Goal: Book appointment/travel/reservation

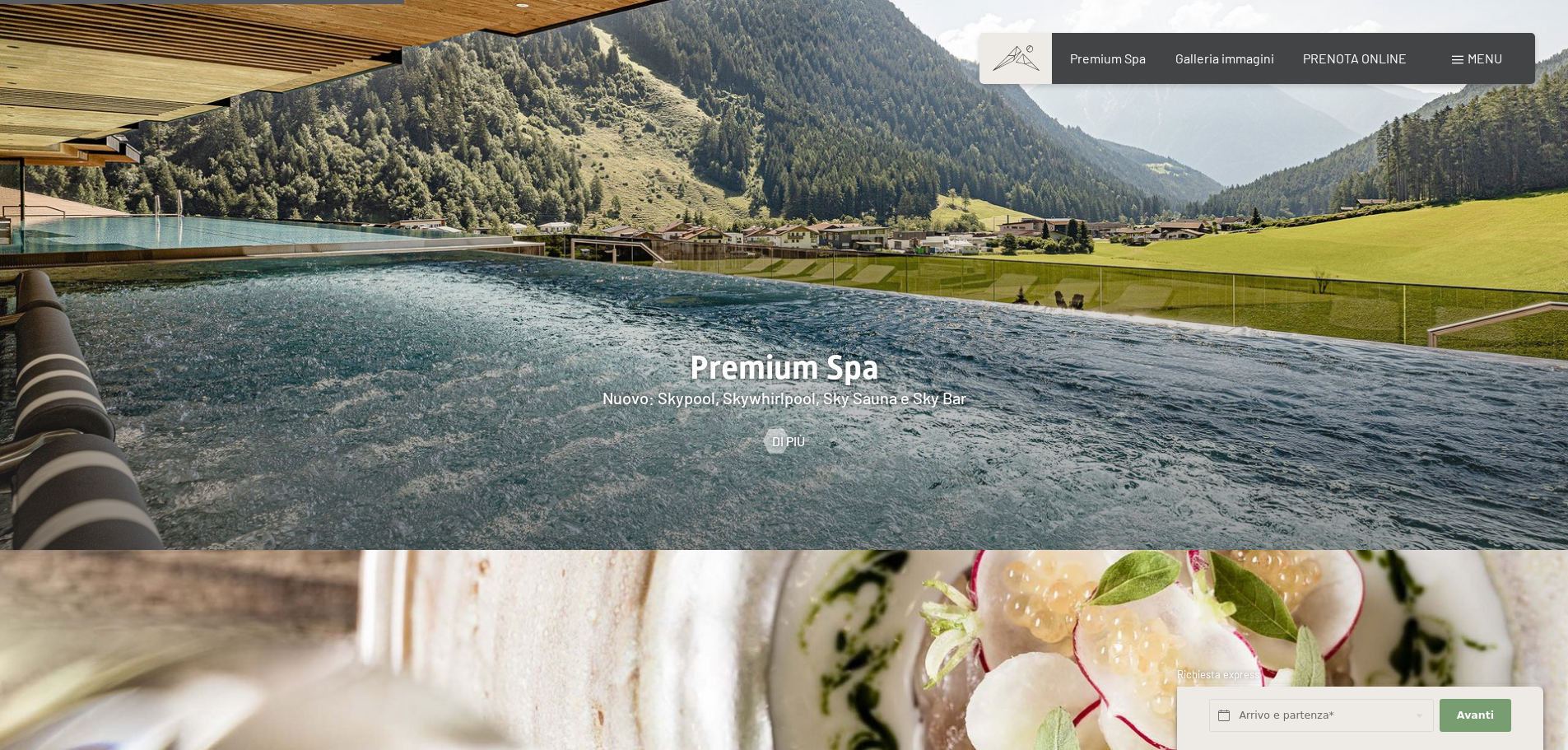
scroll to position [1889, 0]
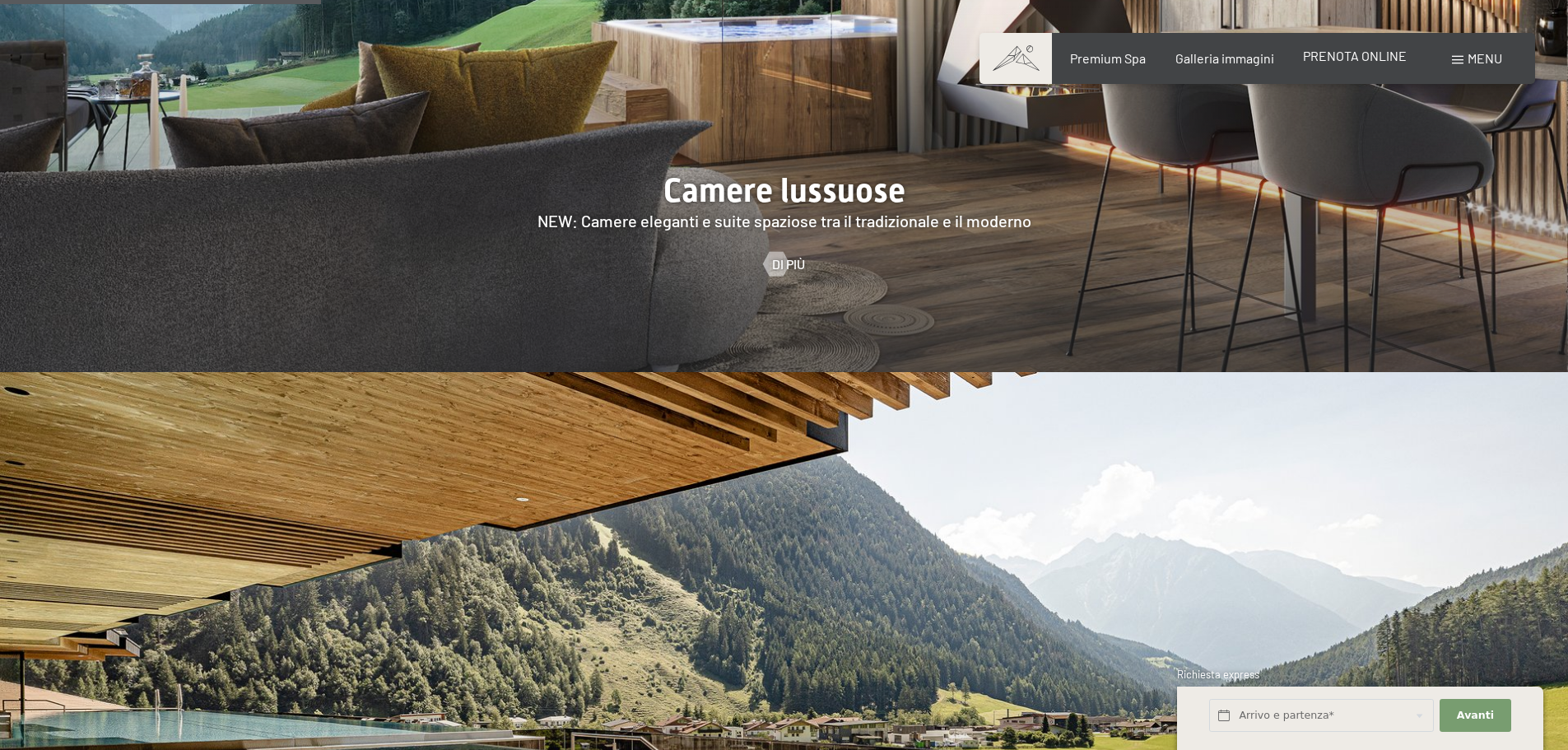
click at [1324, 54] on span "PRENOTA ONLINE" at bounding box center [1355, 55] width 104 height 16
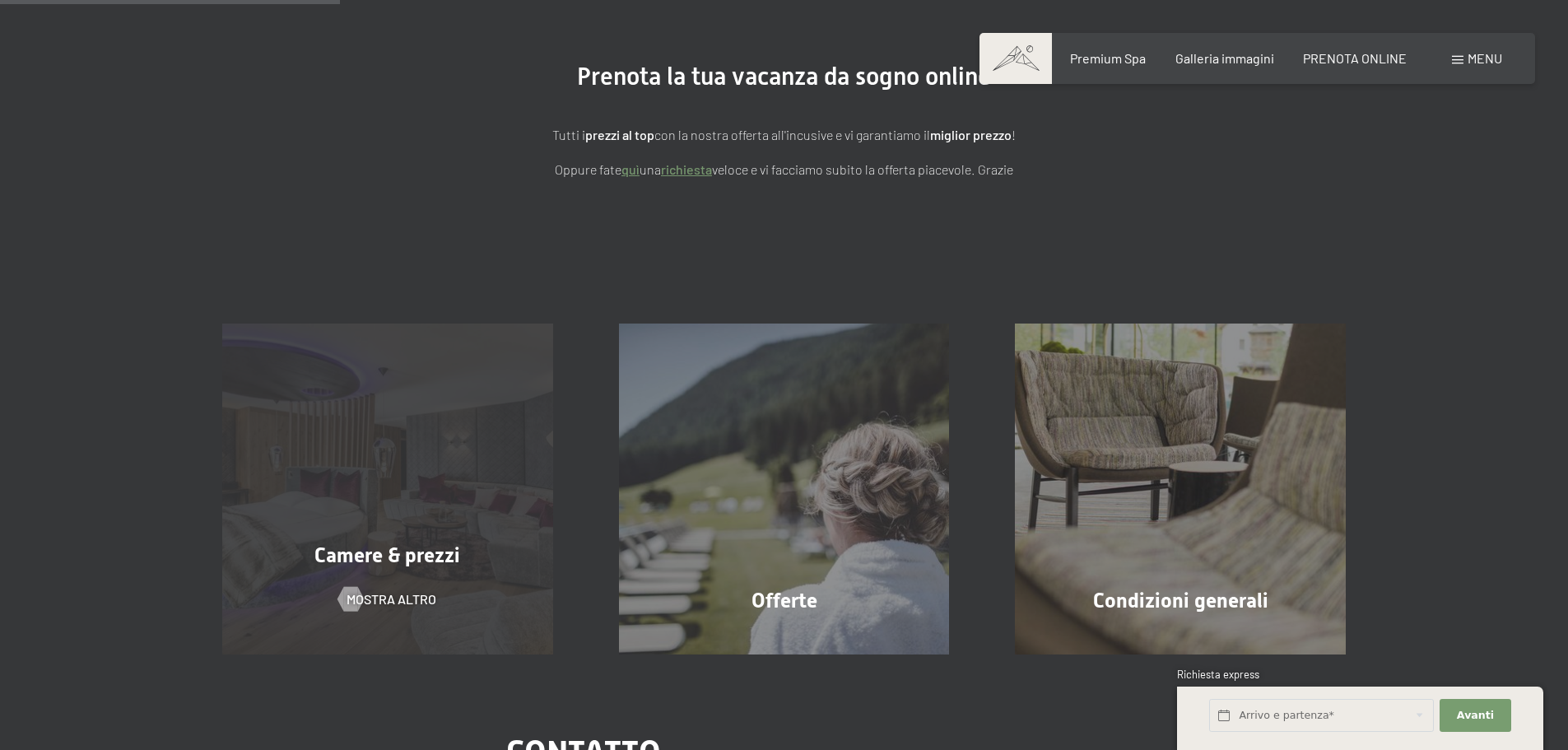
scroll to position [165, 0]
click at [418, 464] on div "Prenotazione Richiesta Premium Spa Galleria immagini PRENOTA ONLINE Menu DE IT …" at bounding box center [784, 646] width 1568 height 1623
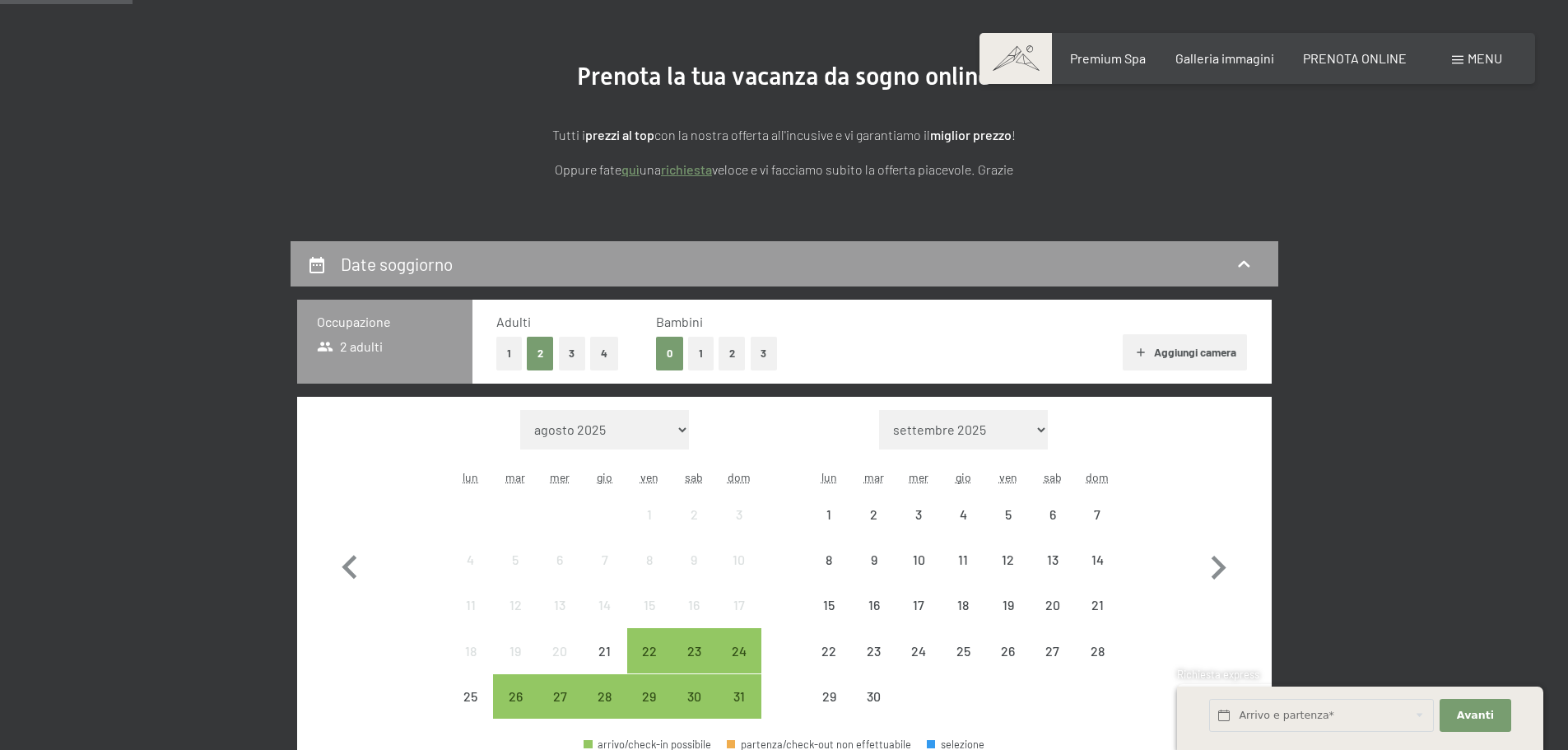
scroll to position [329, 0]
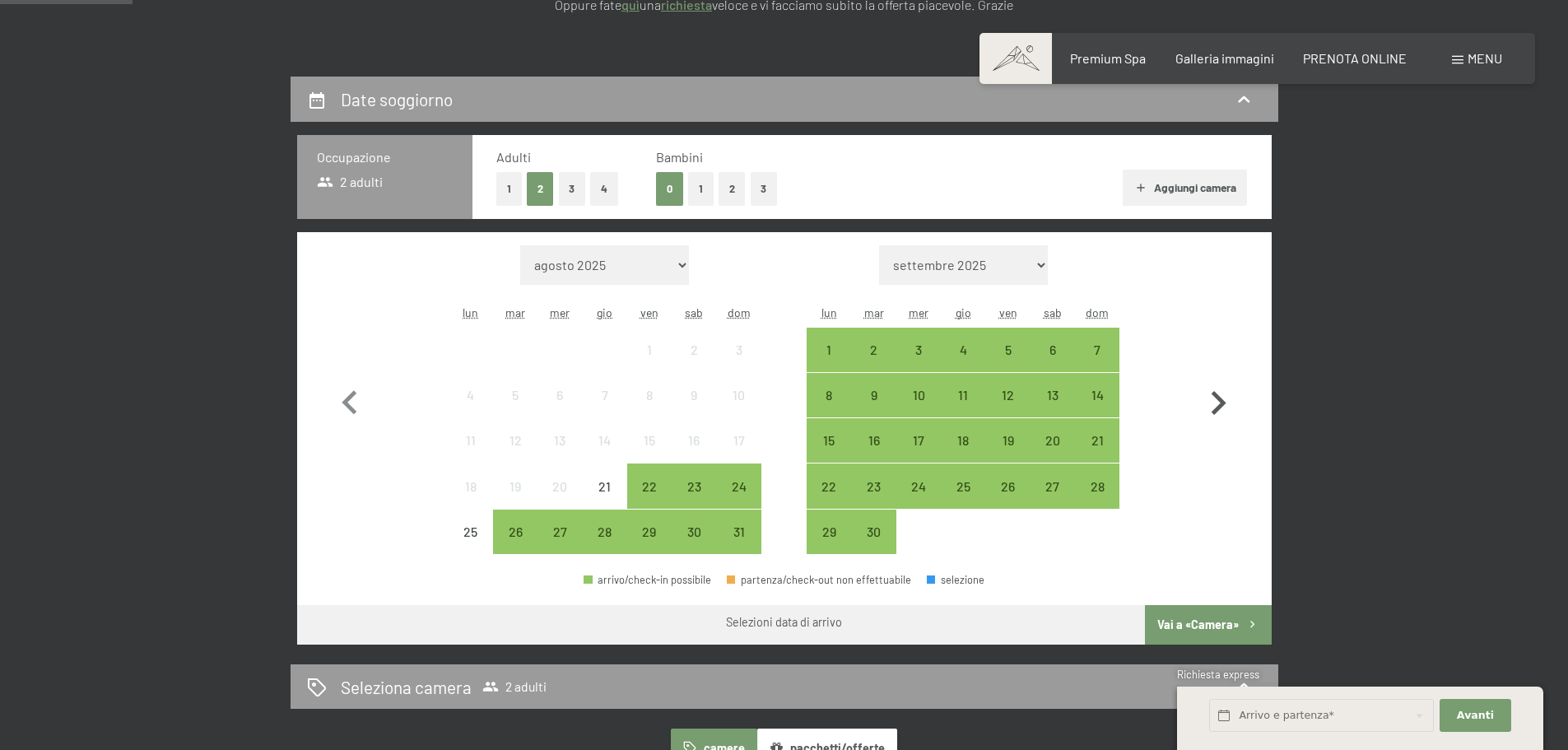
click at [1226, 407] on icon "button" at bounding box center [1218, 403] width 48 height 48
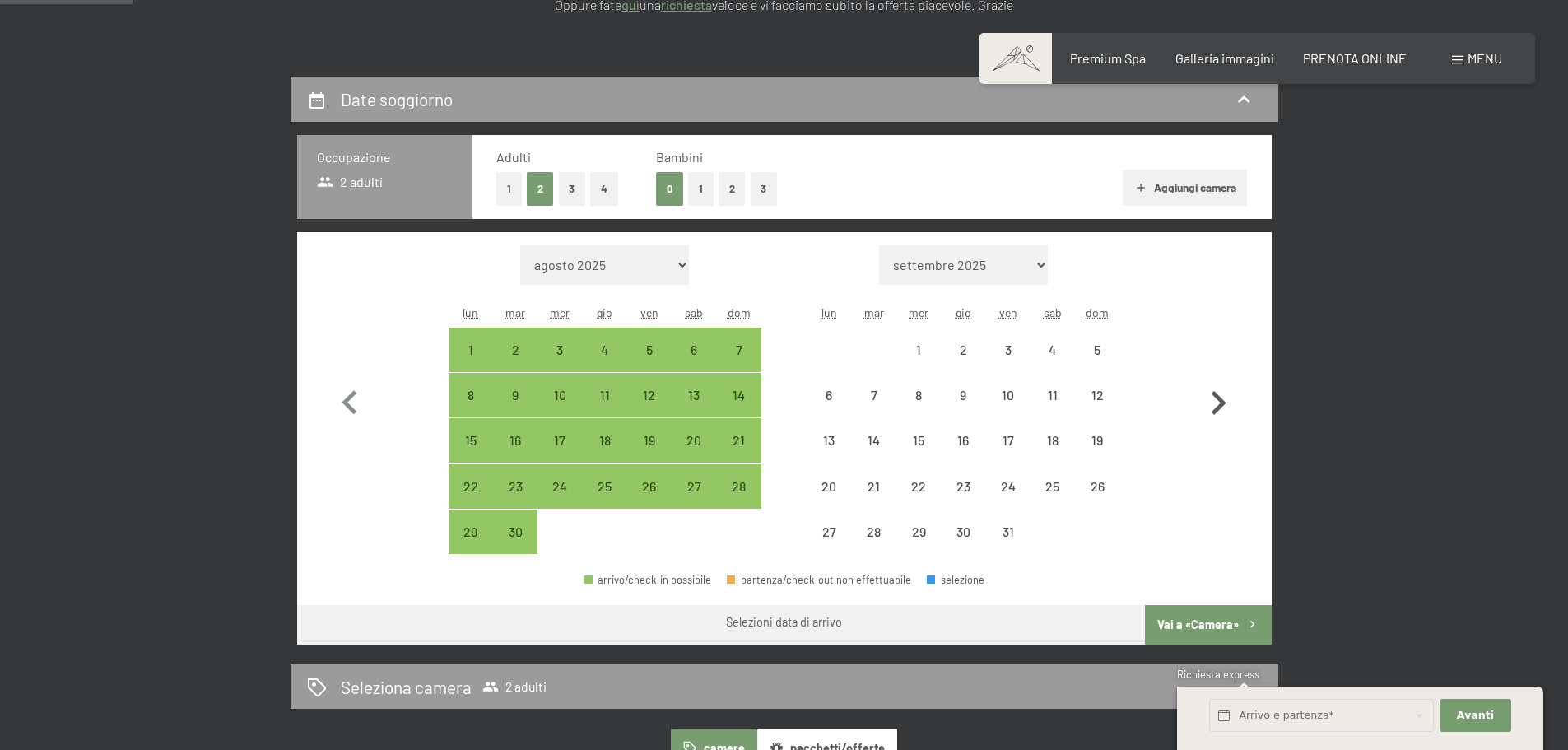
select select "[DATE]"
click at [1226, 407] on icon "button" at bounding box center [1218, 403] width 48 height 48
select select "[DATE]"
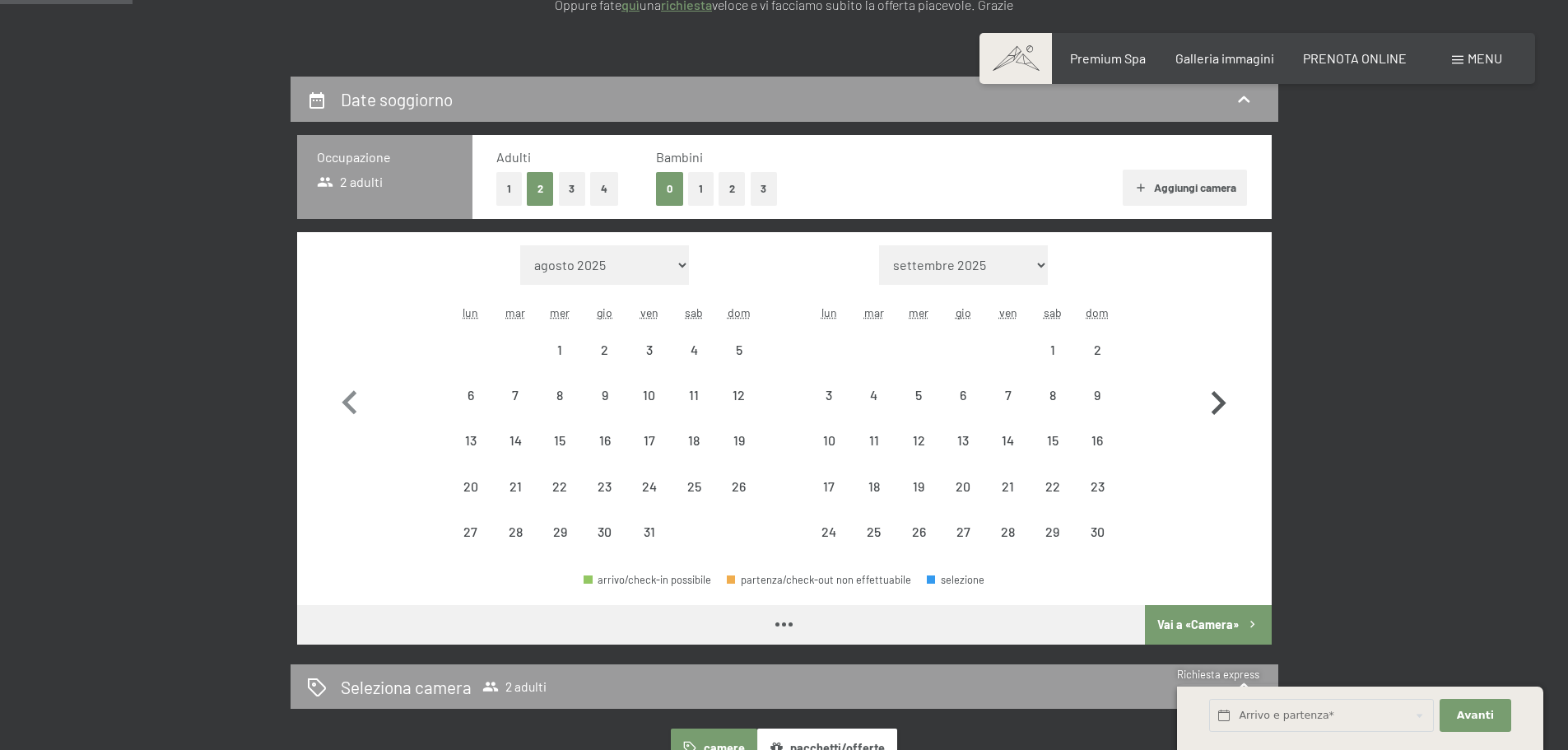
select select "[DATE]"
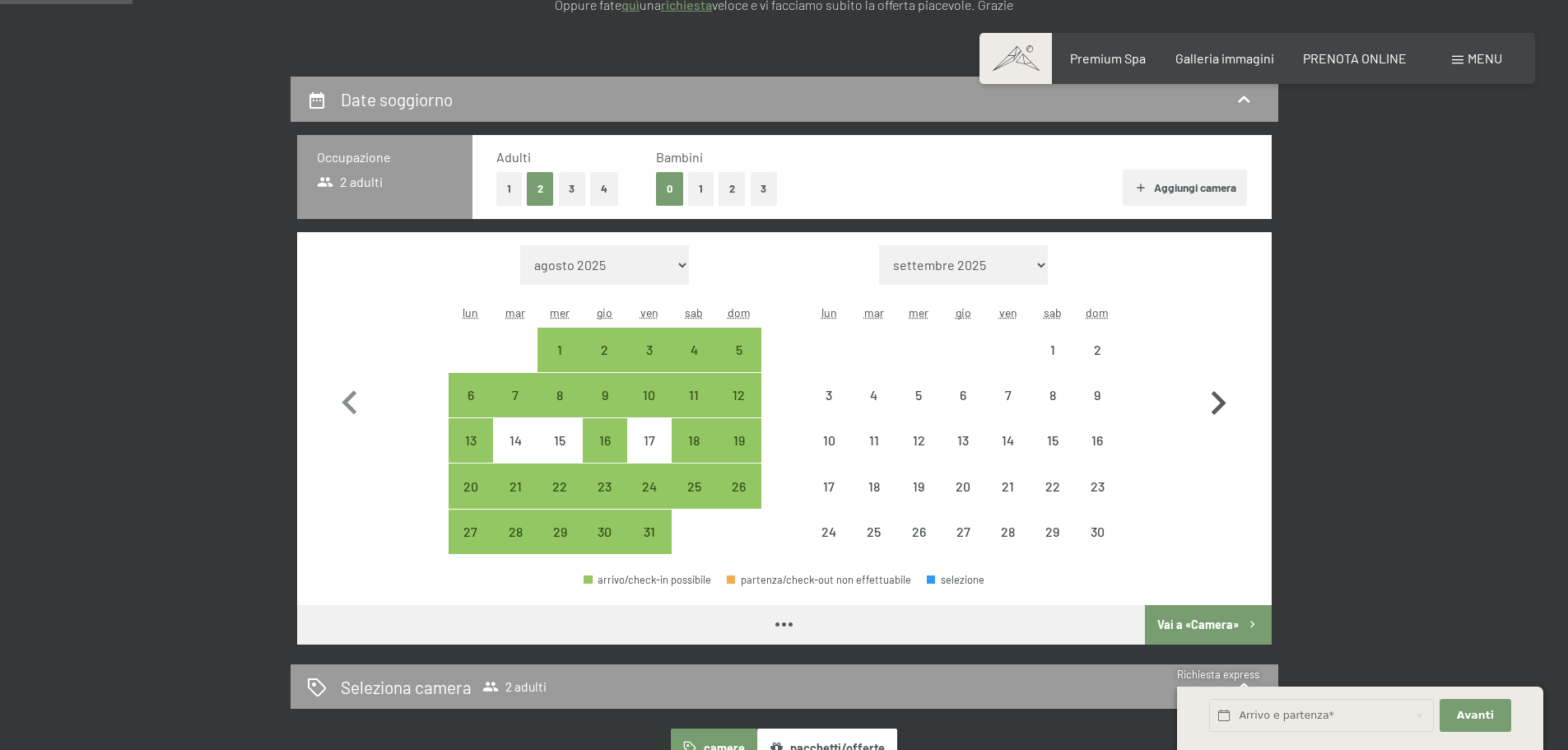
select select "[DATE]"
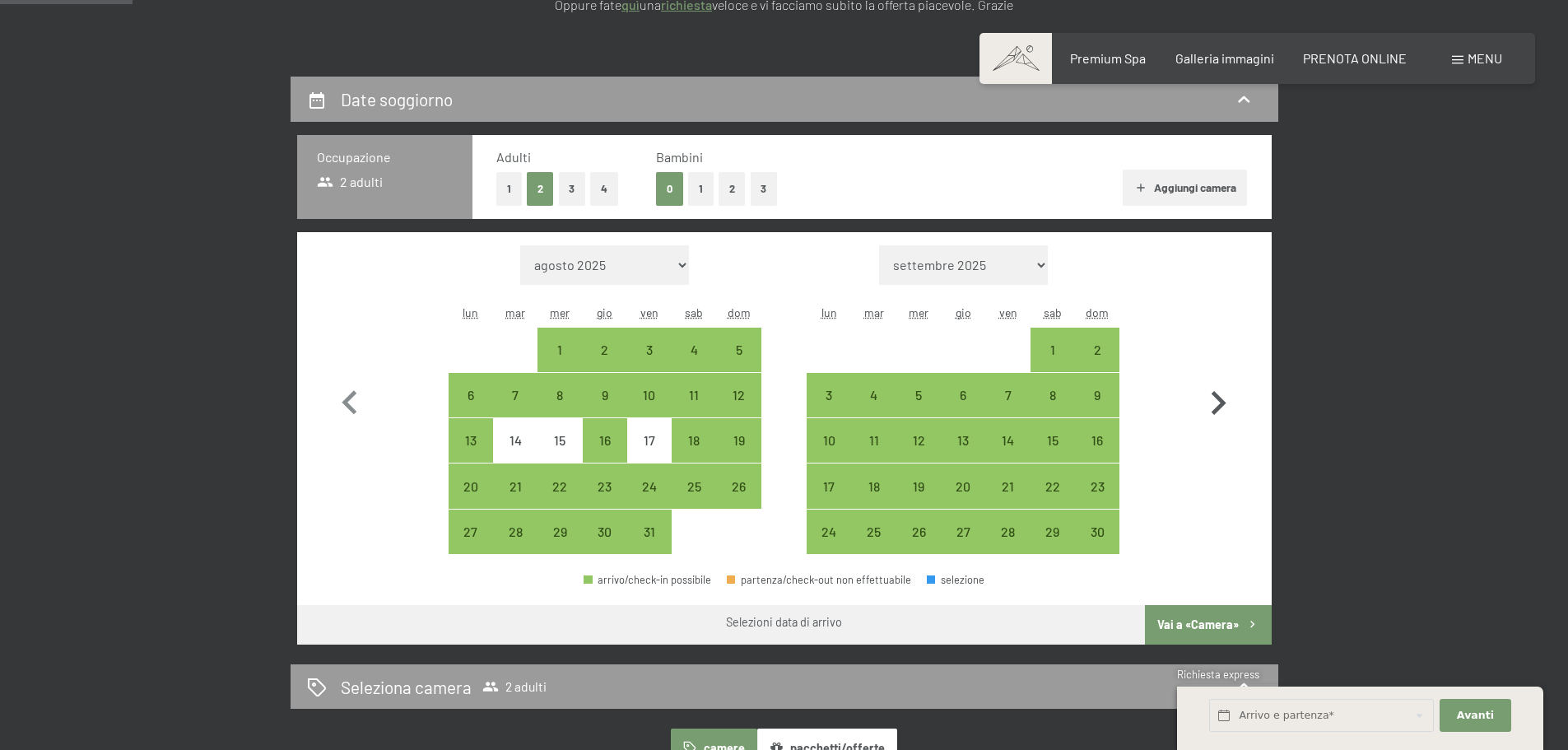
click at [1226, 407] on icon "button" at bounding box center [1218, 403] width 48 height 48
select select "[DATE]"
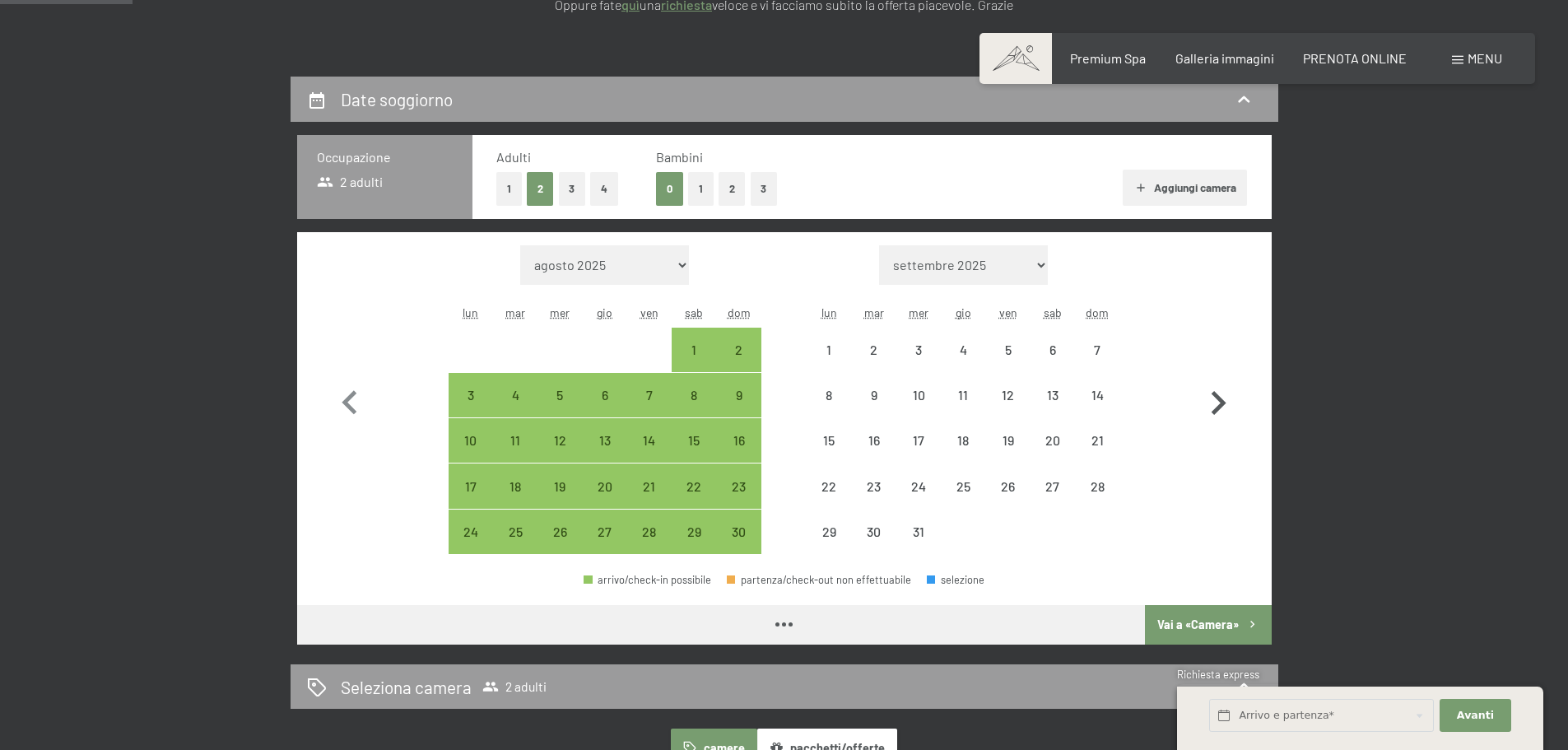
click at [1226, 407] on icon "button" at bounding box center [1218, 403] width 48 height 48
select select "[DATE]"
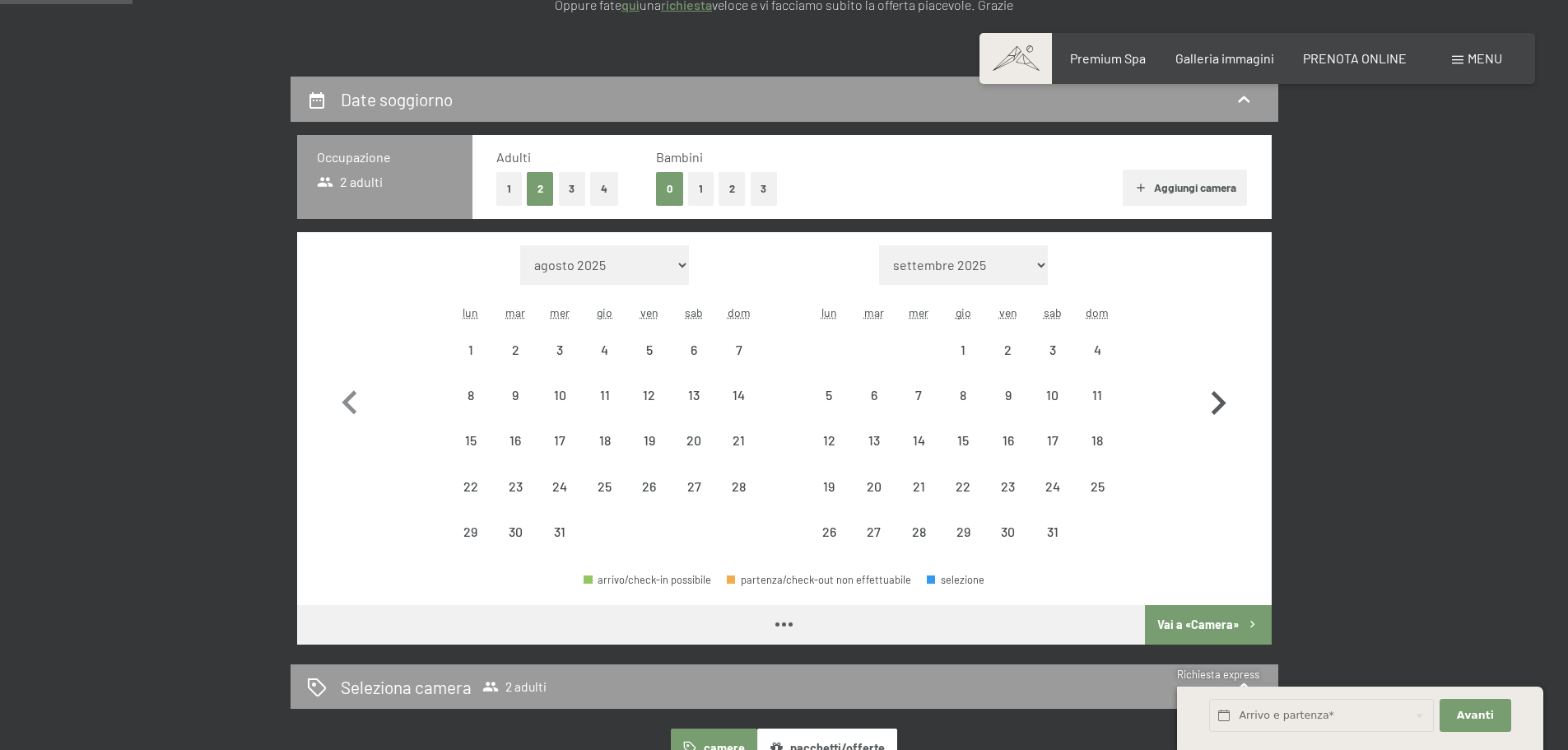
select select "[DATE]"
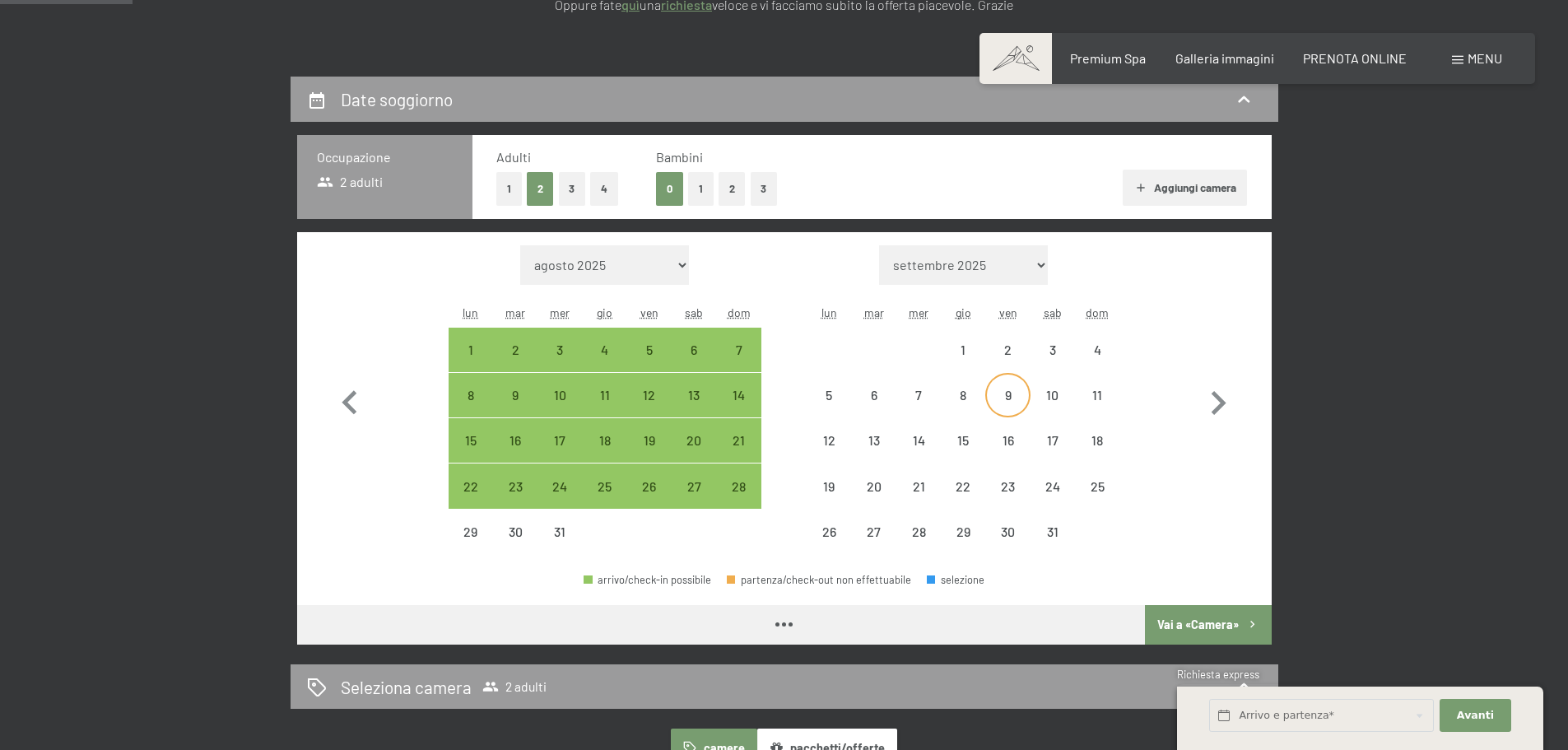
select select "[DATE]"
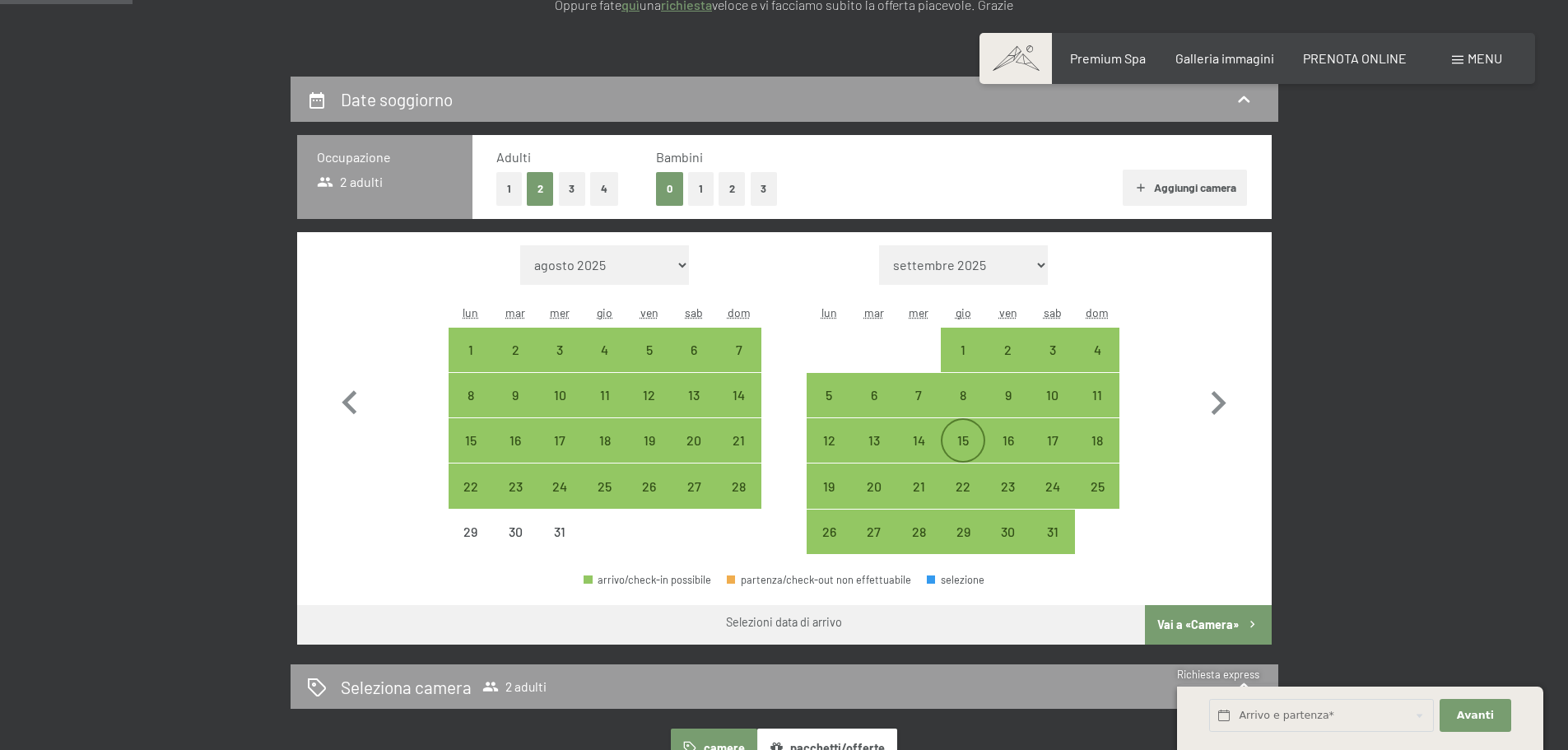
click at [978, 440] on div "15" at bounding box center [963, 454] width 41 height 41
select select "[DATE]"
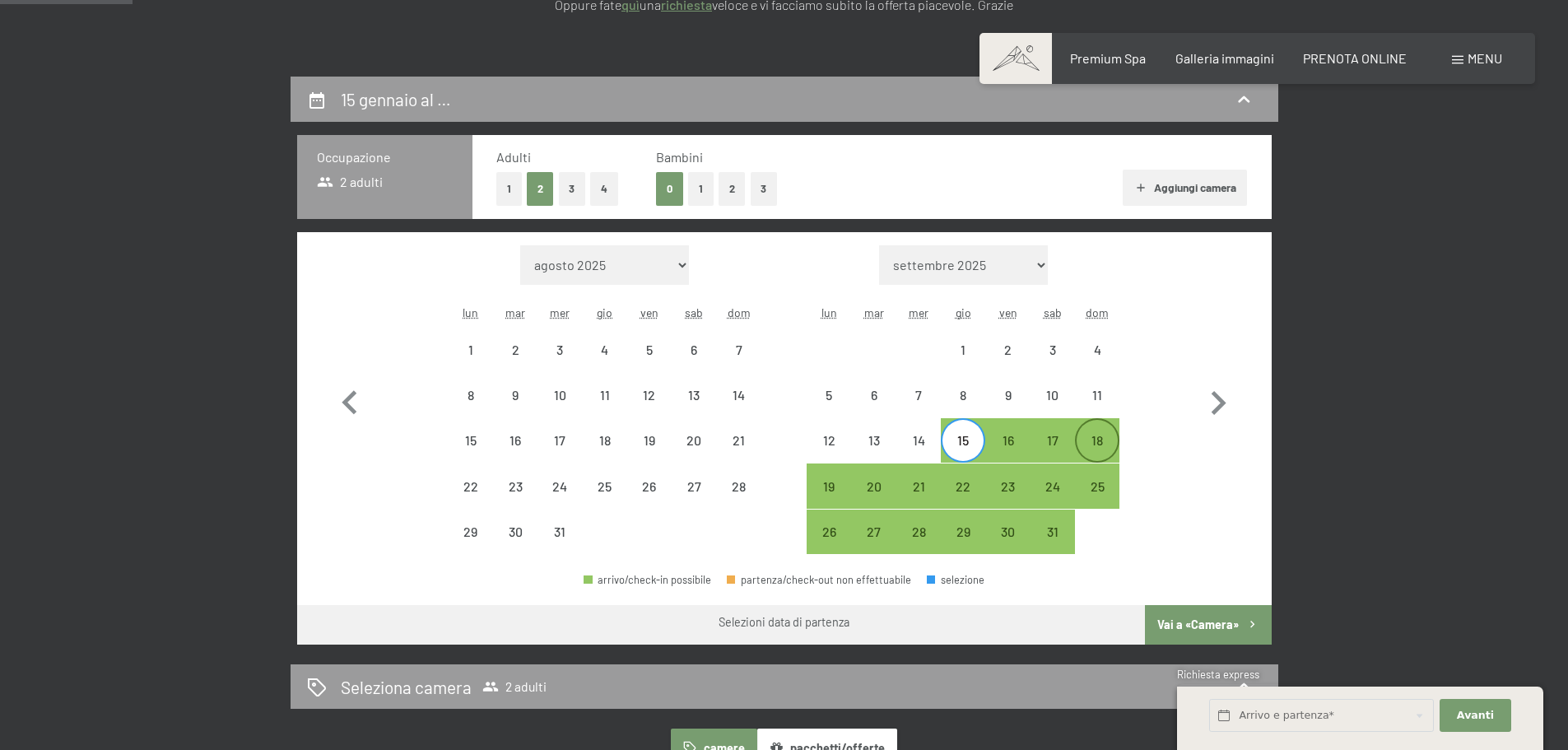
click at [1089, 443] on div "18" at bounding box center [1097, 454] width 41 height 41
select select "[DATE]"
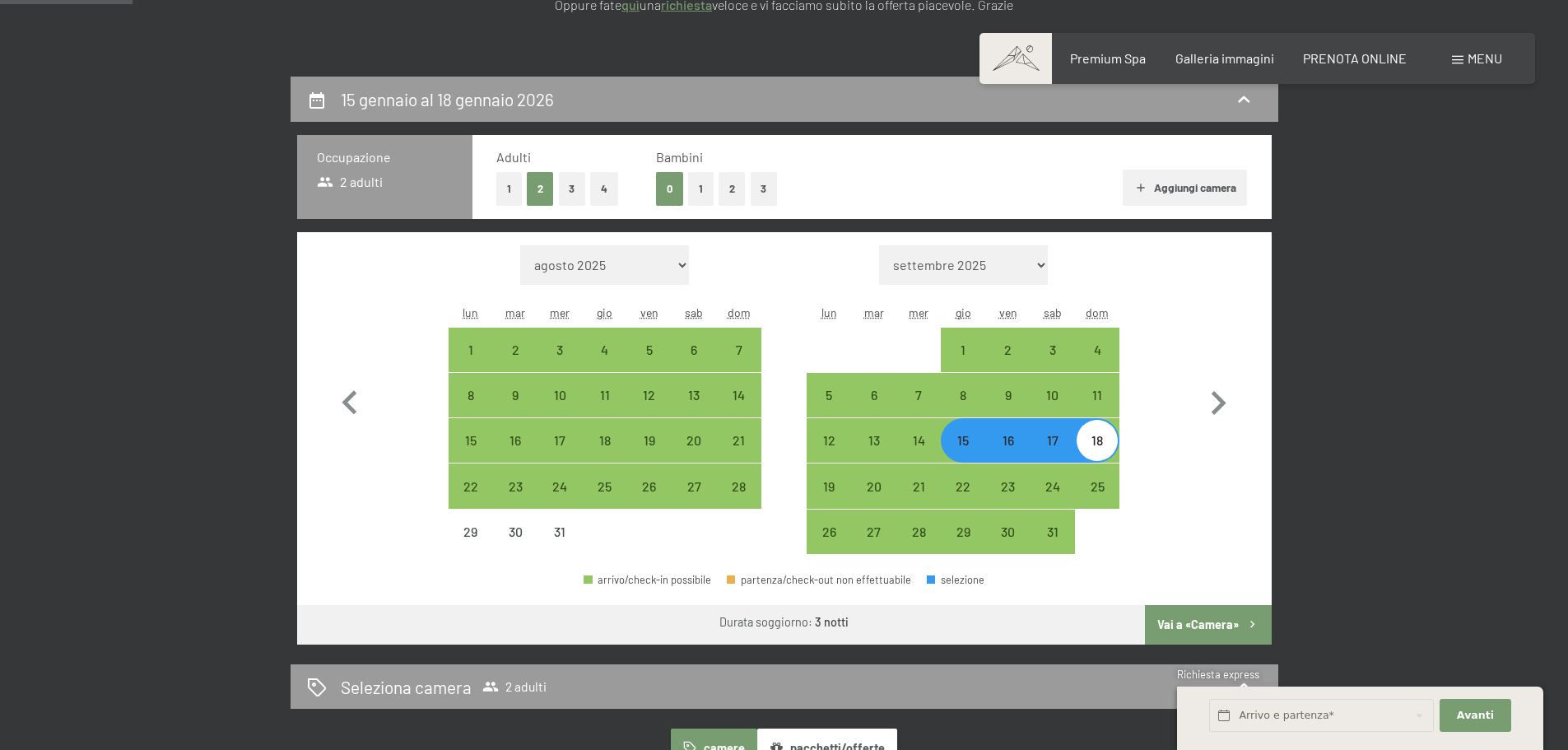
click at [1188, 616] on button "Vai a «Camera»" at bounding box center [1208, 625] width 126 height 39
select select "[DATE]"
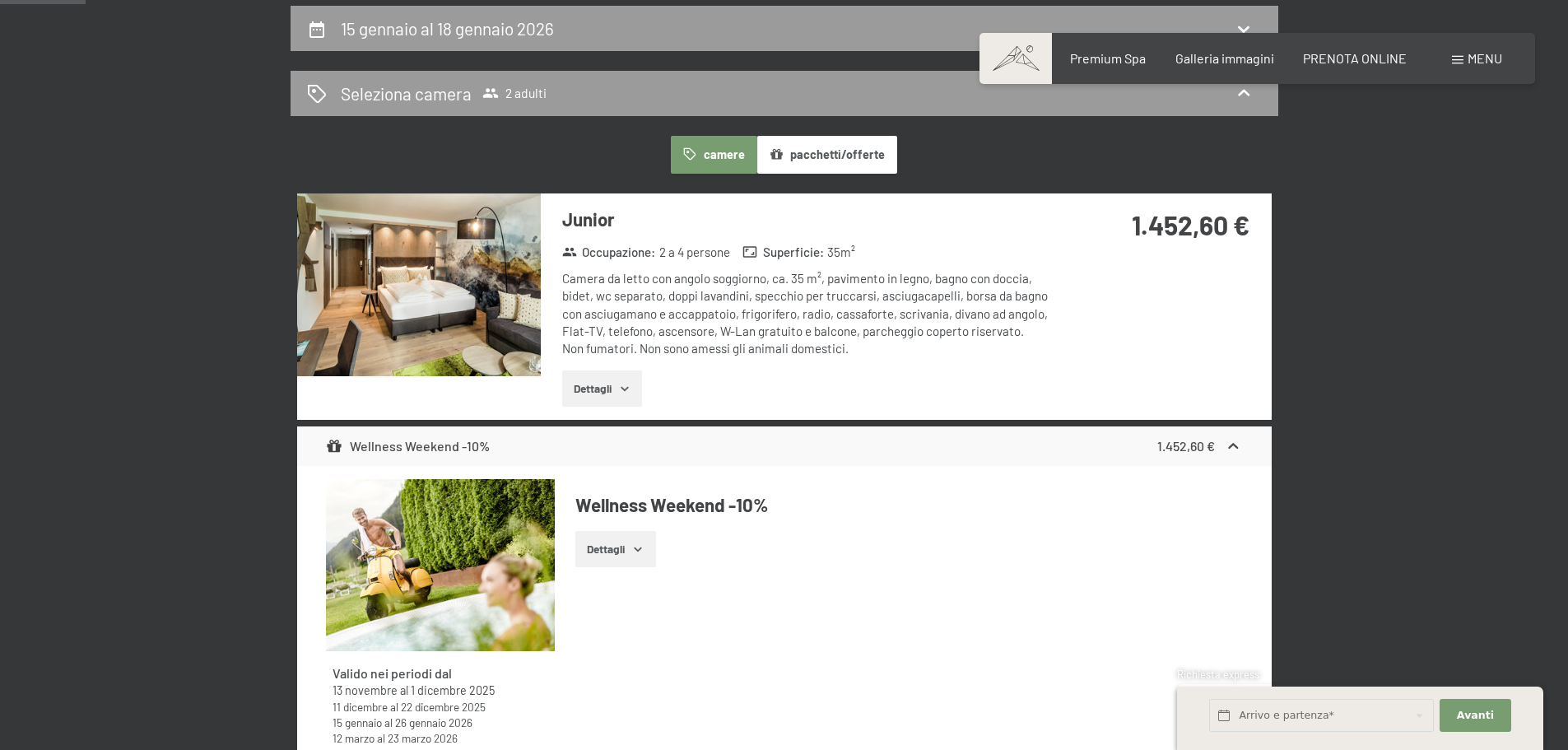
scroll to position [412, 0]
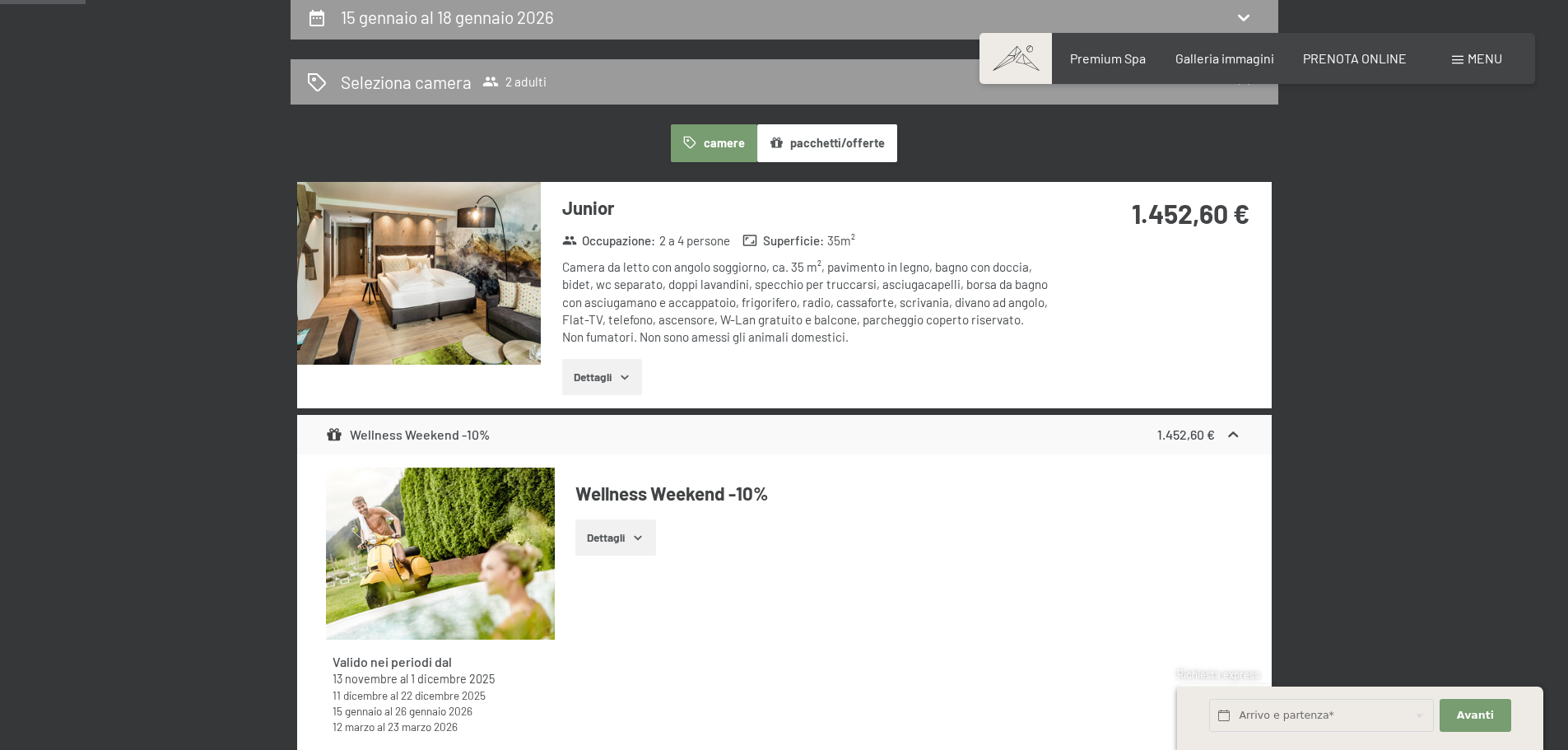
click at [455, 270] on img at bounding box center [419, 273] width 244 height 183
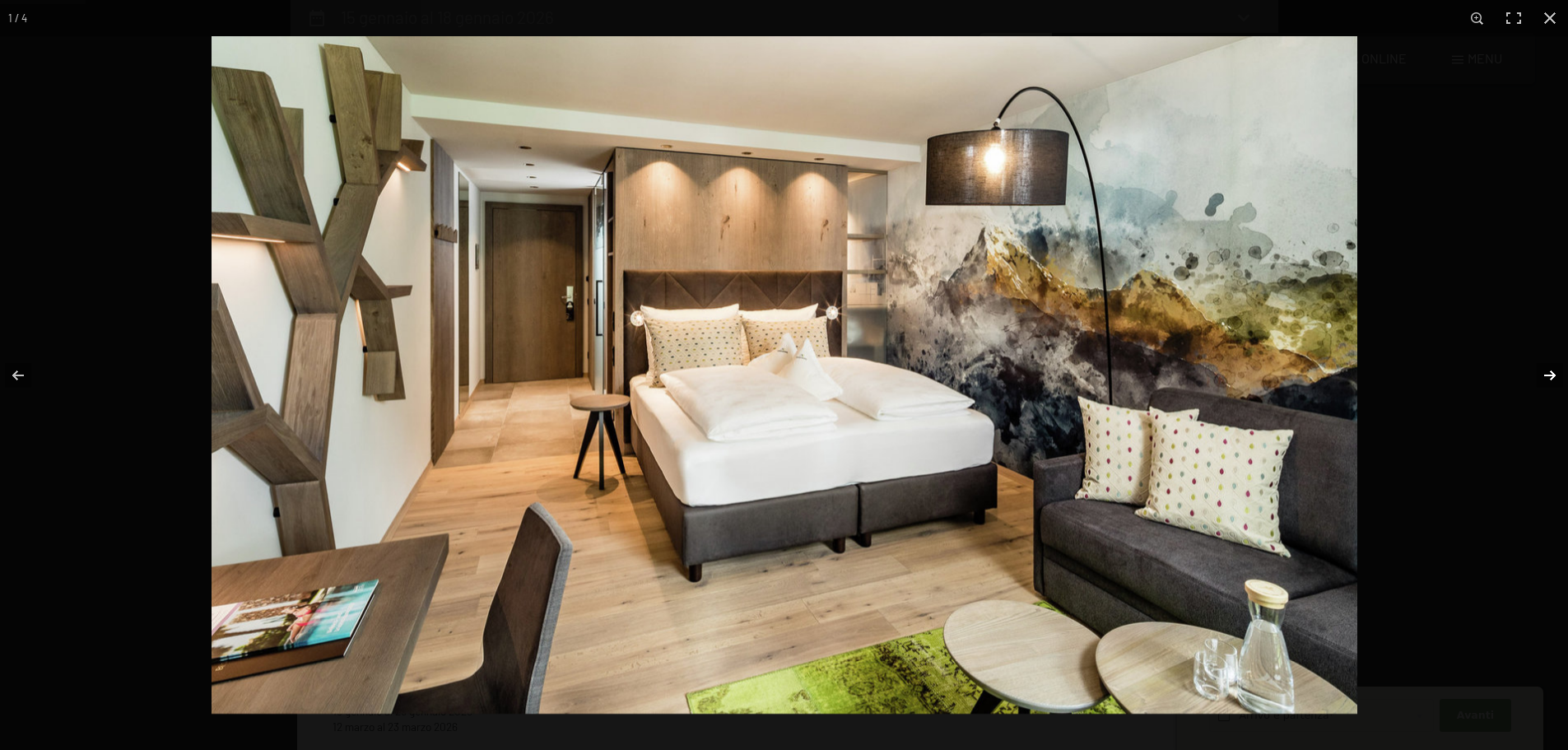
click at [1538, 372] on button "button" at bounding box center [1539, 375] width 58 height 83
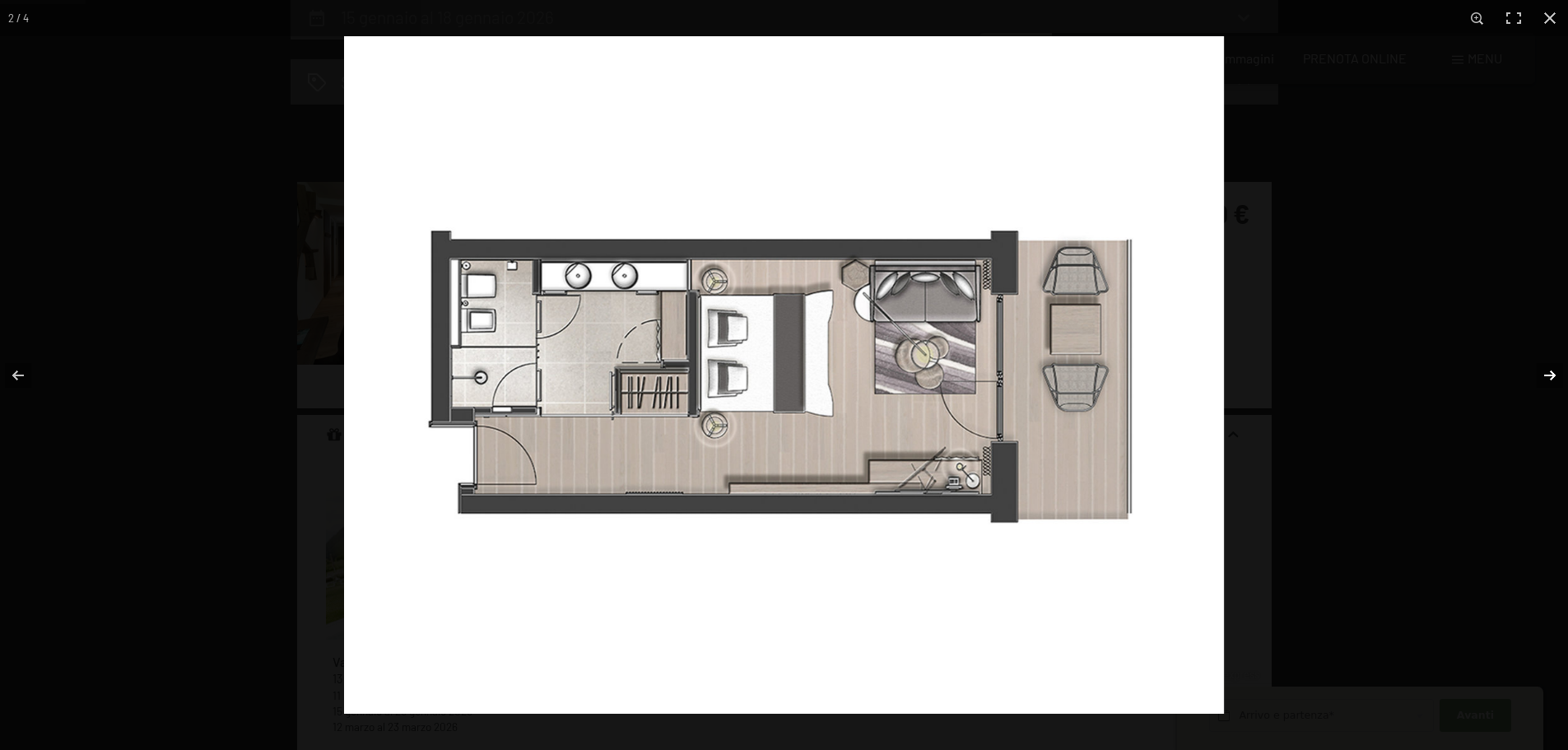
click at [1541, 369] on button "button" at bounding box center [1539, 375] width 58 height 83
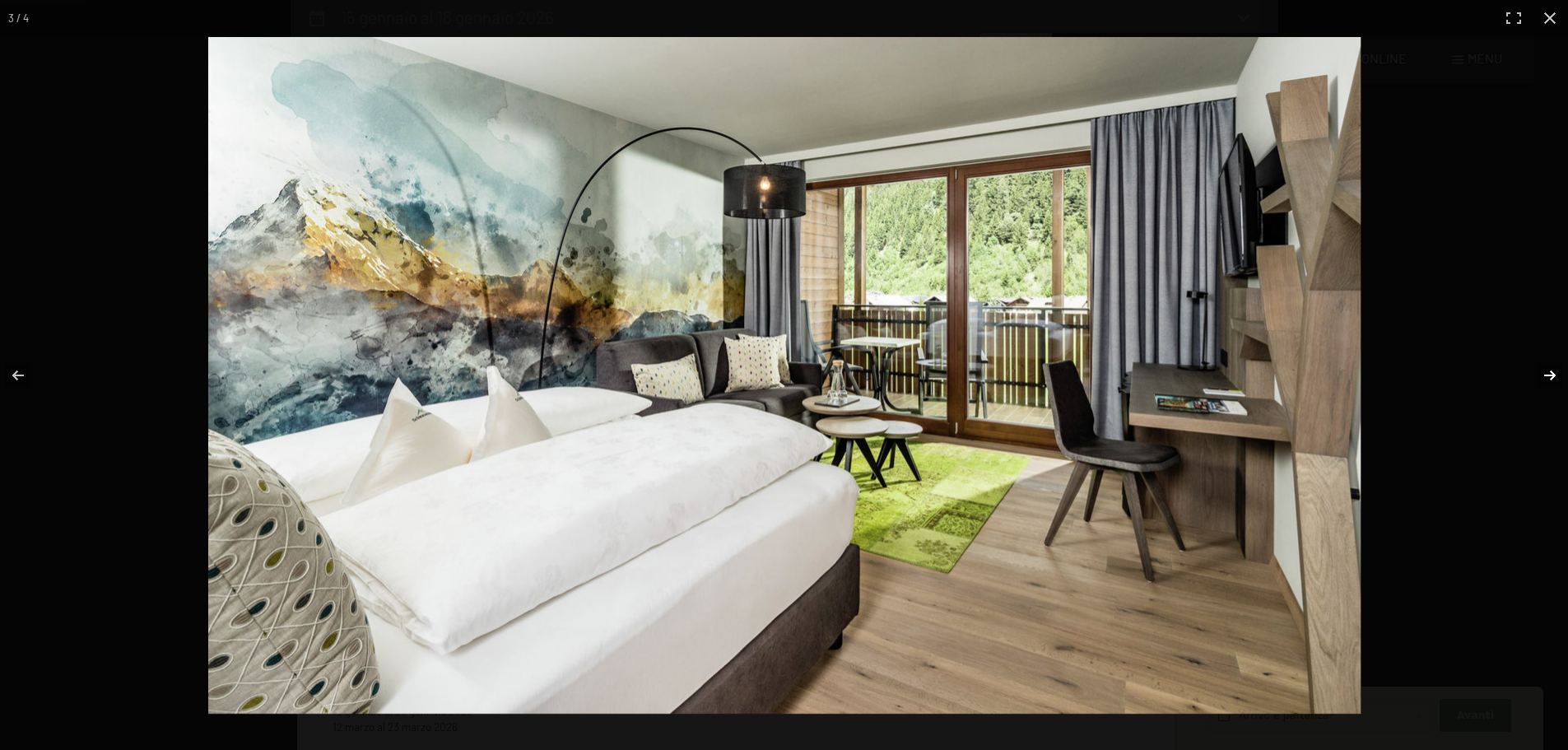
click at [1541, 369] on button "button" at bounding box center [1539, 375] width 58 height 83
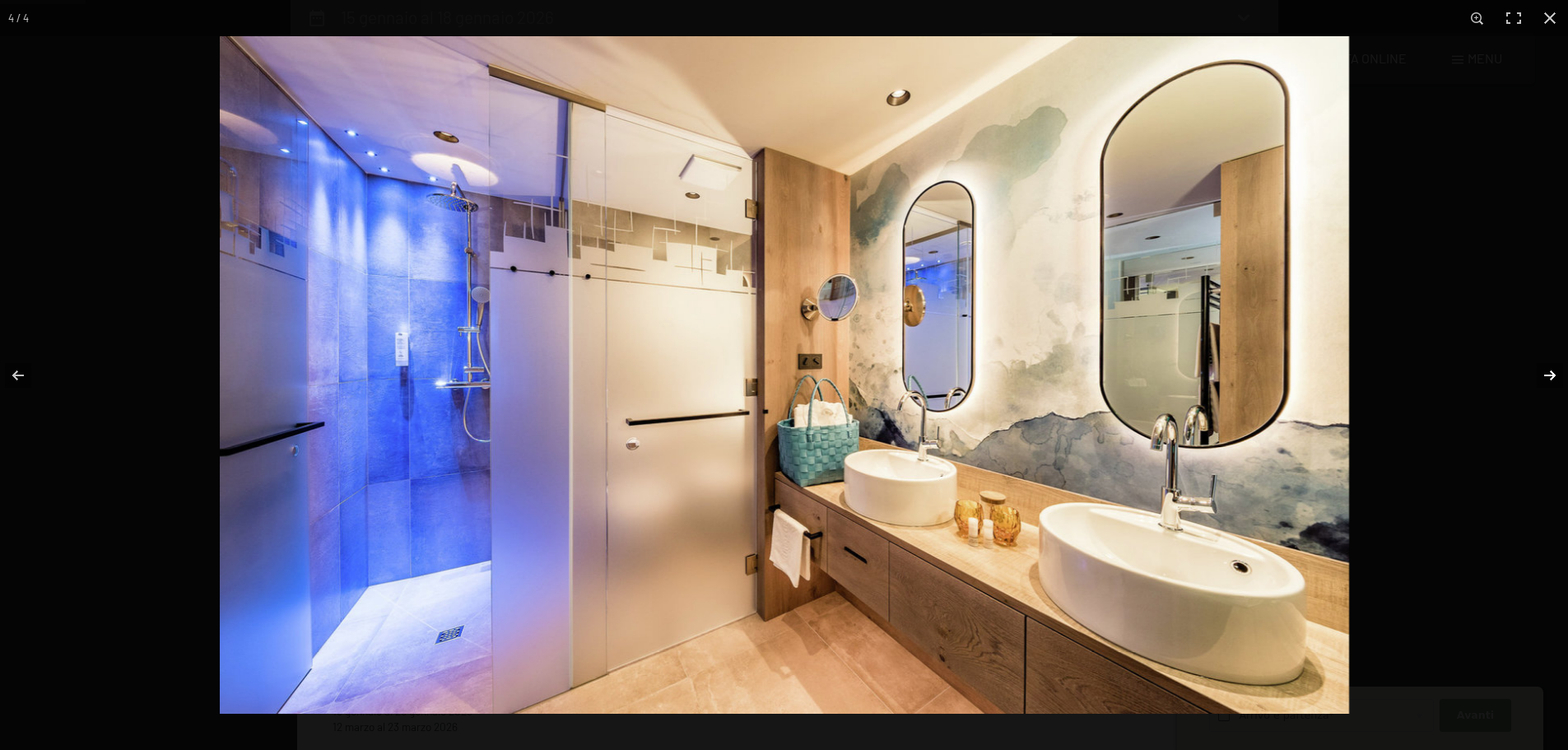
click at [1541, 369] on button "button" at bounding box center [1539, 375] width 58 height 83
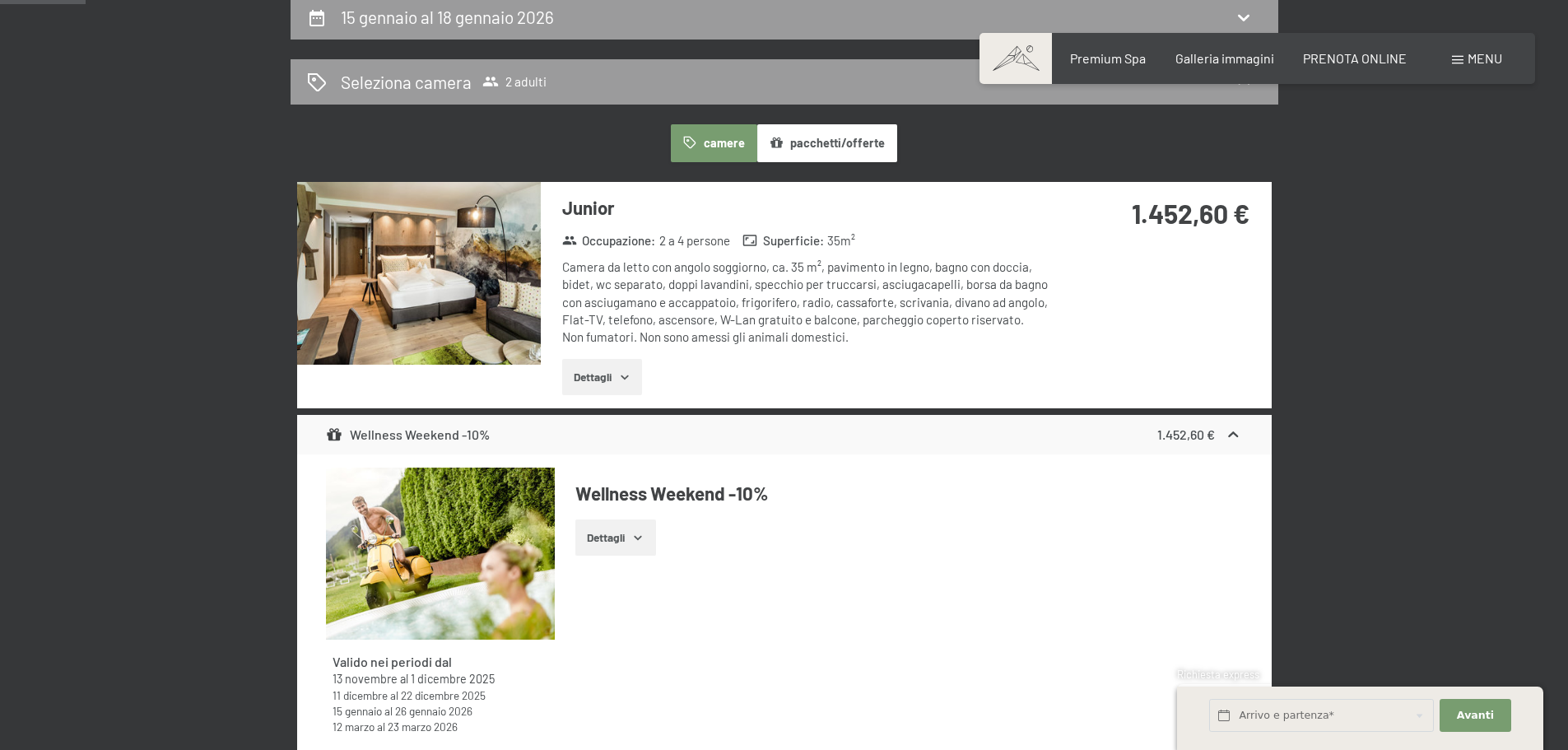
click at [0, 0] on button "button" at bounding box center [0, 0] width 0 height 0
click at [605, 364] on button "Dettagli" at bounding box center [602, 377] width 80 height 36
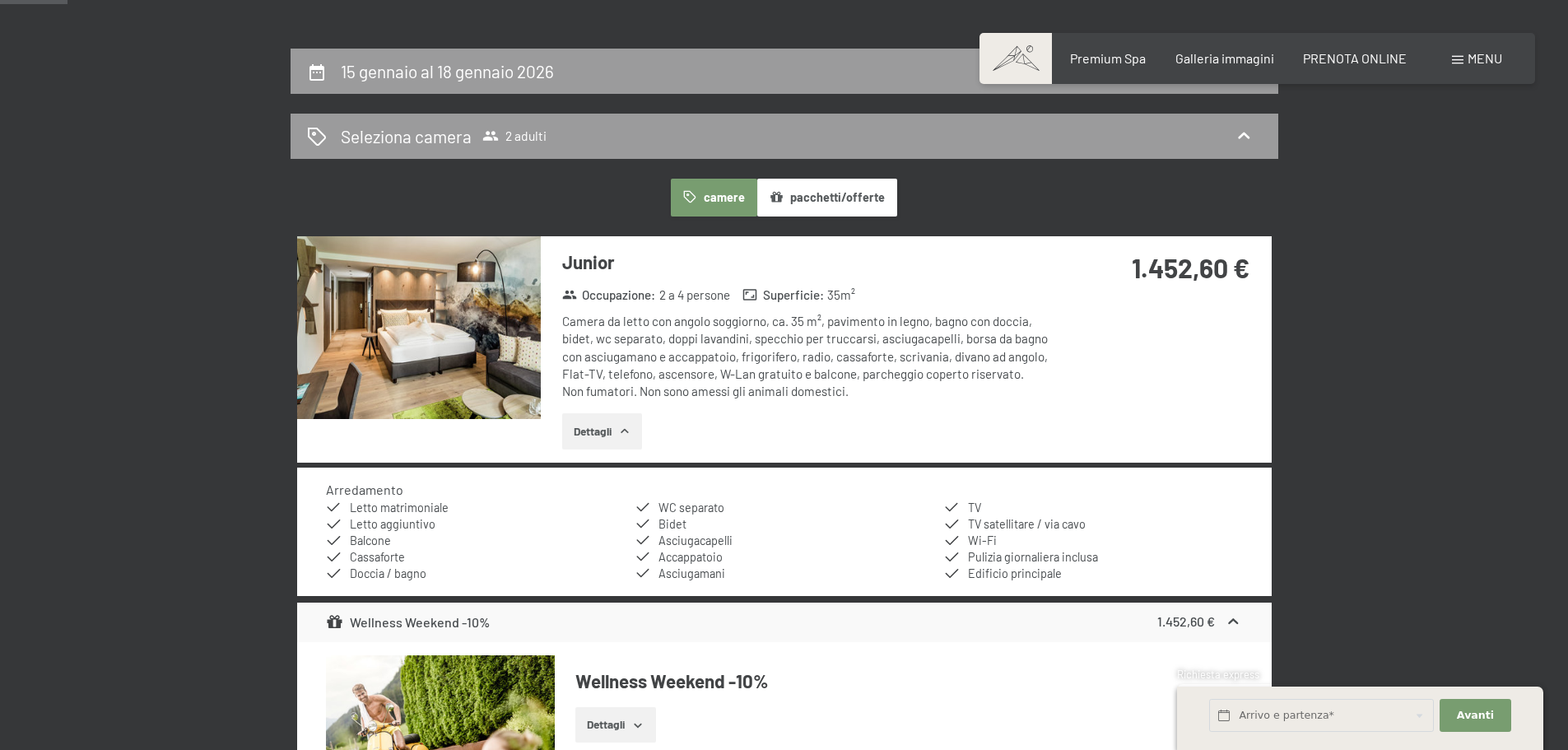
scroll to position [329, 0]
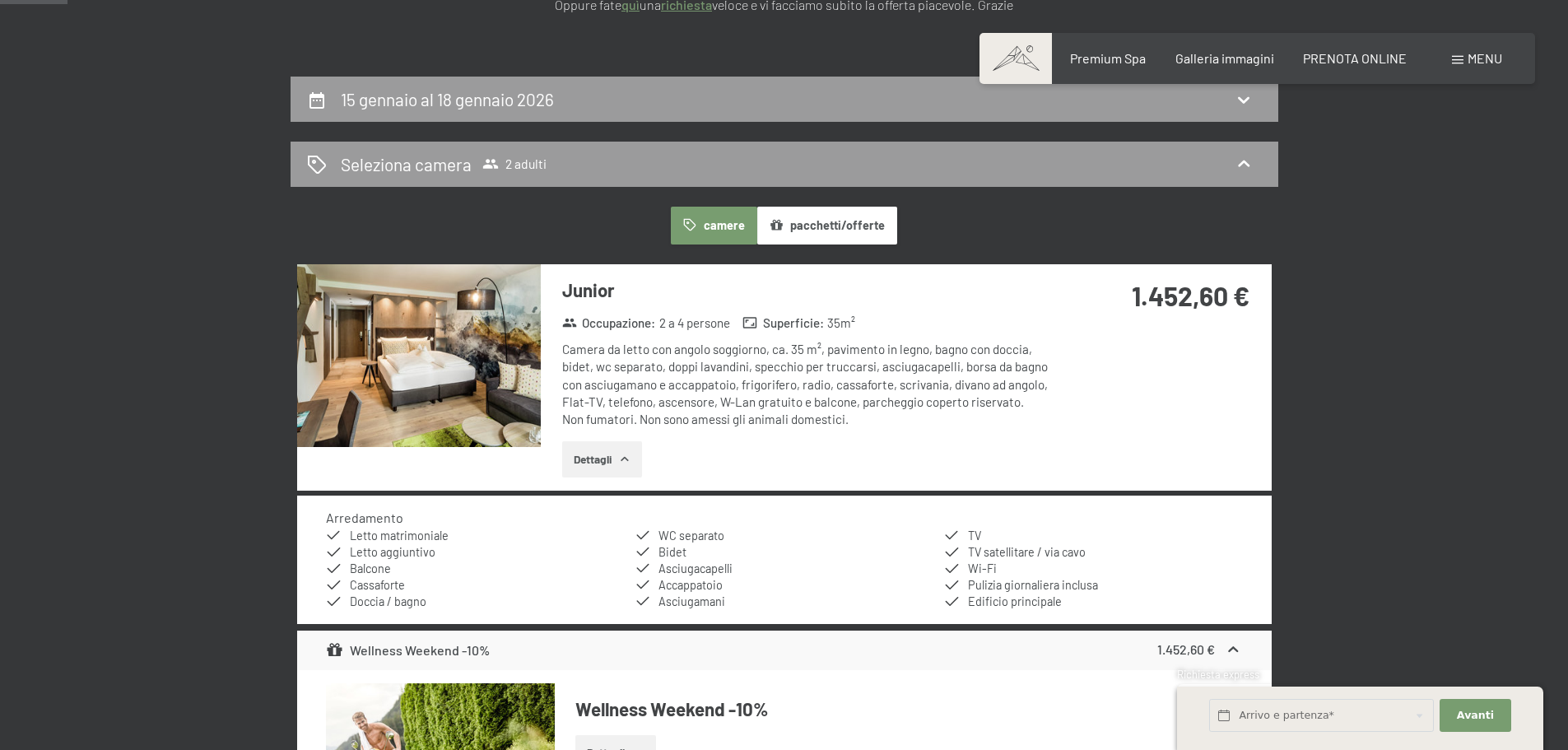
click at [812, 229] on button "pacchetti/offerte" at bounding box center [827, 225] width 140 height 38
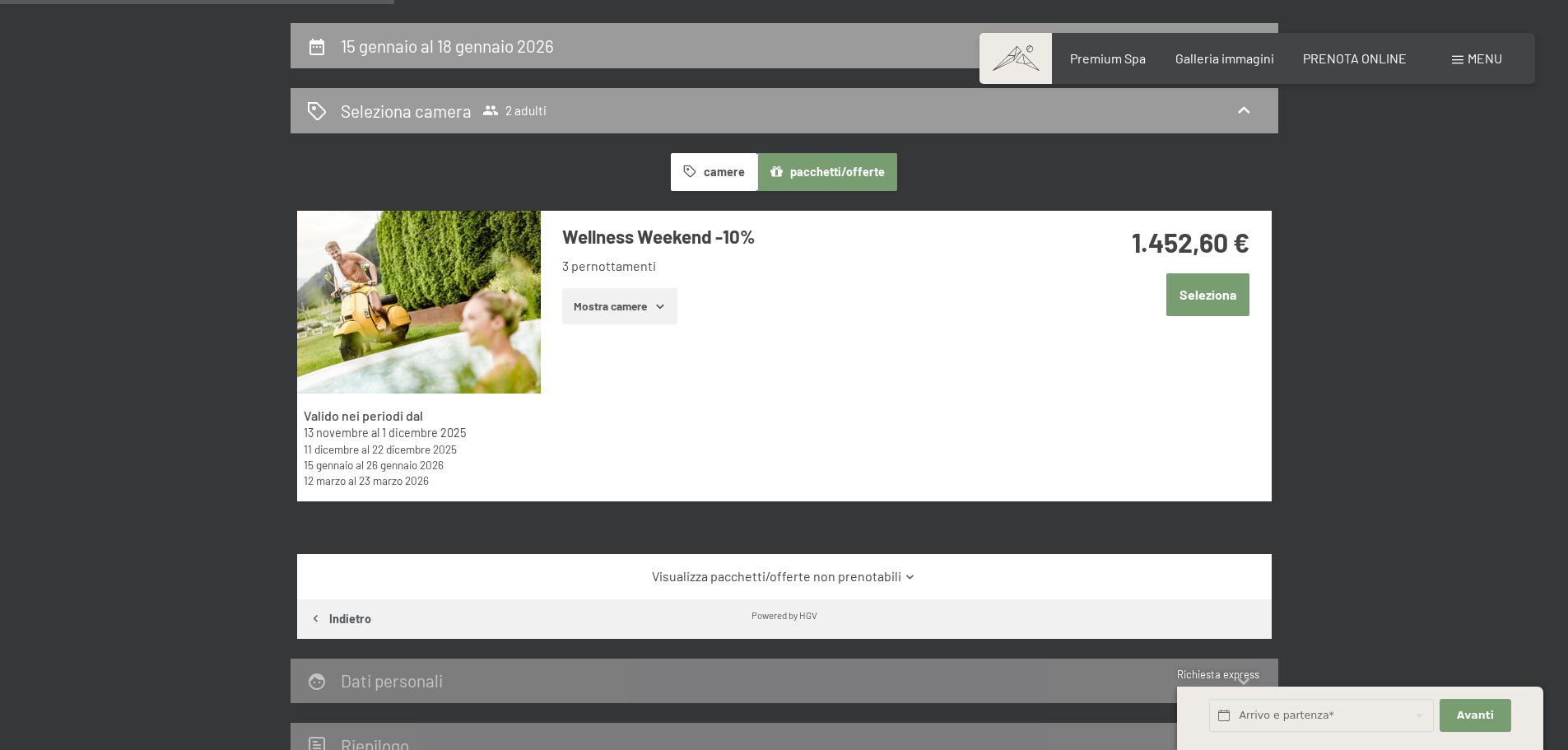
scroll to position [412, 0]
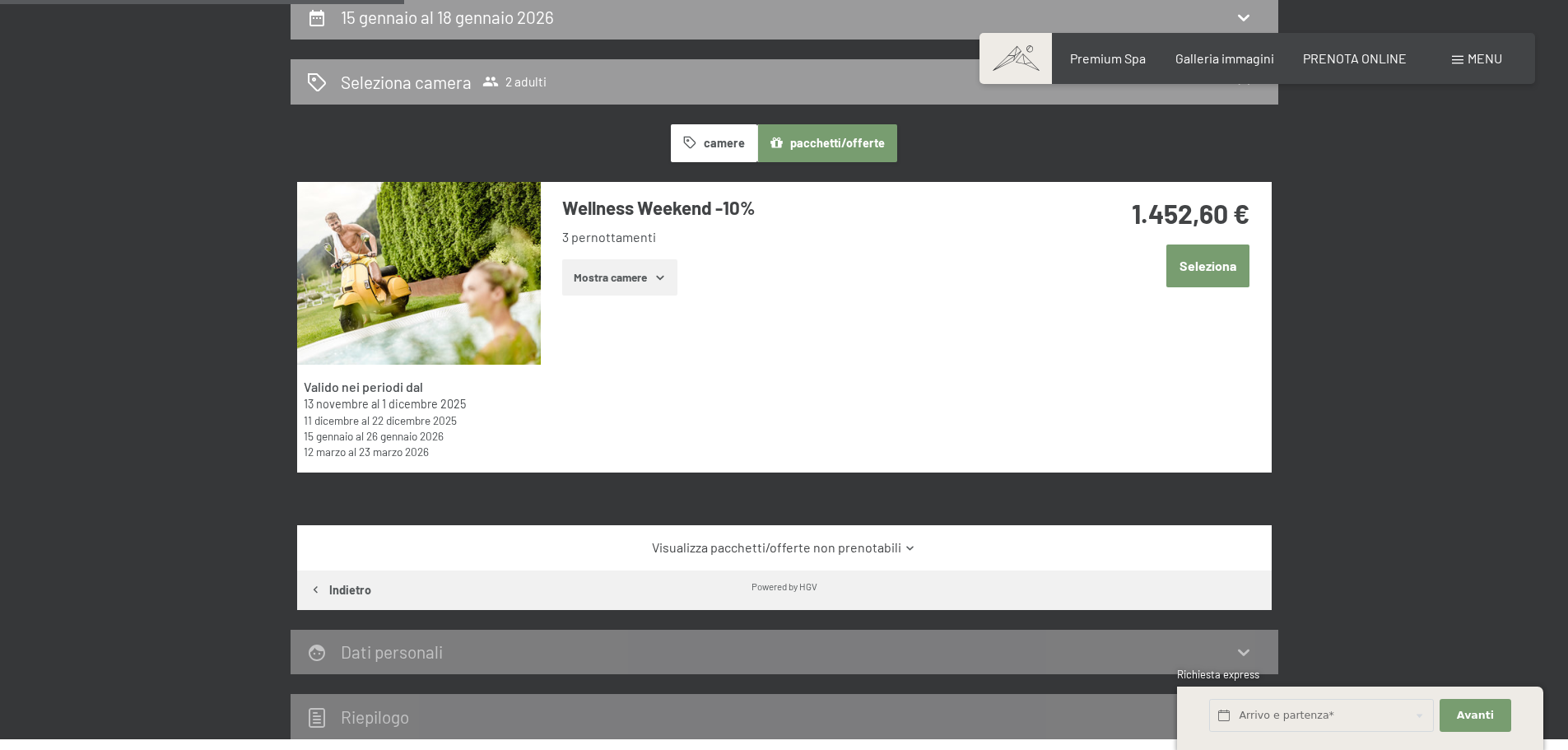
click at [1186, 262] on button "Seleziona" at bounding box center [1208, 266] width 83 height 42
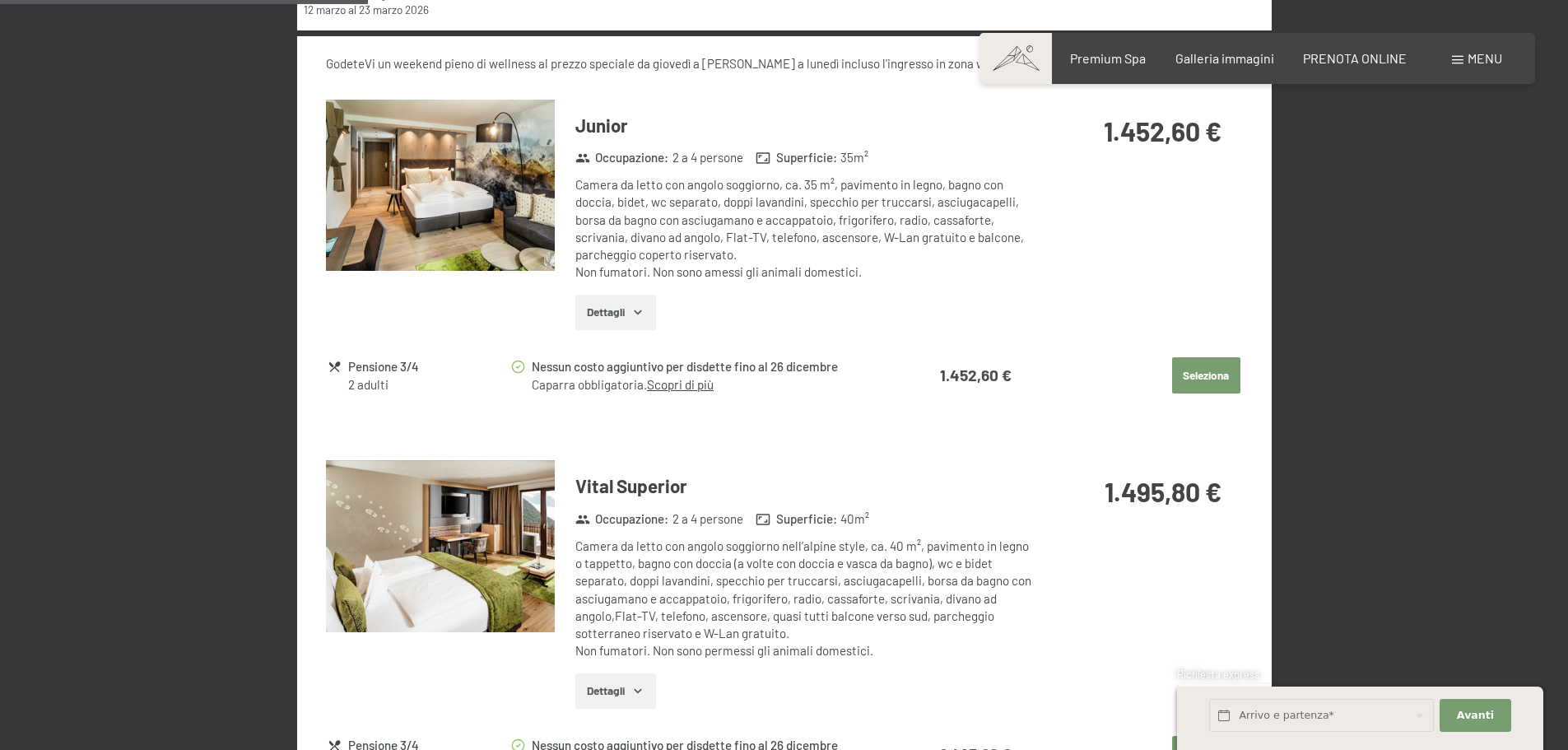
scroll to position [884, 0]
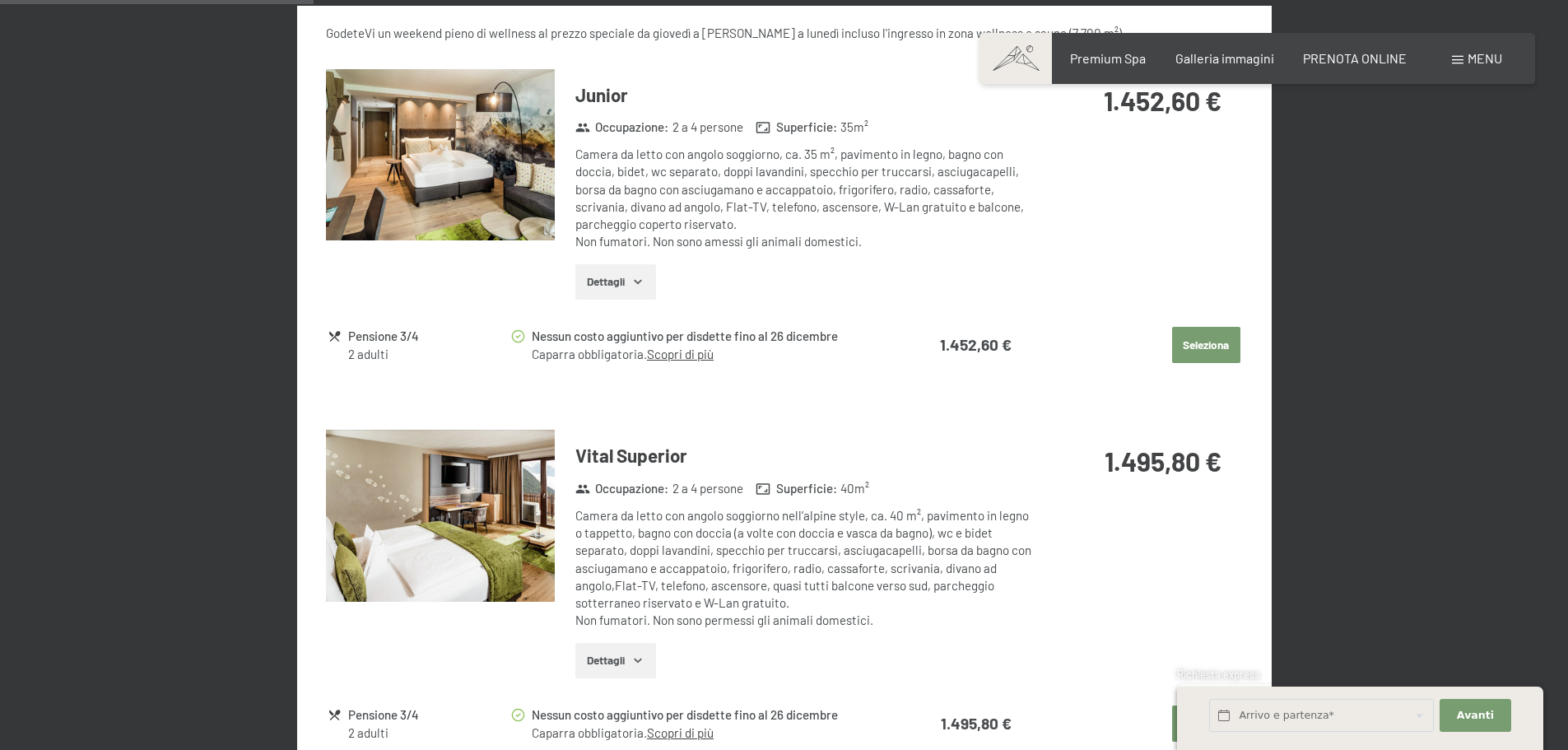
click at [688, 353] on link "Scopri di più" at bounding box center [680, 354] width 67 height 15
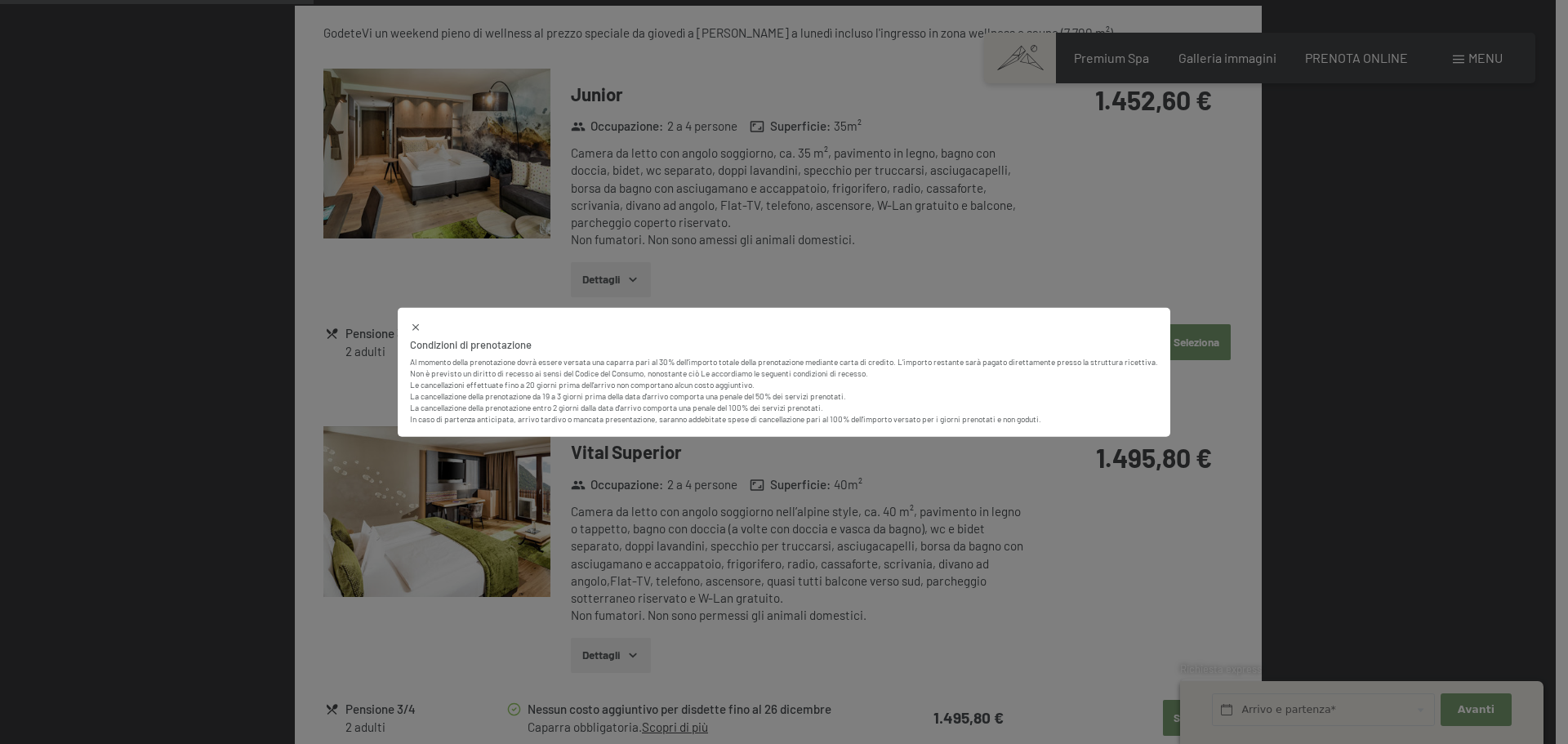
click at [735, 301] on div "Condizioni di prenotazione Al momento della prenotazione dovrà essere versata u…" at bounding box center [784, 372] width 1568 height 744
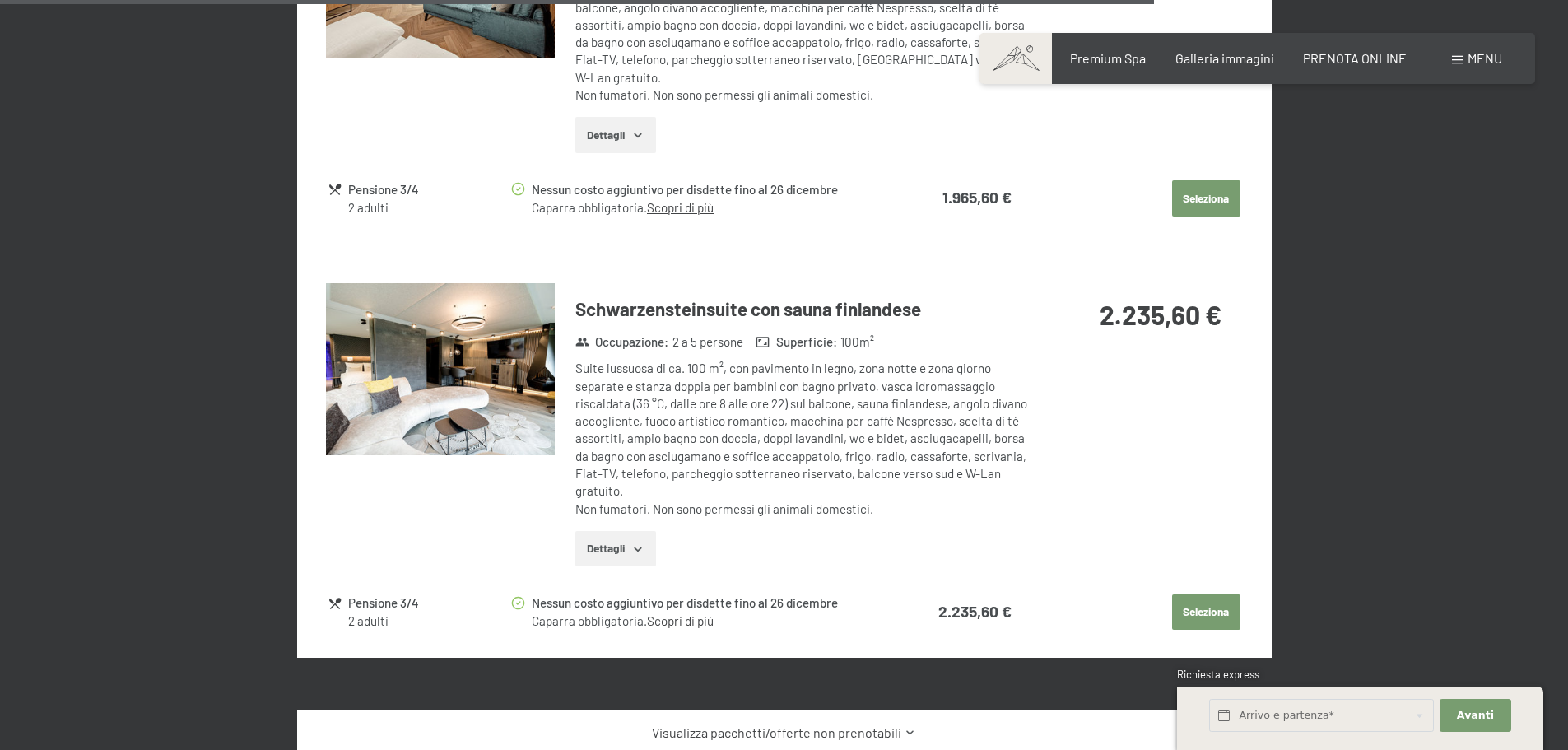
scroll to position [3438, 0]
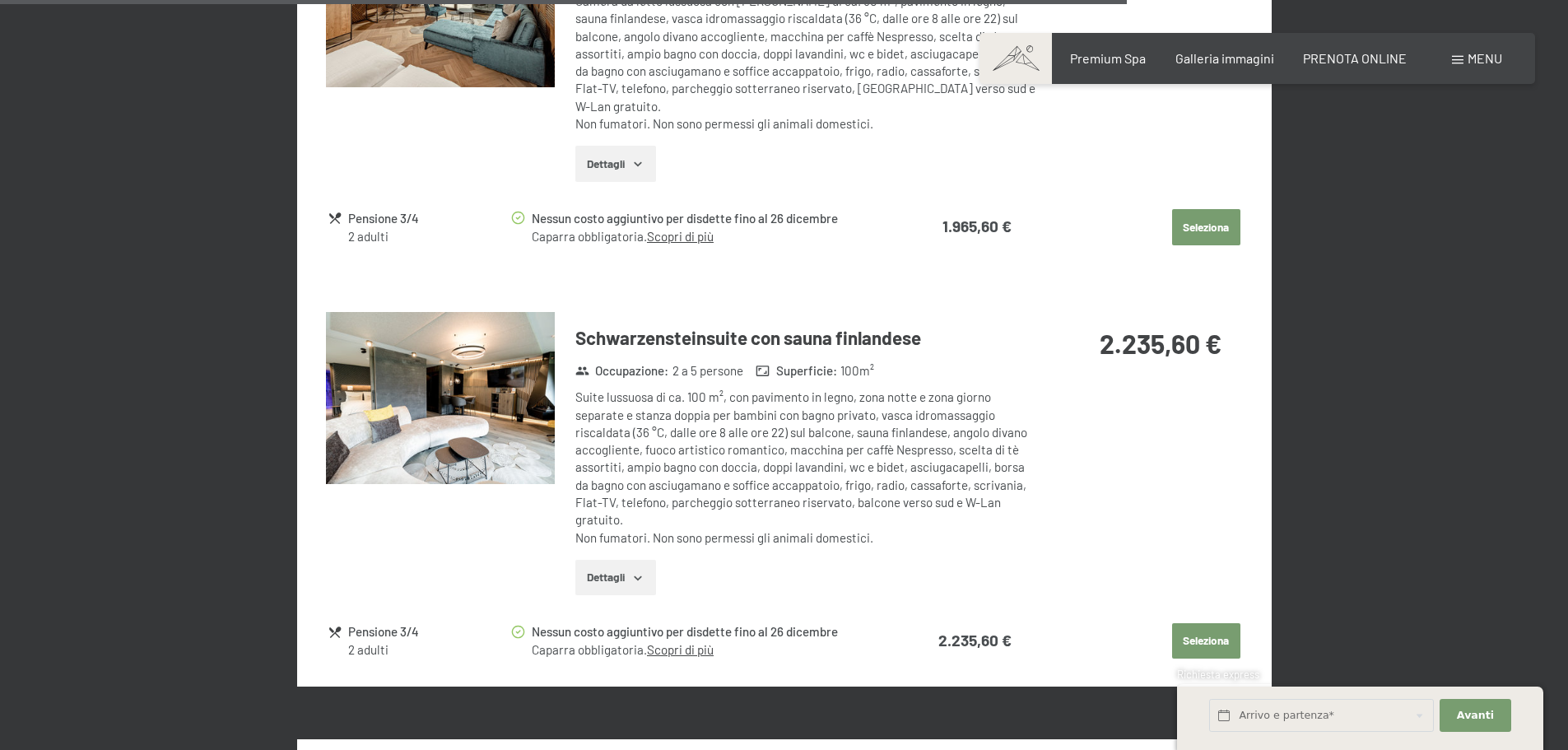
click at [516, 346] on img at bounding box center [440, 398] width 229 height 172
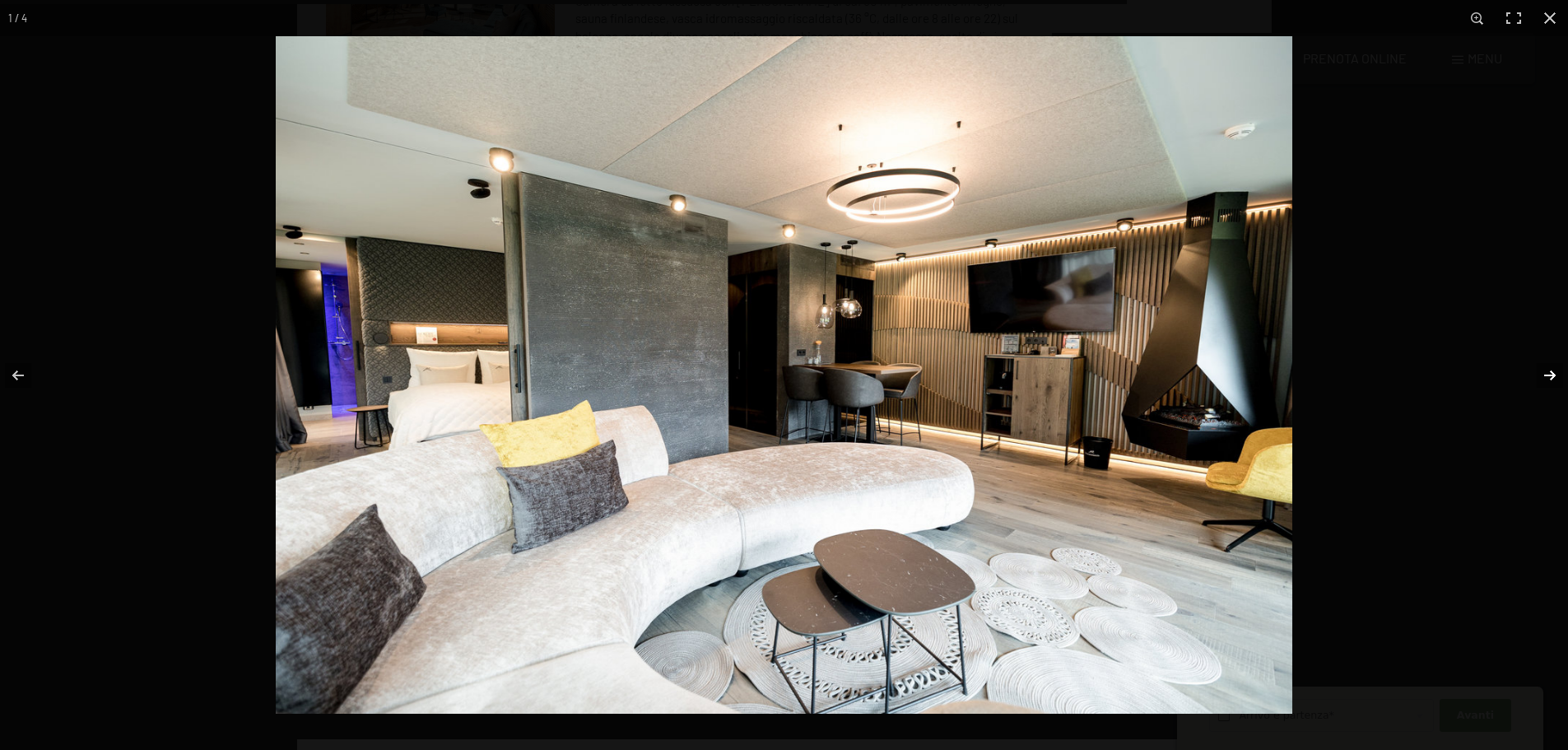
click at [1551, 371] on button "button" at bounding box center [1539, 375] width 58 height 83
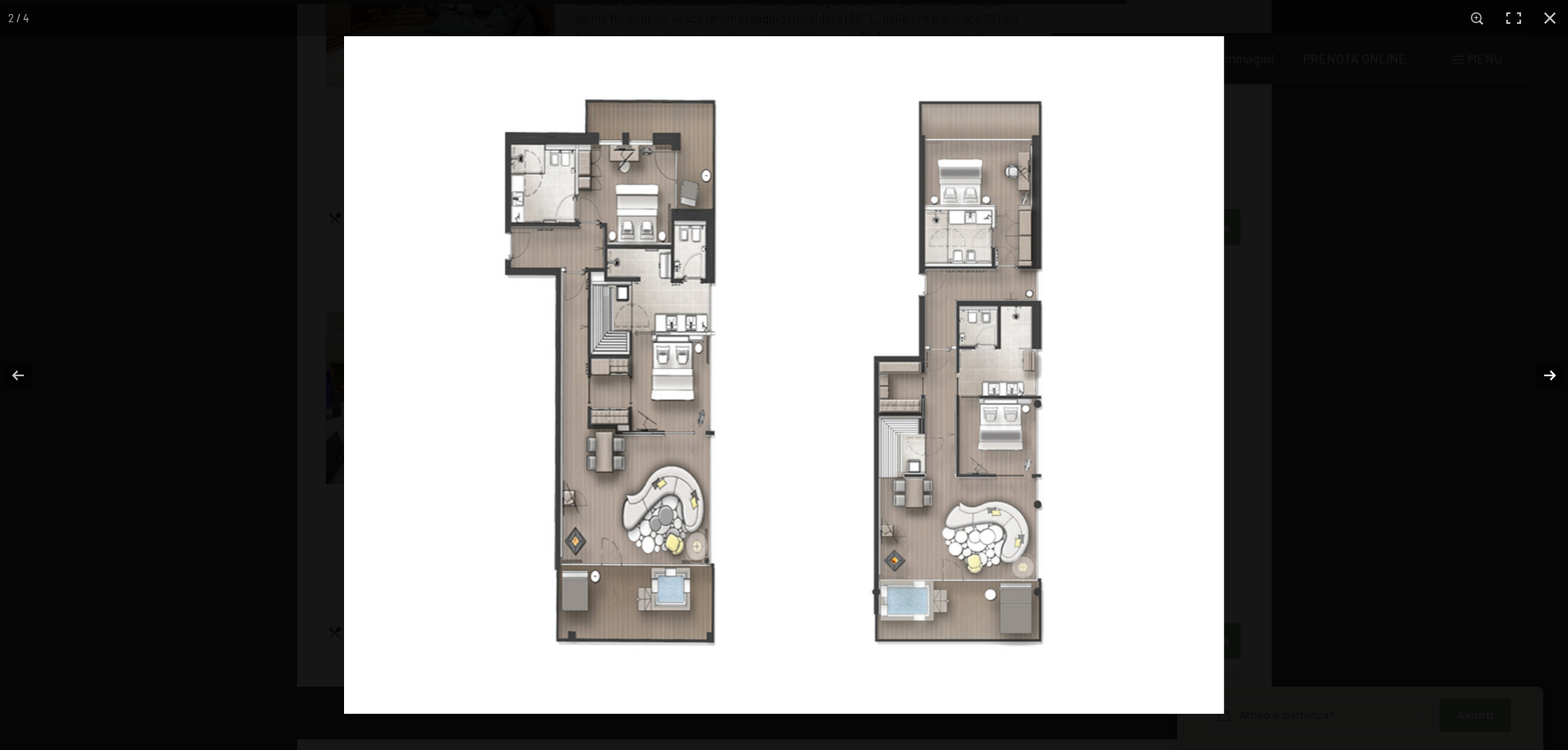
click at [1542, 384] on button "button" at bounding box center [1539, 375] width 58 height 83
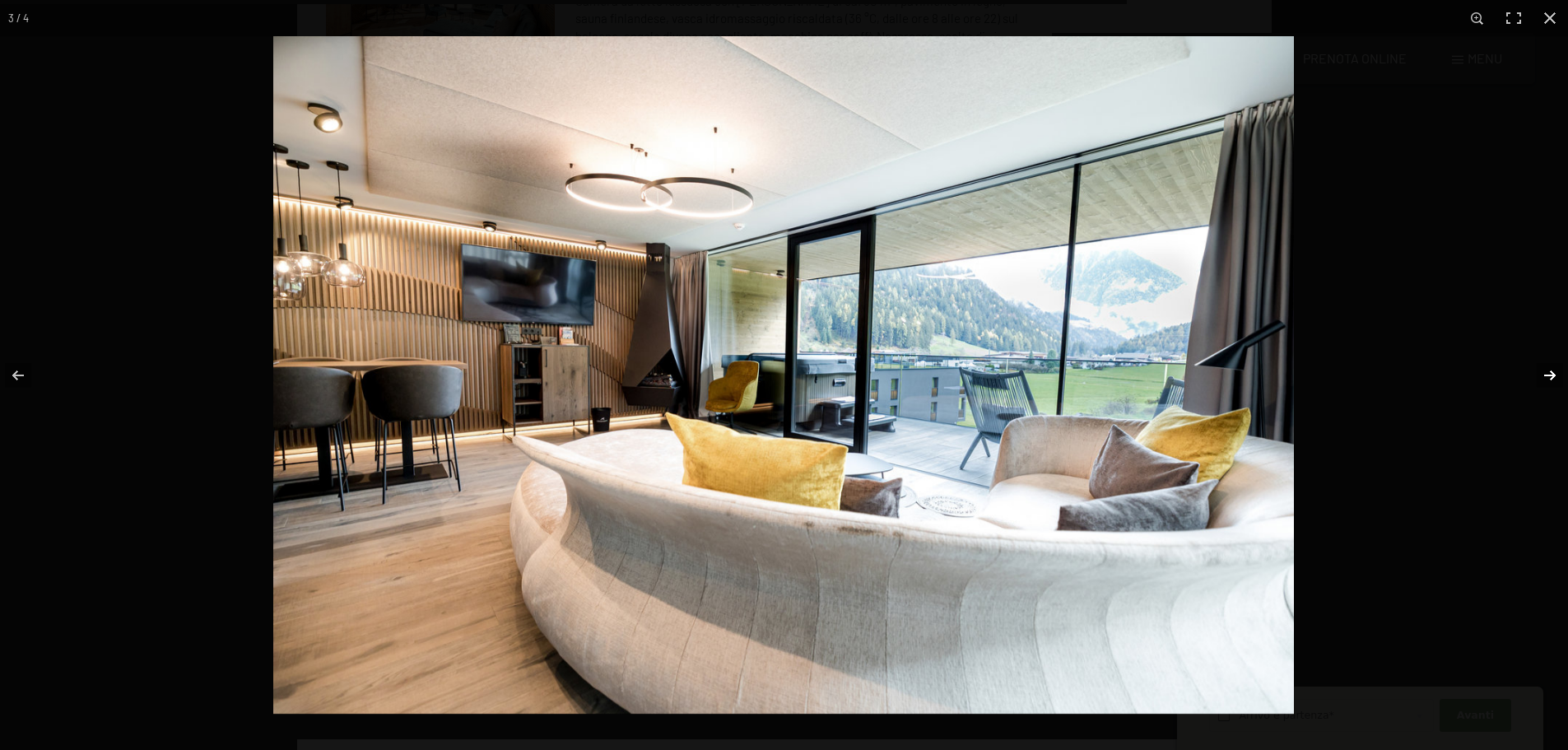
click at [1542, 384] on button "button" at bounding box center [1539, 375] width 58 height 83
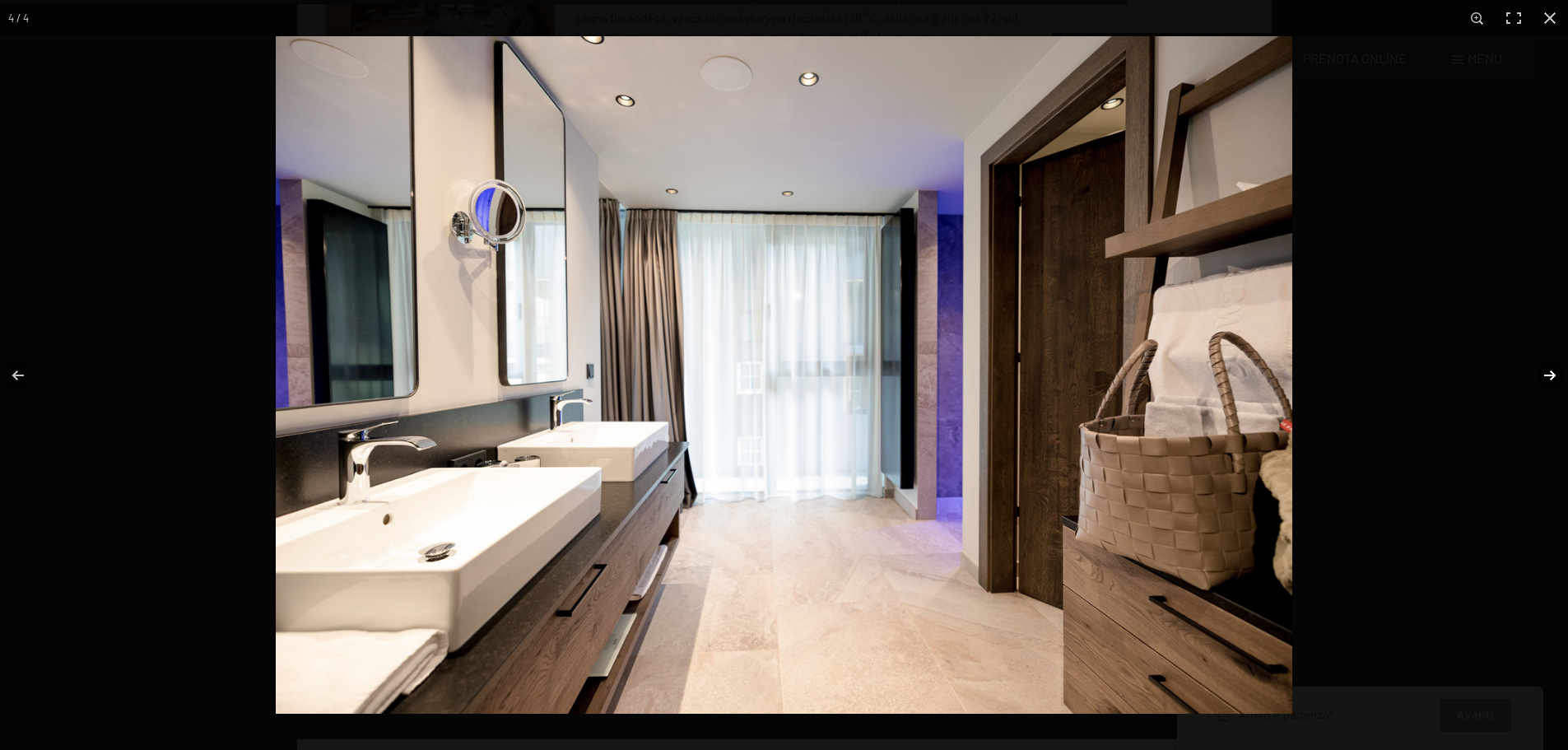
click at [1542, 384] on button "button" at bounding box center [1539, 375] width 58 height 83
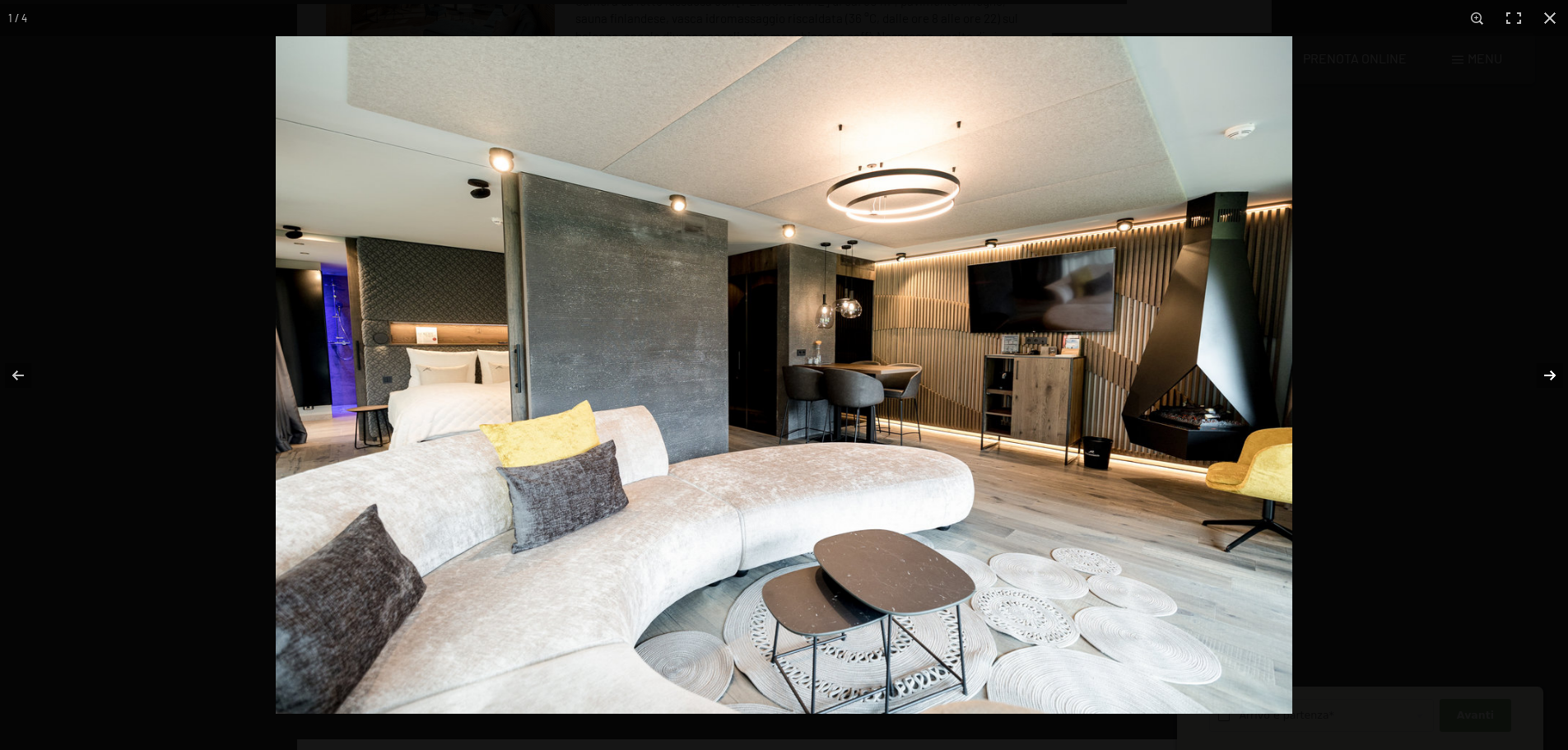
click at [1542, 384] on button "button" at bounding box center [1539, 375] width 58 height 83
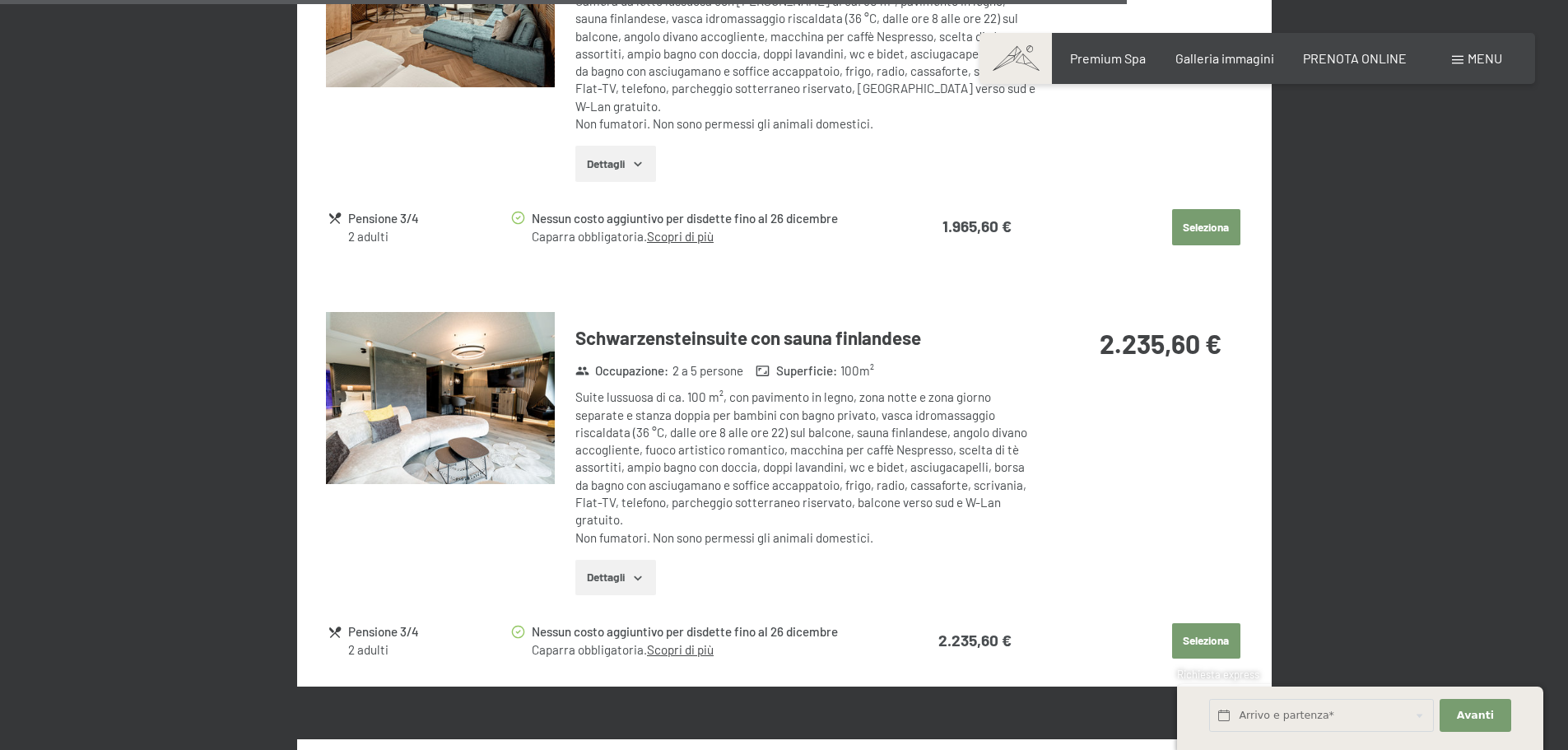
click at [0, 0] on button "button" at bounding box center [0, 0] width 0 height 0
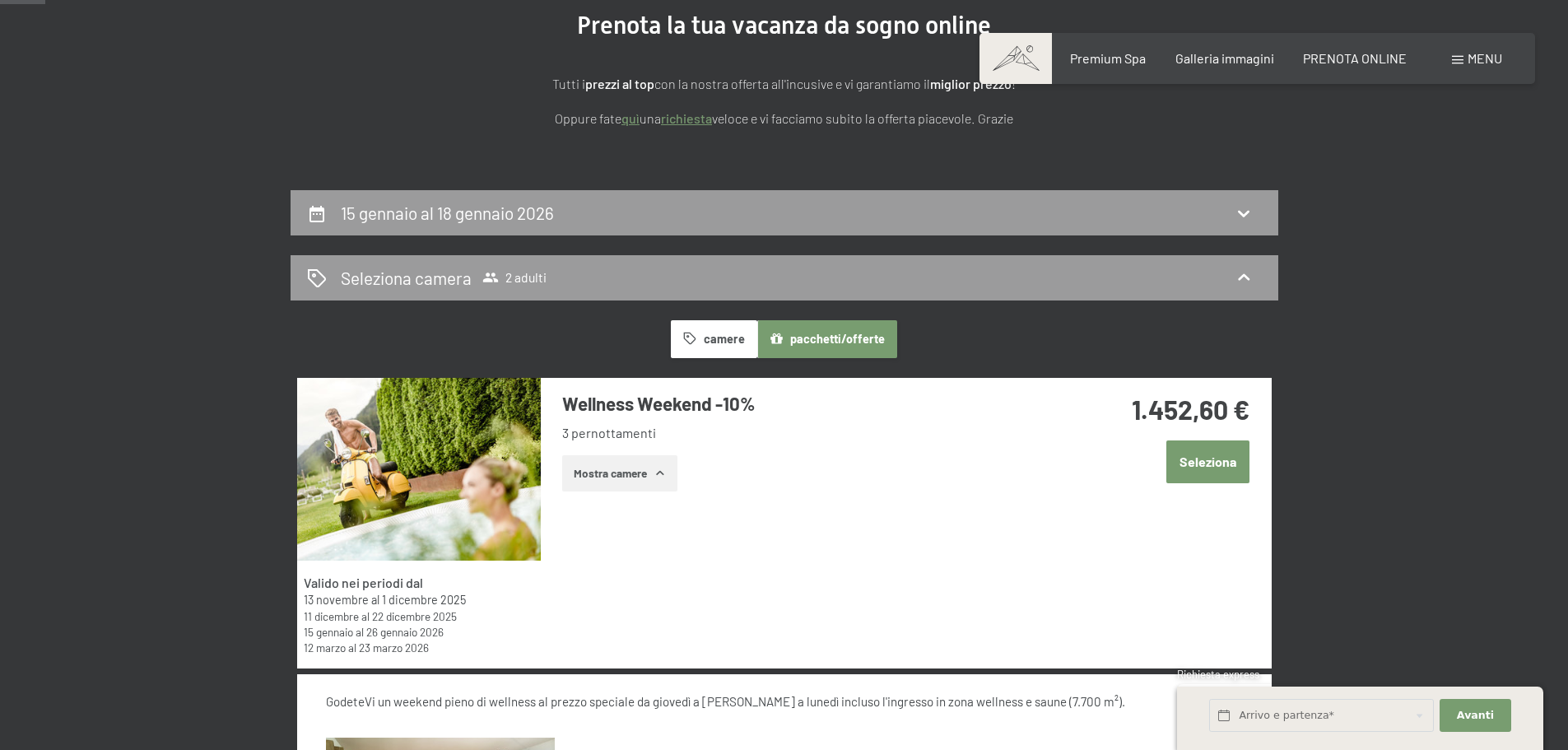
scroll to position [0, 0]
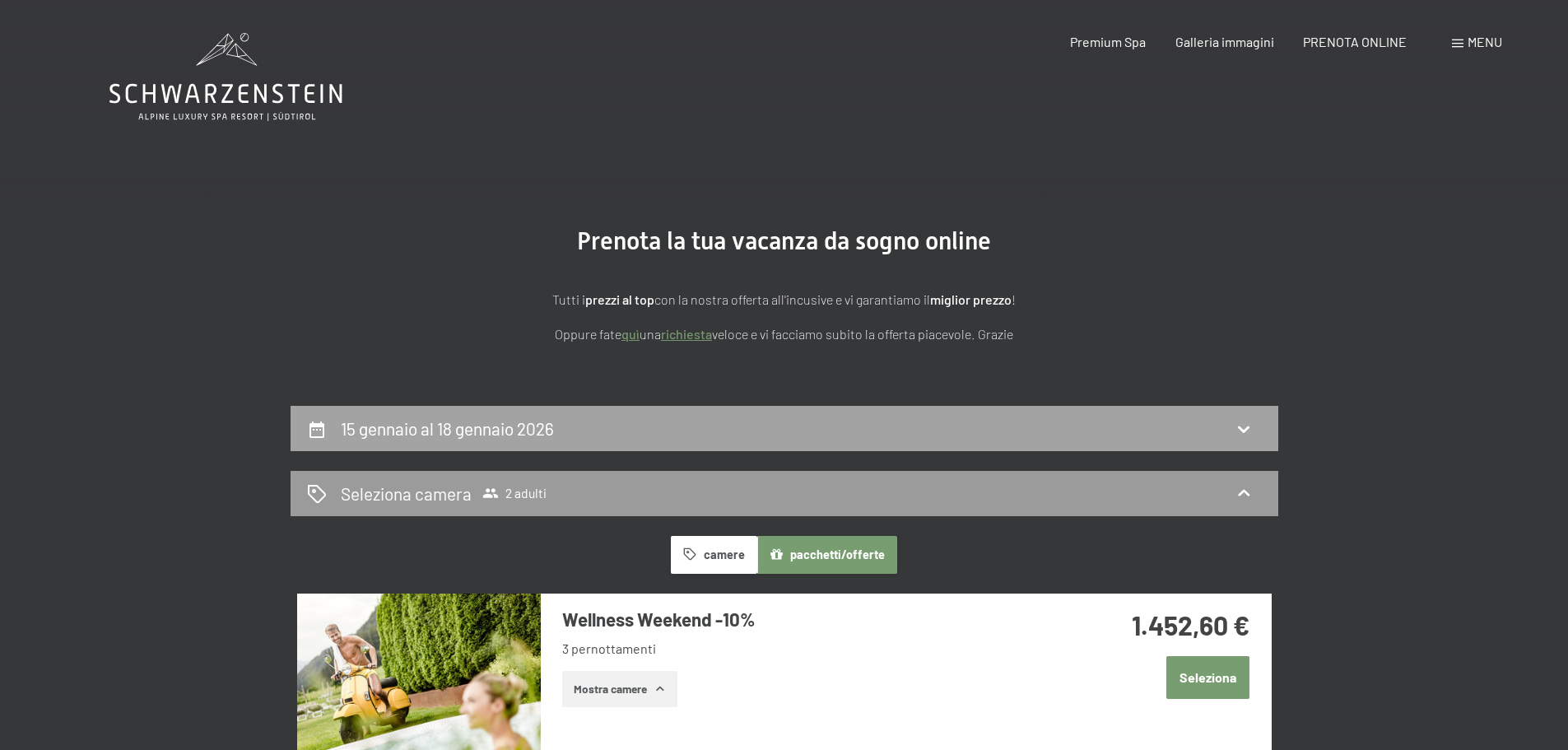
click at [397, 429] on h2 "15 gennaio al 18 gennaio 2026" at bounding box center [447, 428] width 213 height 21
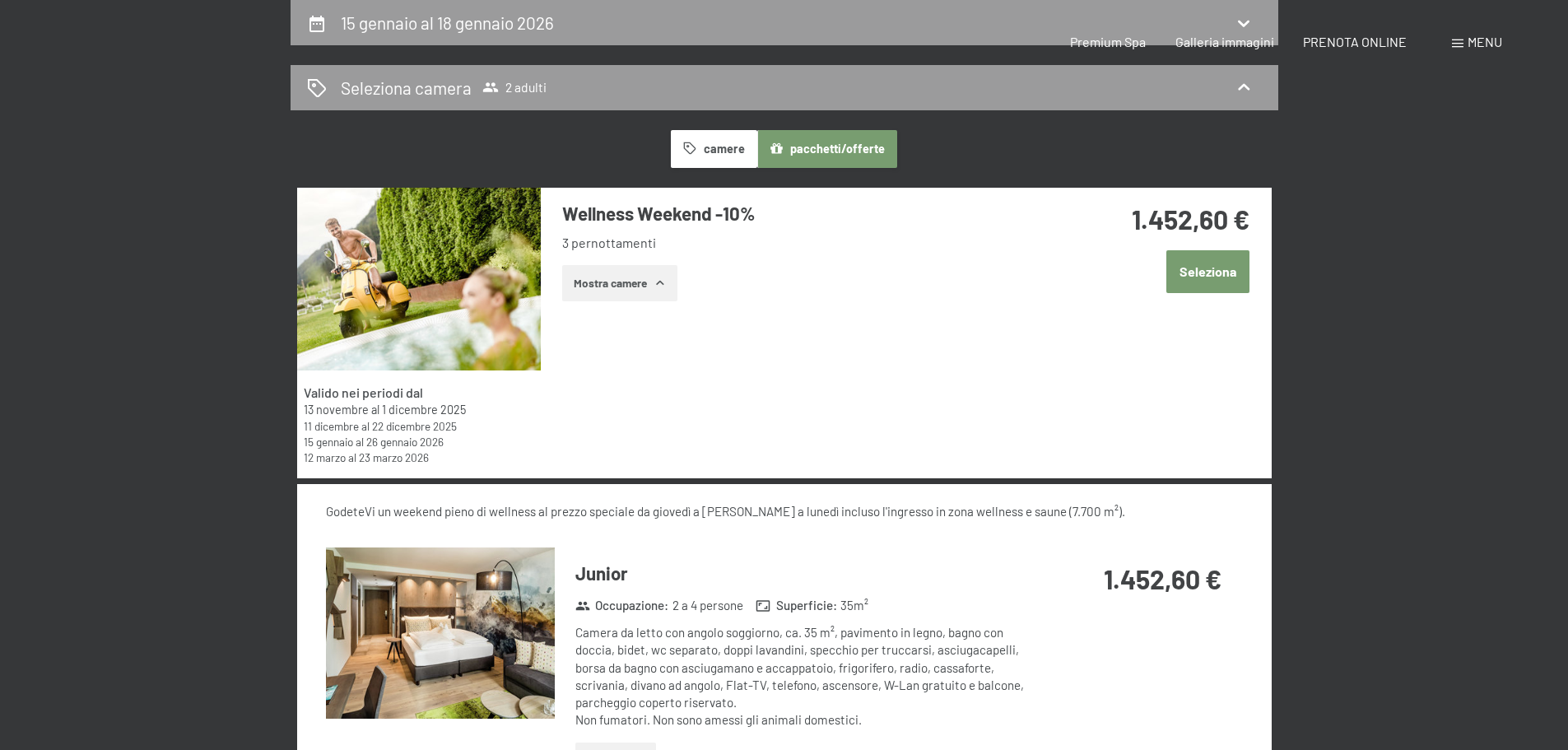
select select "[DATE]"
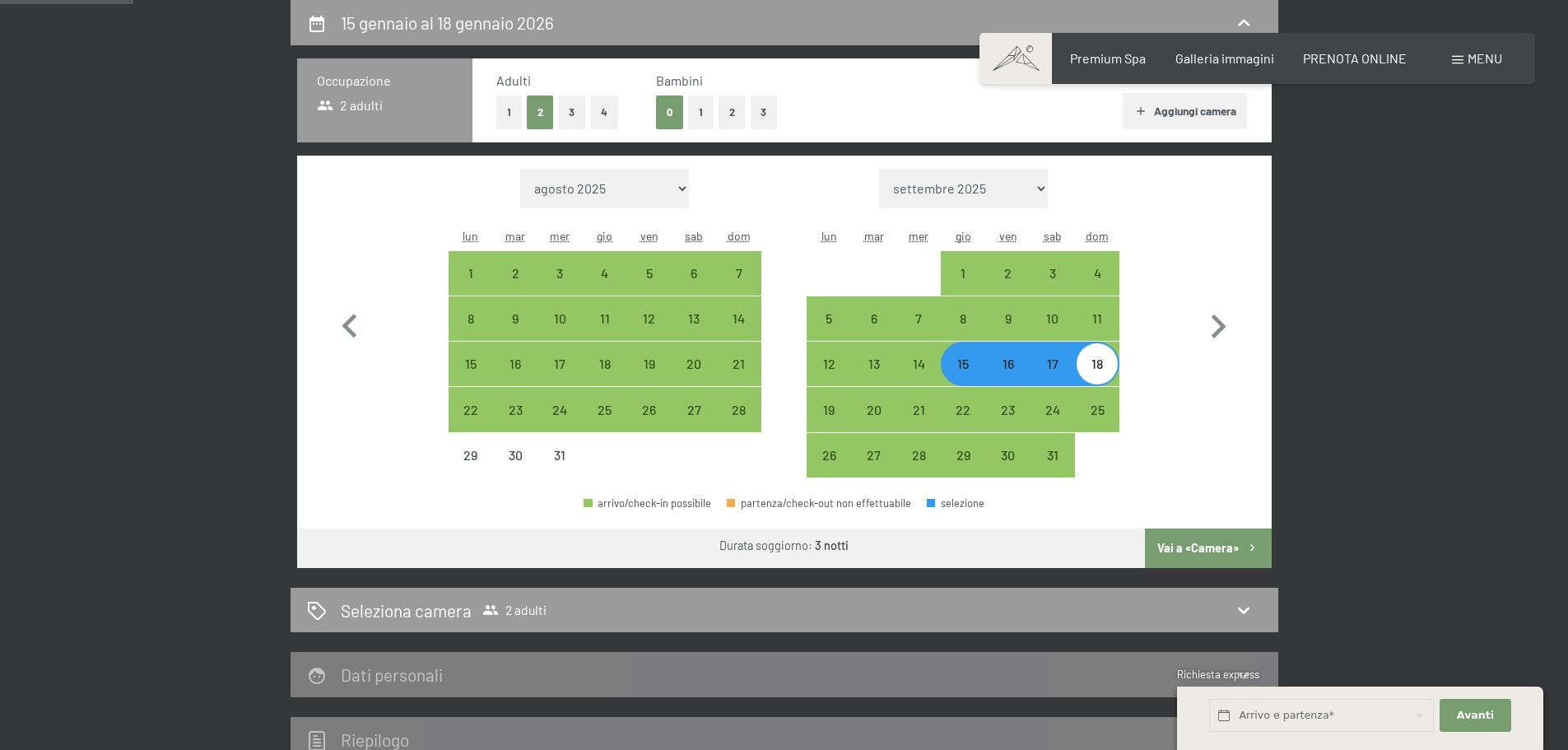
click at [500, 114] on button "1" at bounding box center [509, 112] width 26 height 33
select select "[DATE]"
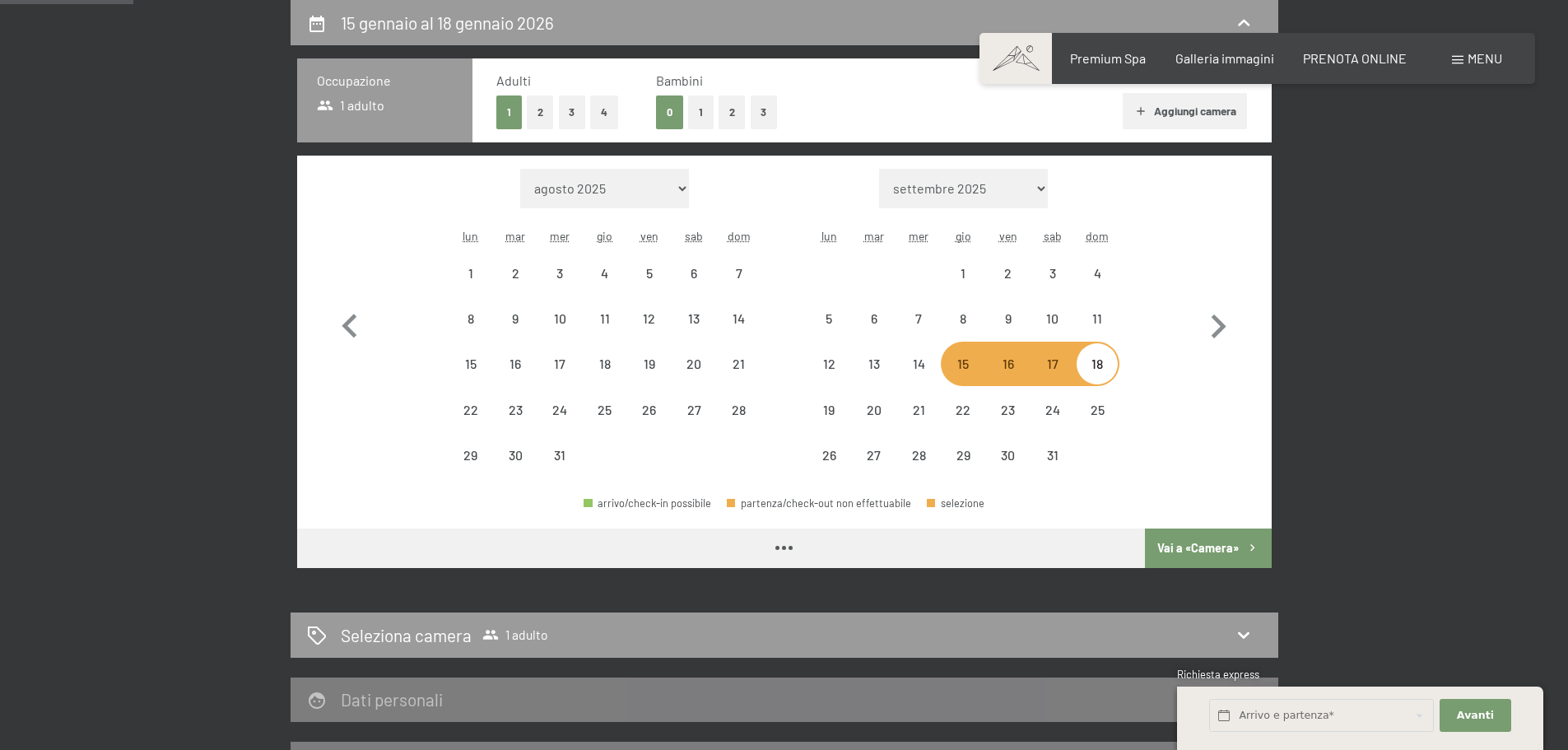
select select "[DATE]"
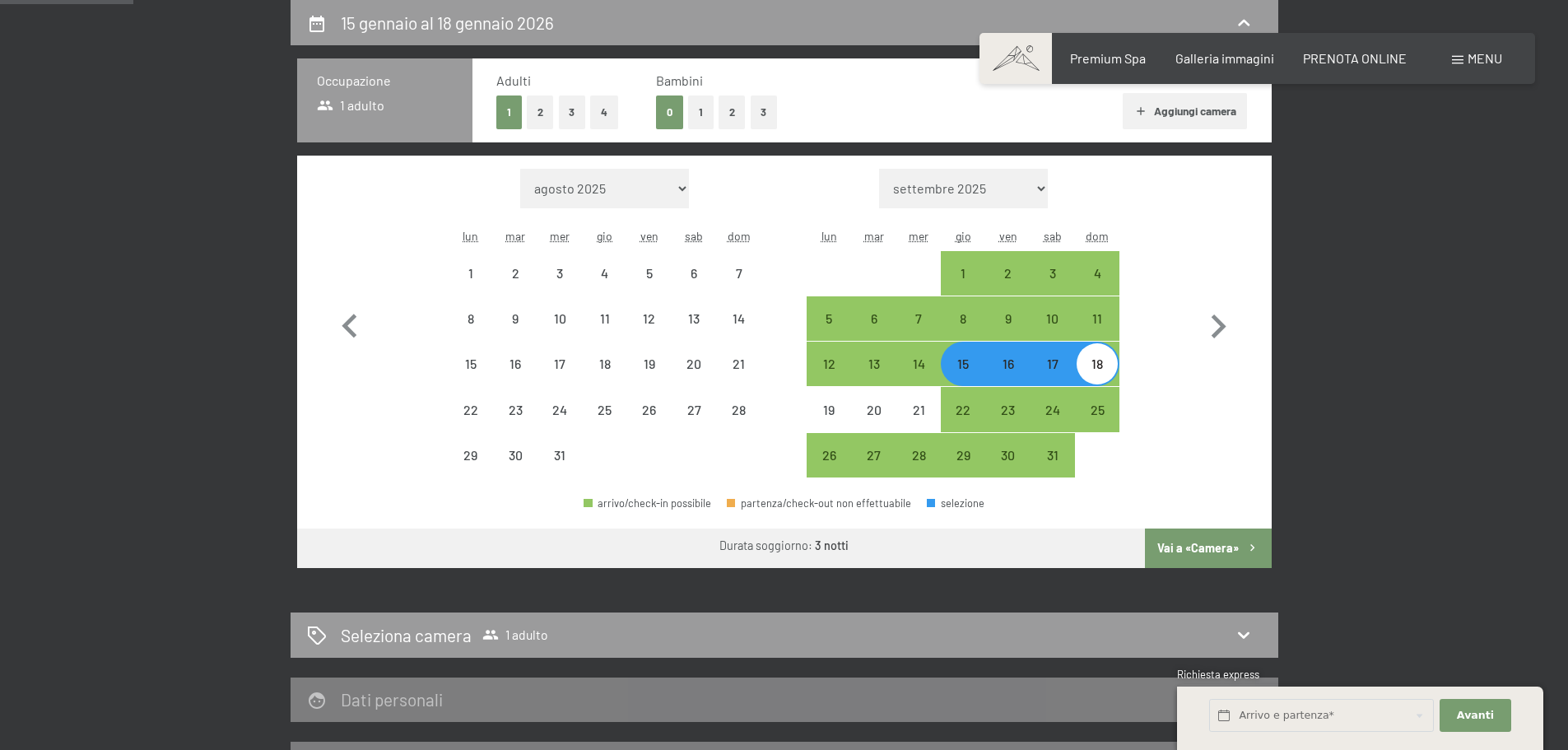
select select "[DATE]"
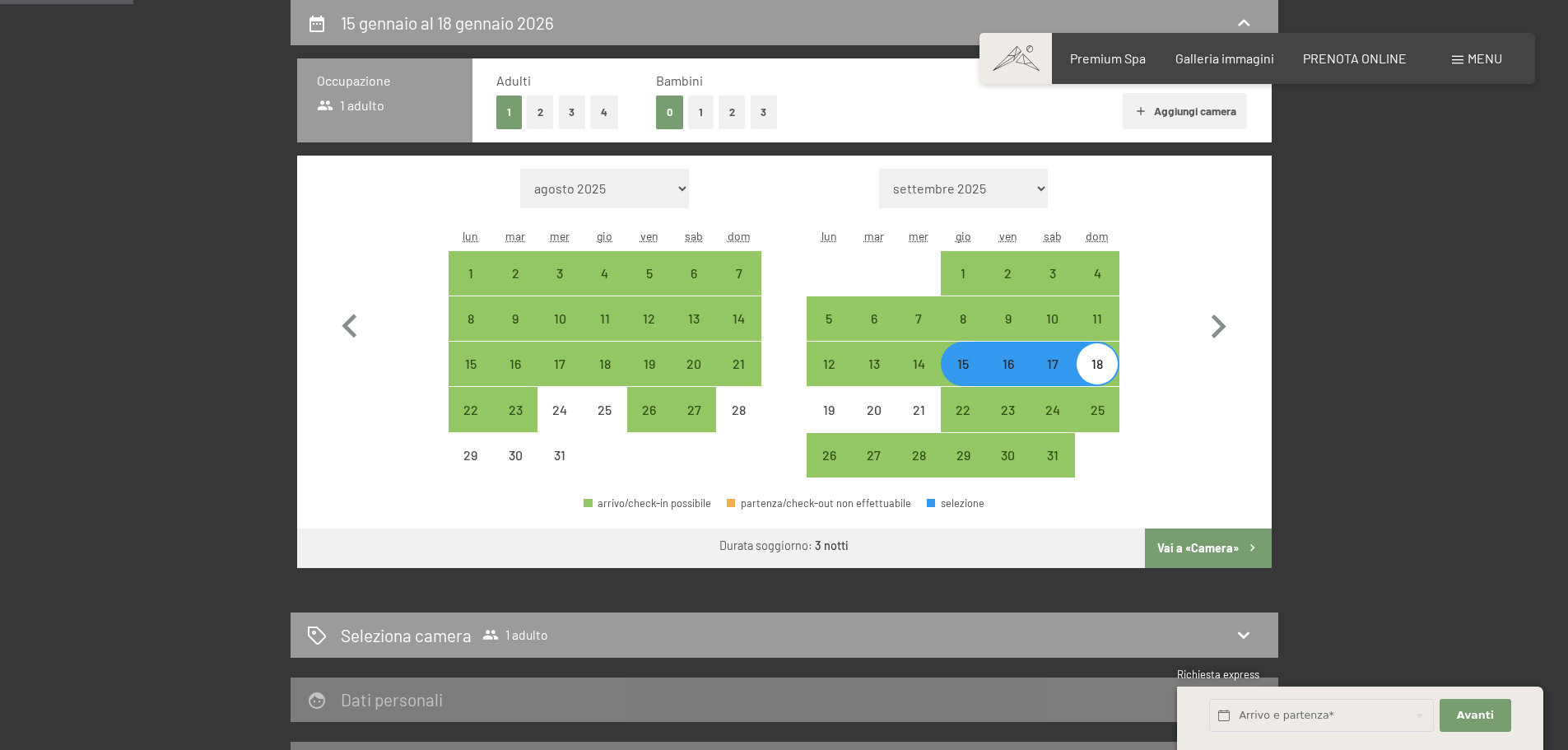
click at [1189, 541] on button "Vai a «Camera»" at bounding box center [1208, 548] width 126 height 39
select select "[DATE]"
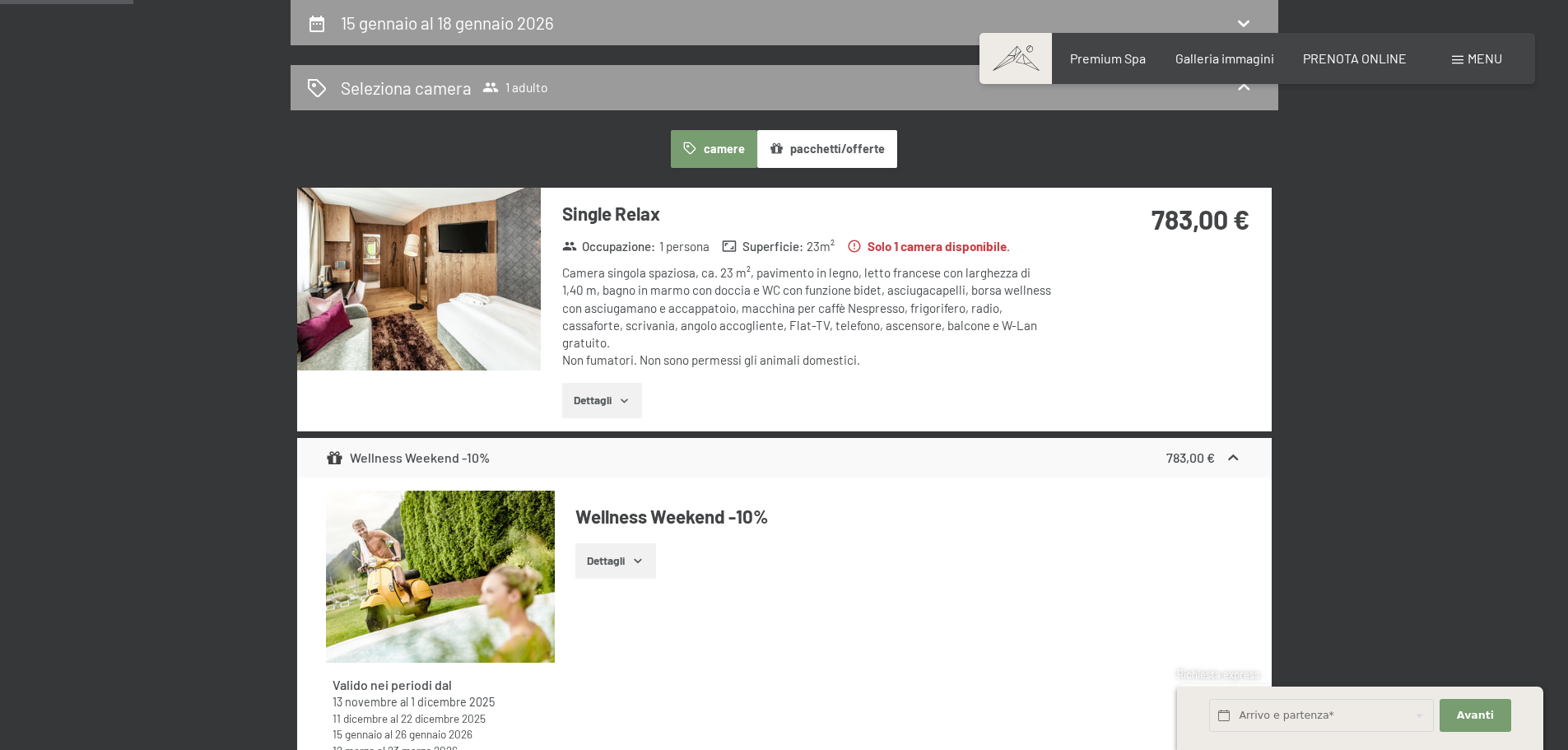
click at [597, 383] on button "Dettagli" at bounding box center [602, 401] width 80 height 36
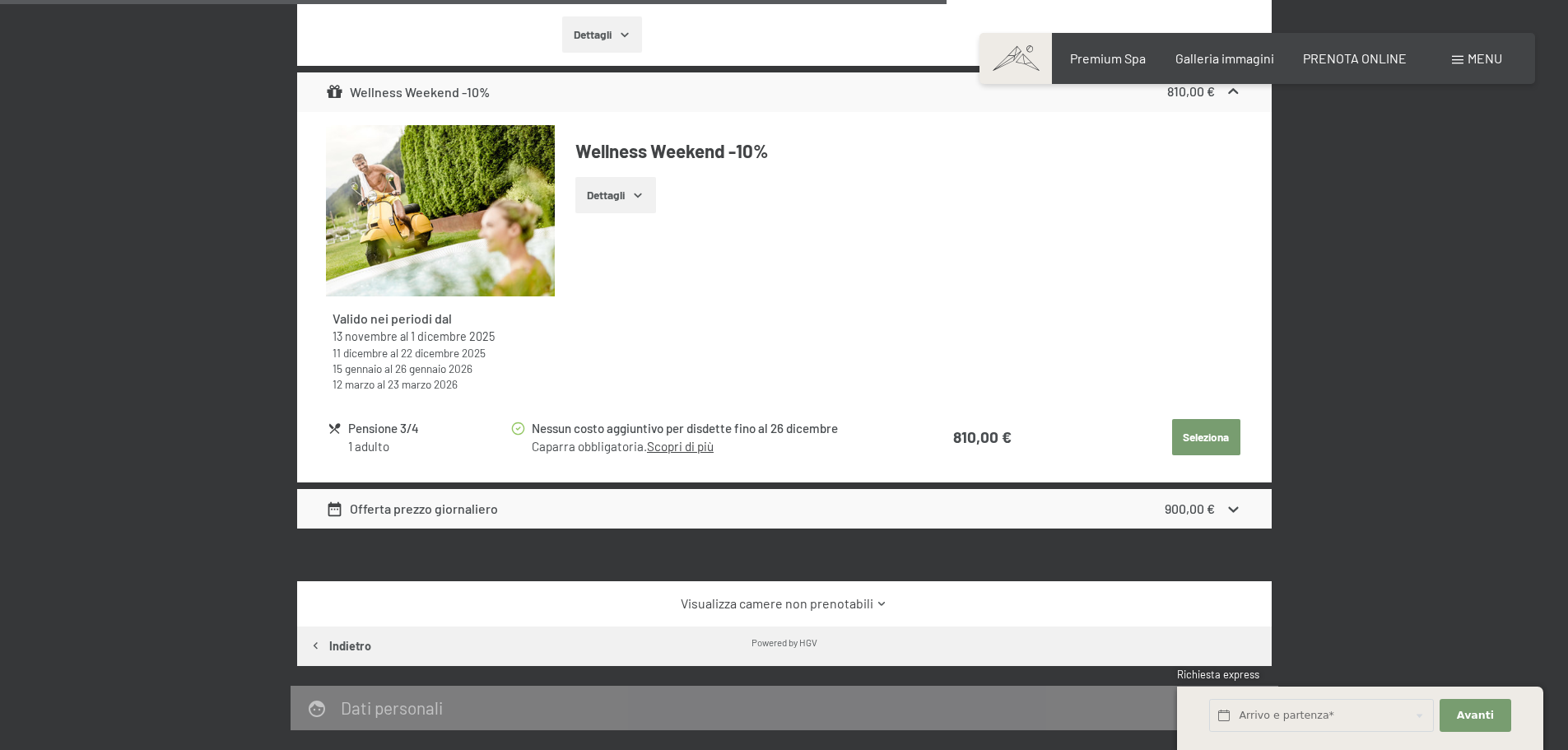
scroll to position [1559, 0]
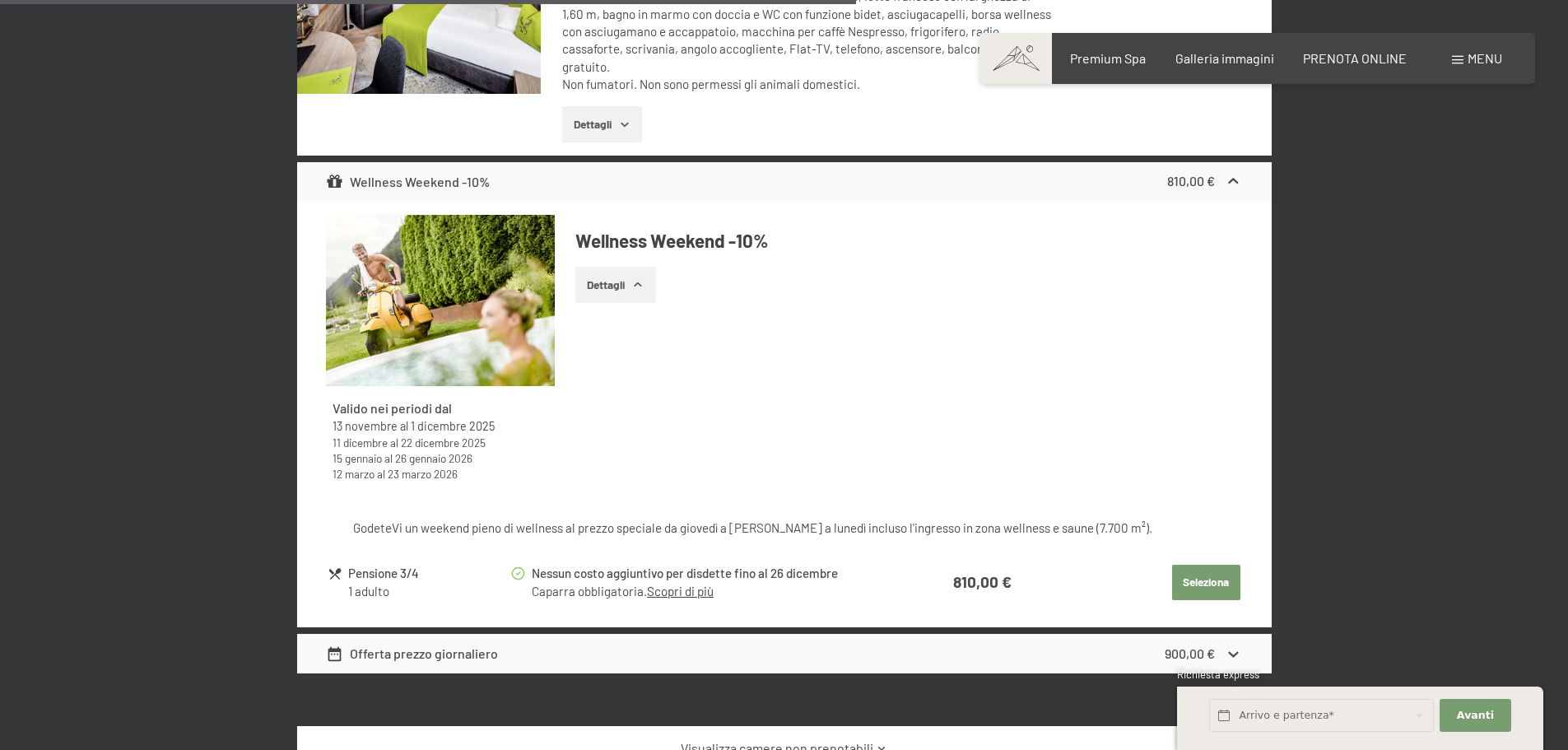
drag, startPoint x: 654, startPoint y: 494, endPoint x: 1191, endPoint y: 500, distance: 537.0
click at [1191, 519] on div "GodeteVi un weekend pieno di wellness al prezzo speciale da giovedì a [PERSON_N…" at bounding box center [783, 528] width 861 height 18
drag, startPoint x: 331, startPoint y: 420, endPoint x: 493, endPoint y: 427, distance: 162.2
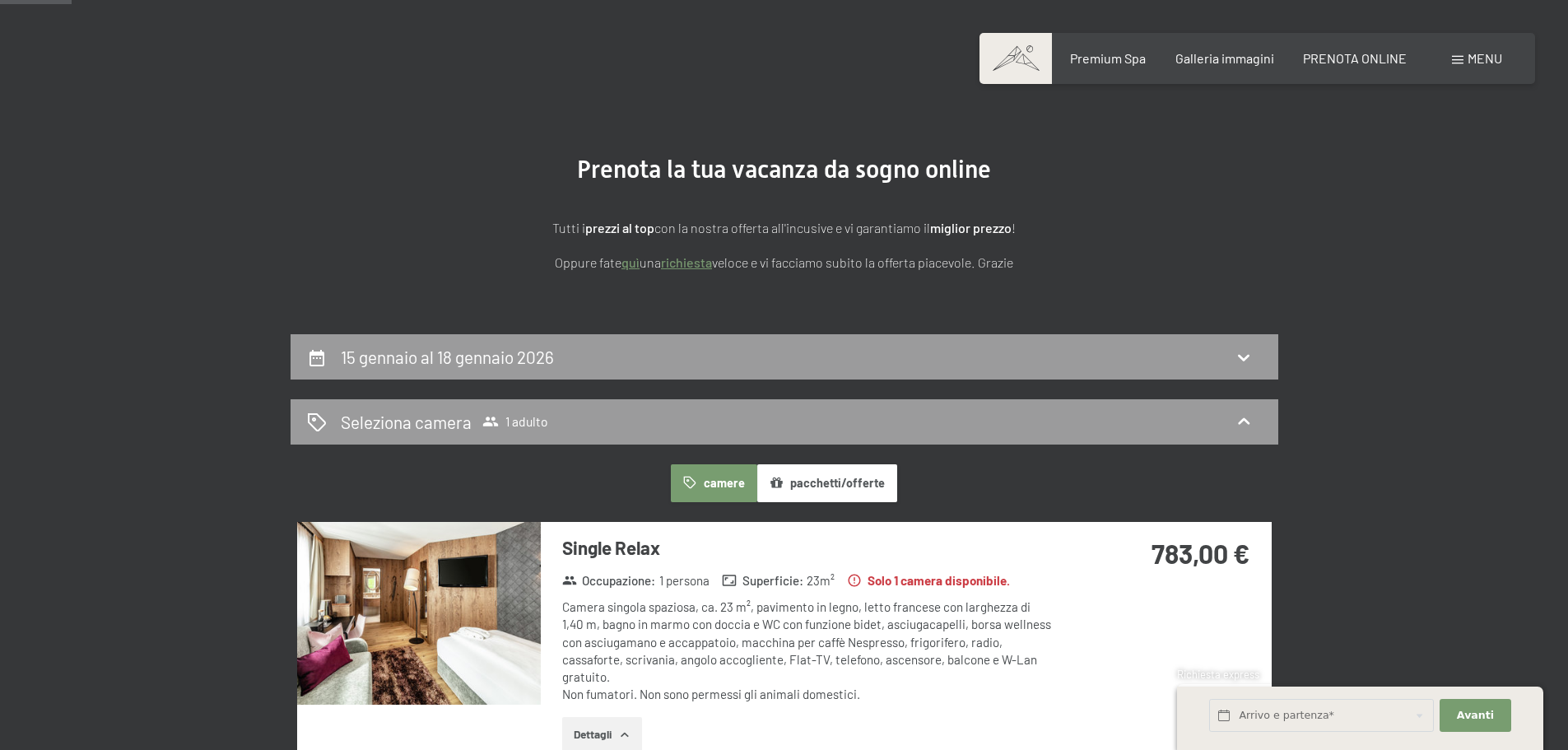
scroll to position [0, 0]
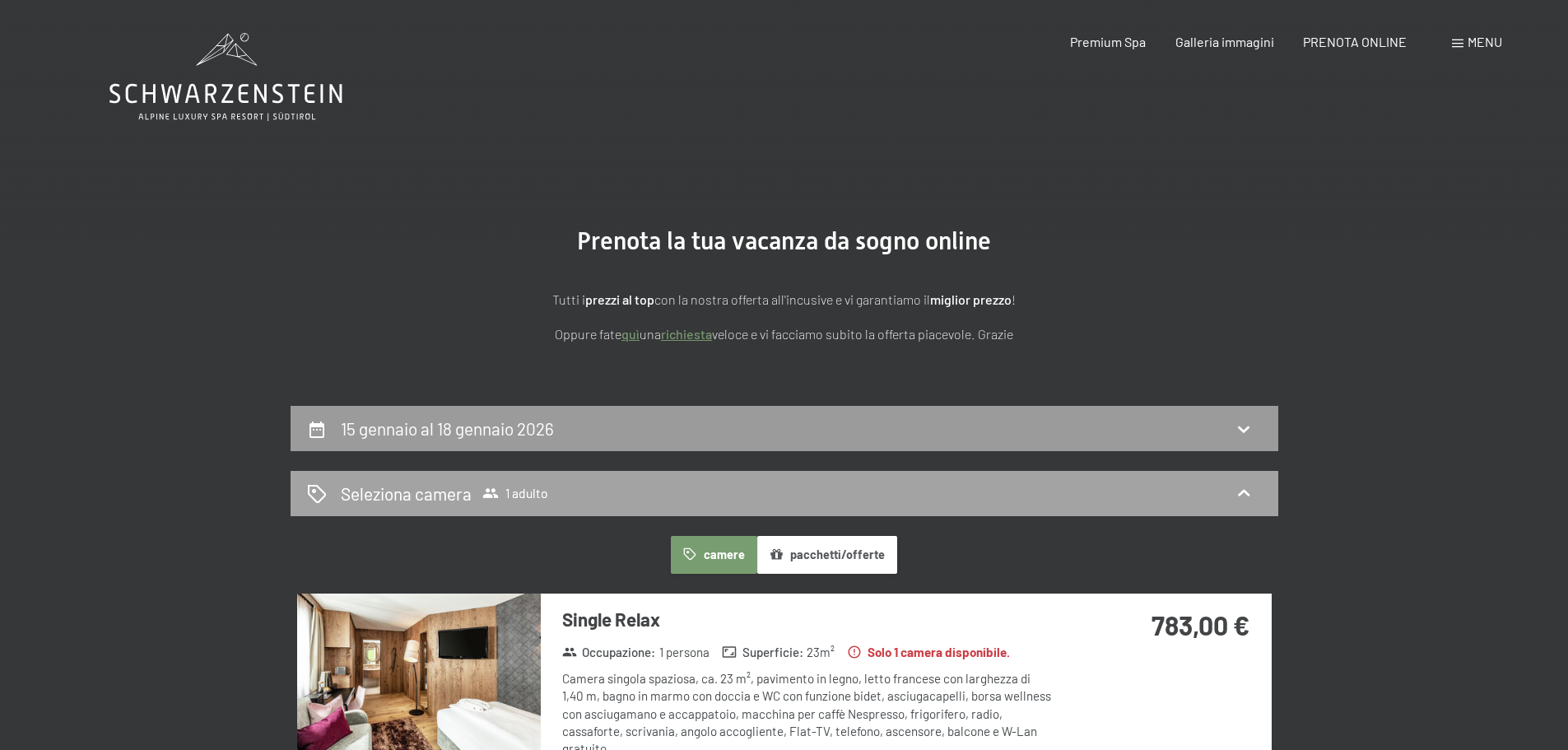
click at [513, 489] on span "1 adulto" at bounding box center [515, 494] width 66 height 17
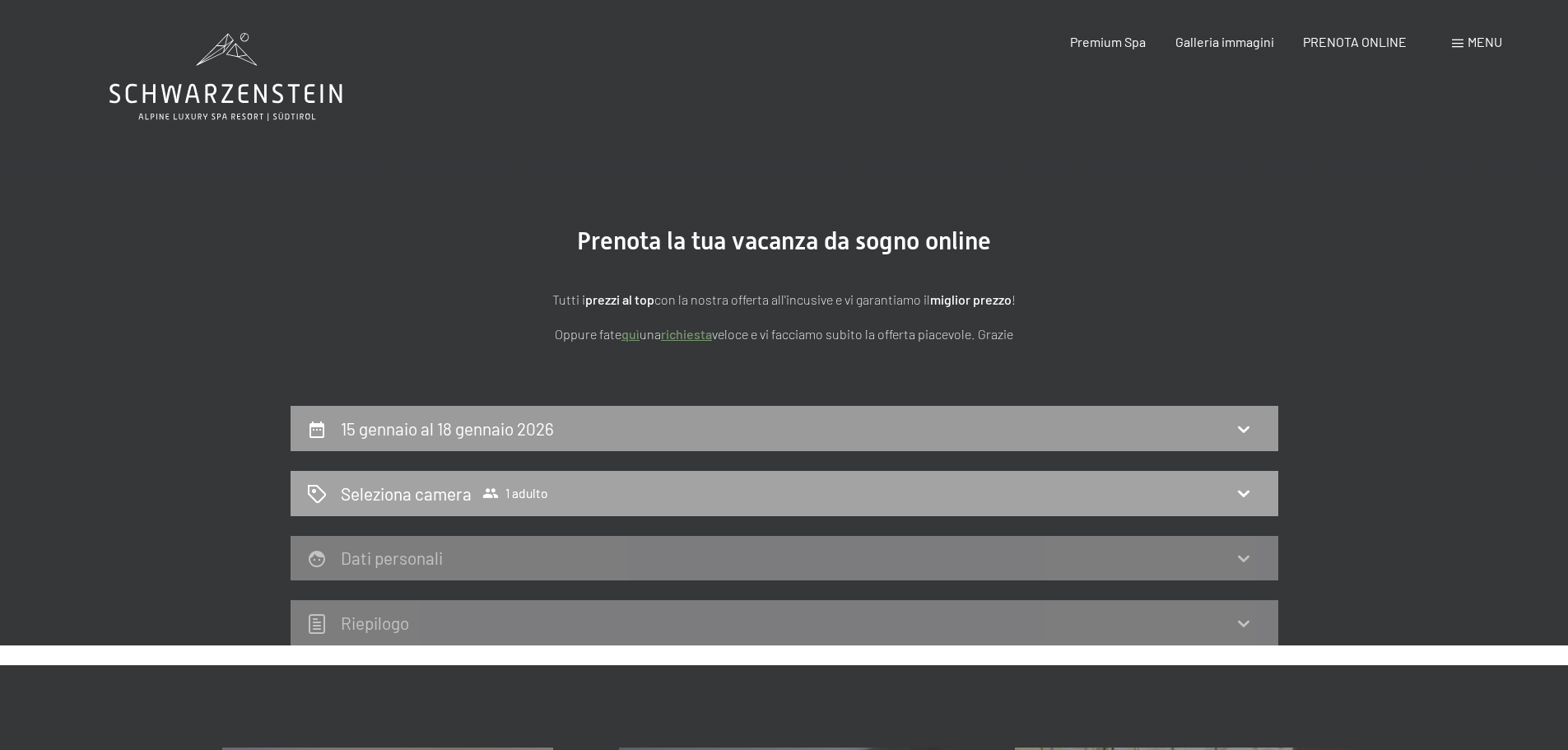
click at [491, 501] on span "Seleziona camera 1 adulto" at bounding box center [444, 494] width 207 height 24
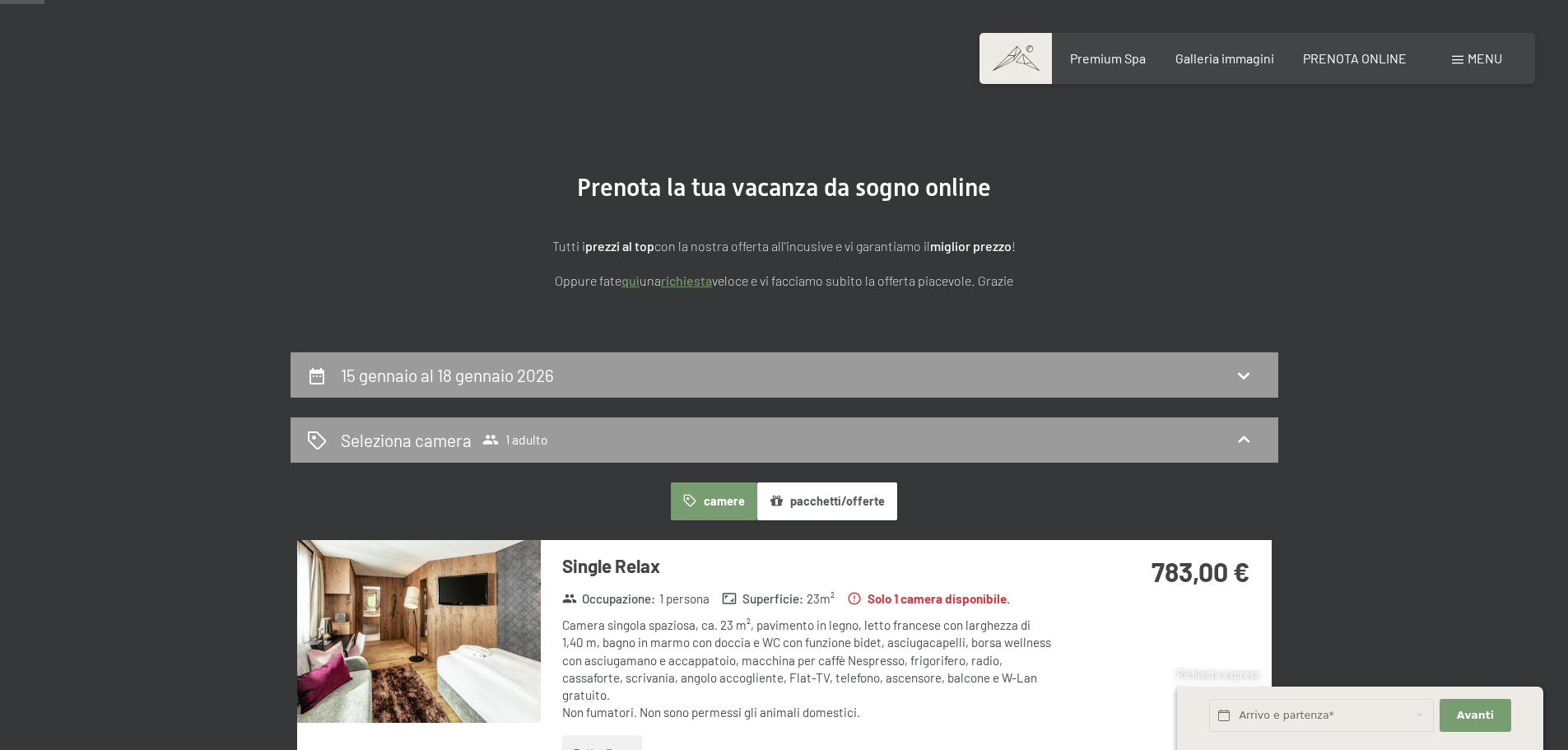
scroll to position [83, 0]
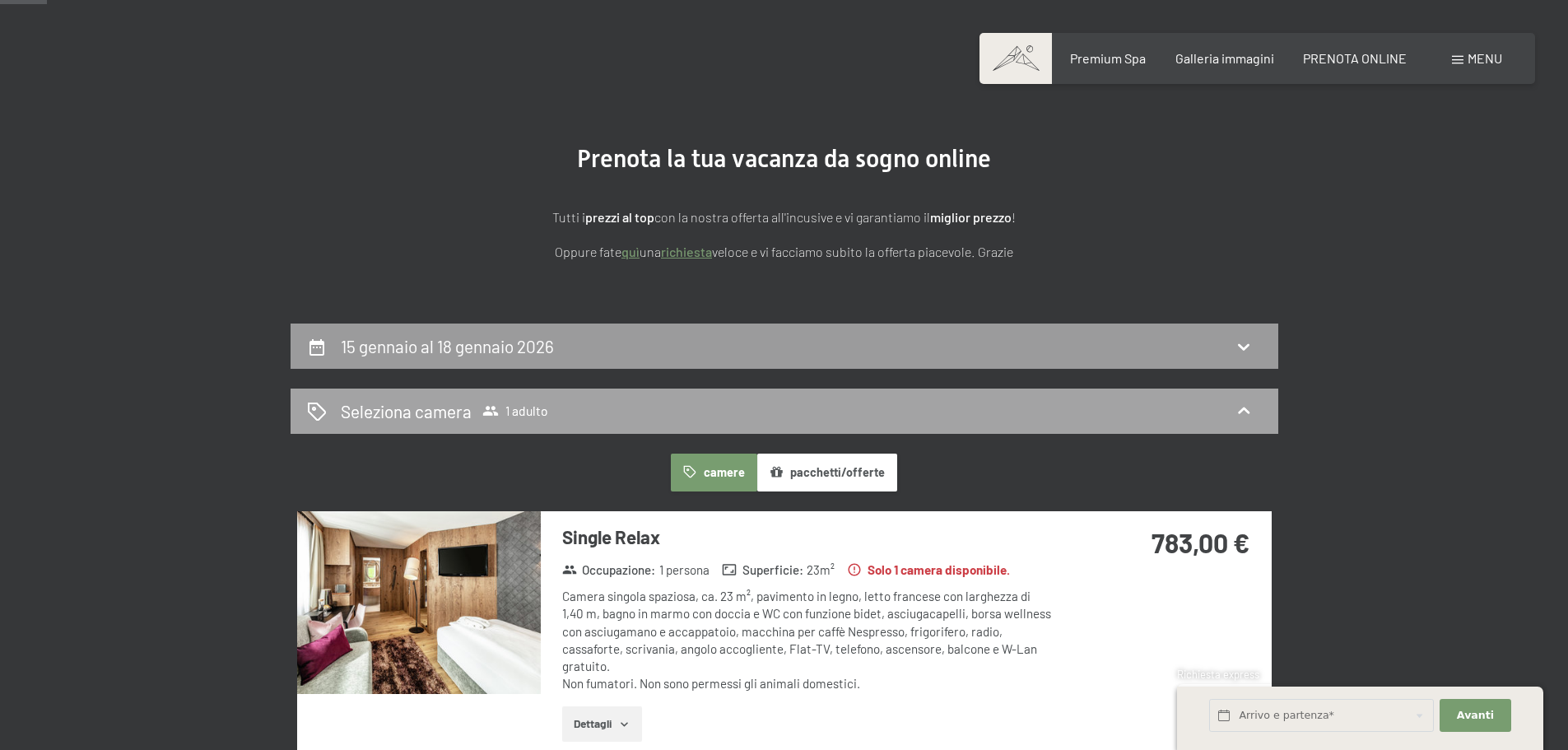
click at [1252, 405] on icon at bounding box center [1244, 411] width 20 height 20
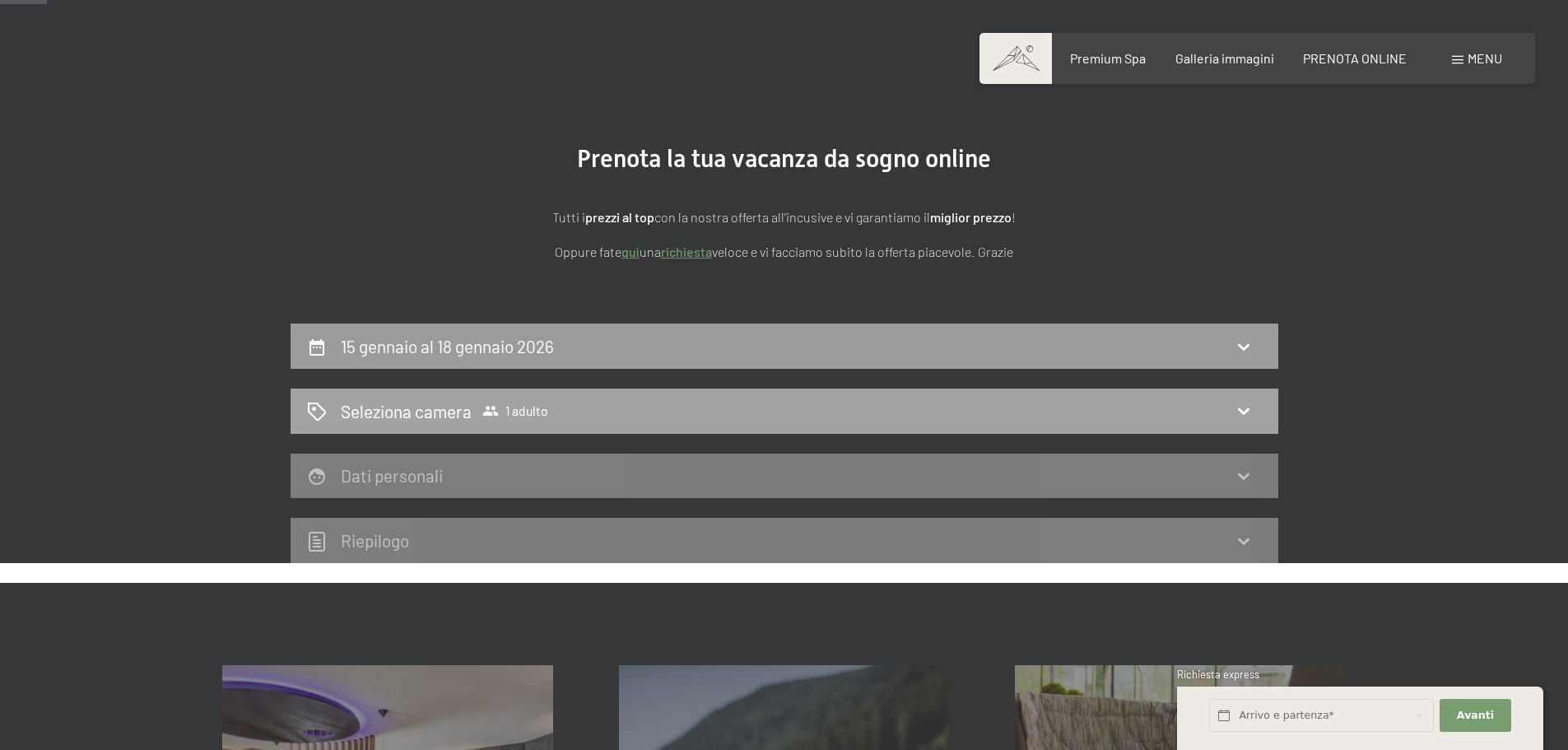
click at [1242, 408] on icon at bounding box center [1244, 411] width 20 height 20
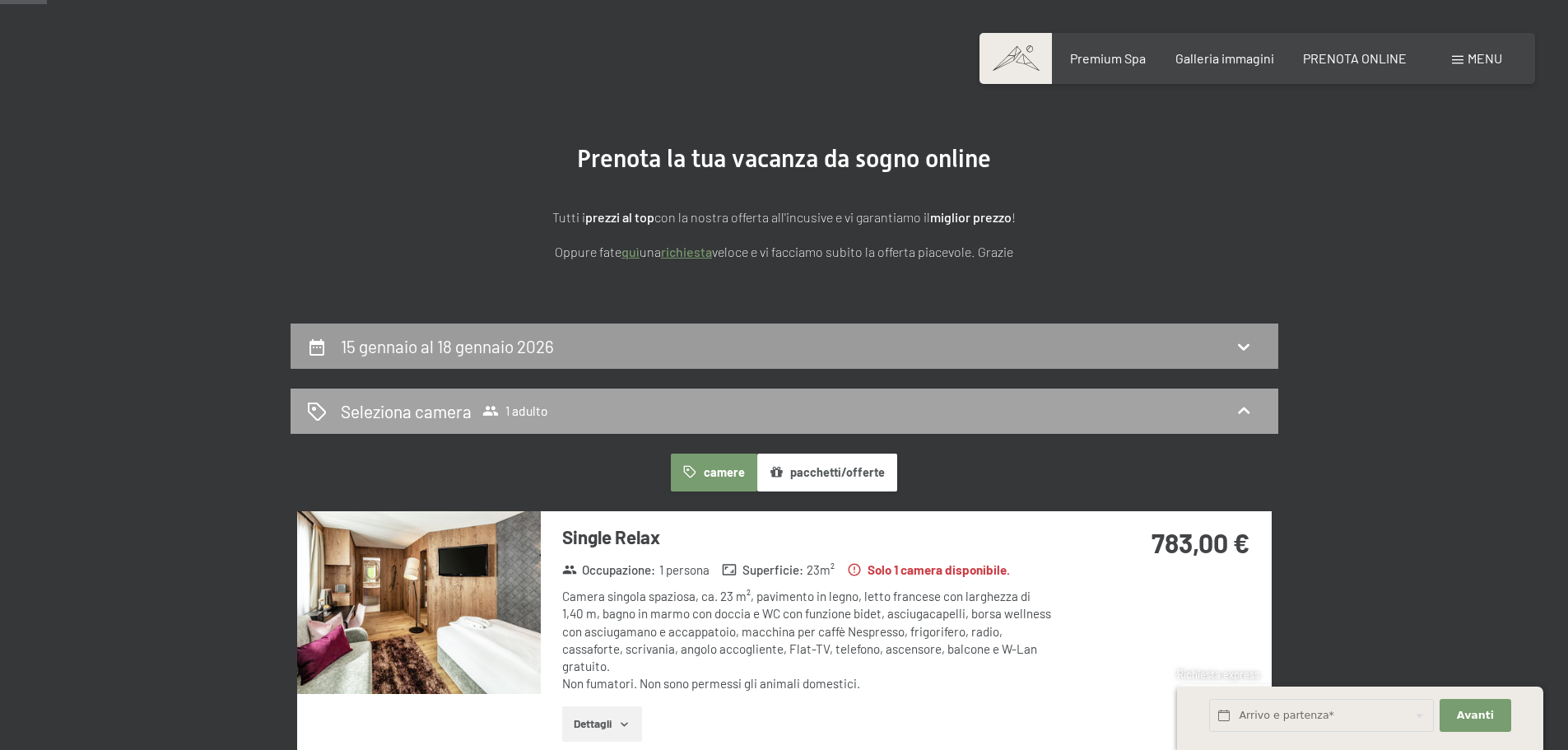
click at [459, 405] on h2 "Seleziona camera" at bounding box center [406, 411] width 131 height 24
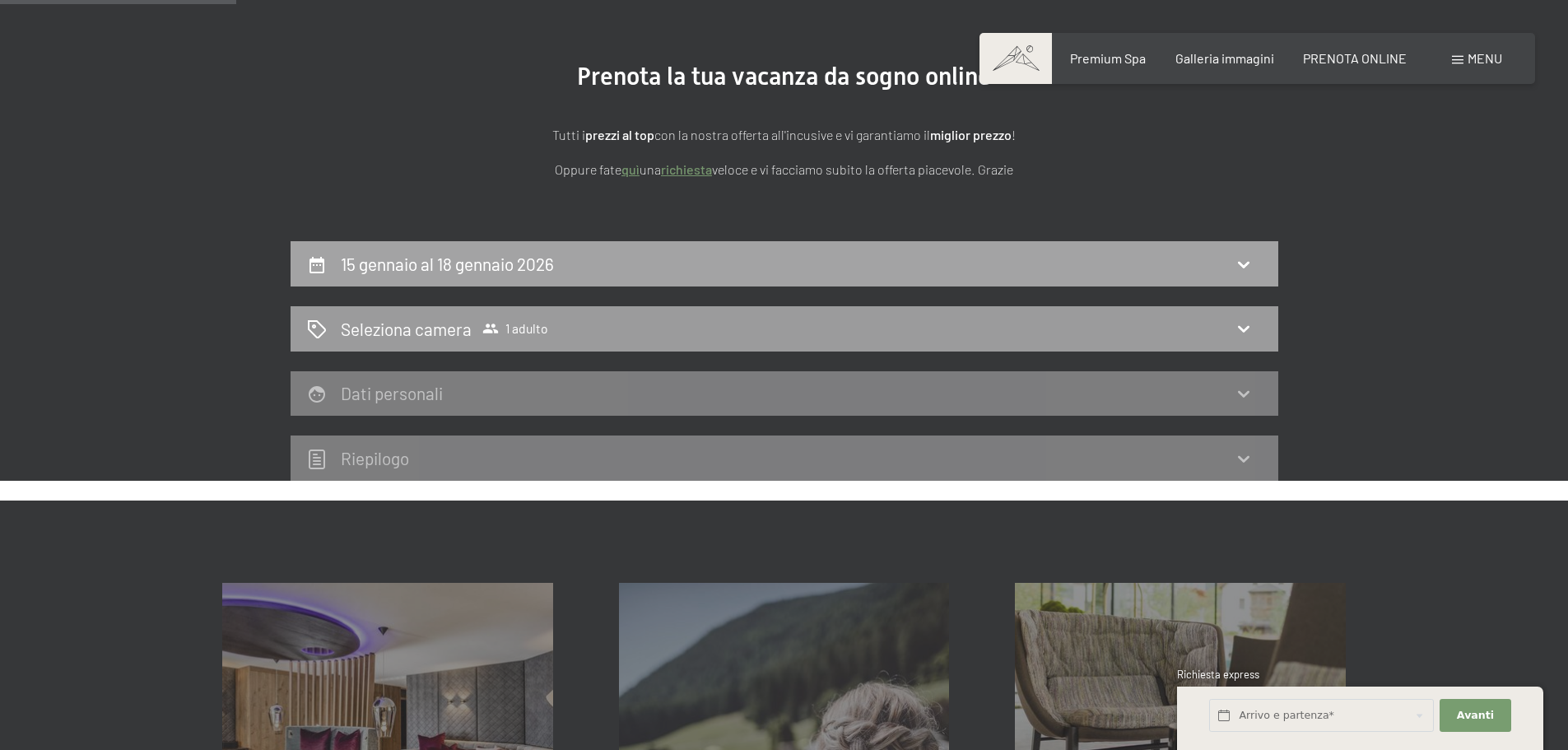
click at [493, 269] on h2 "15 gennaio al 18 gennaio 2026" at bounding box center [447, 264] width 213 height 21
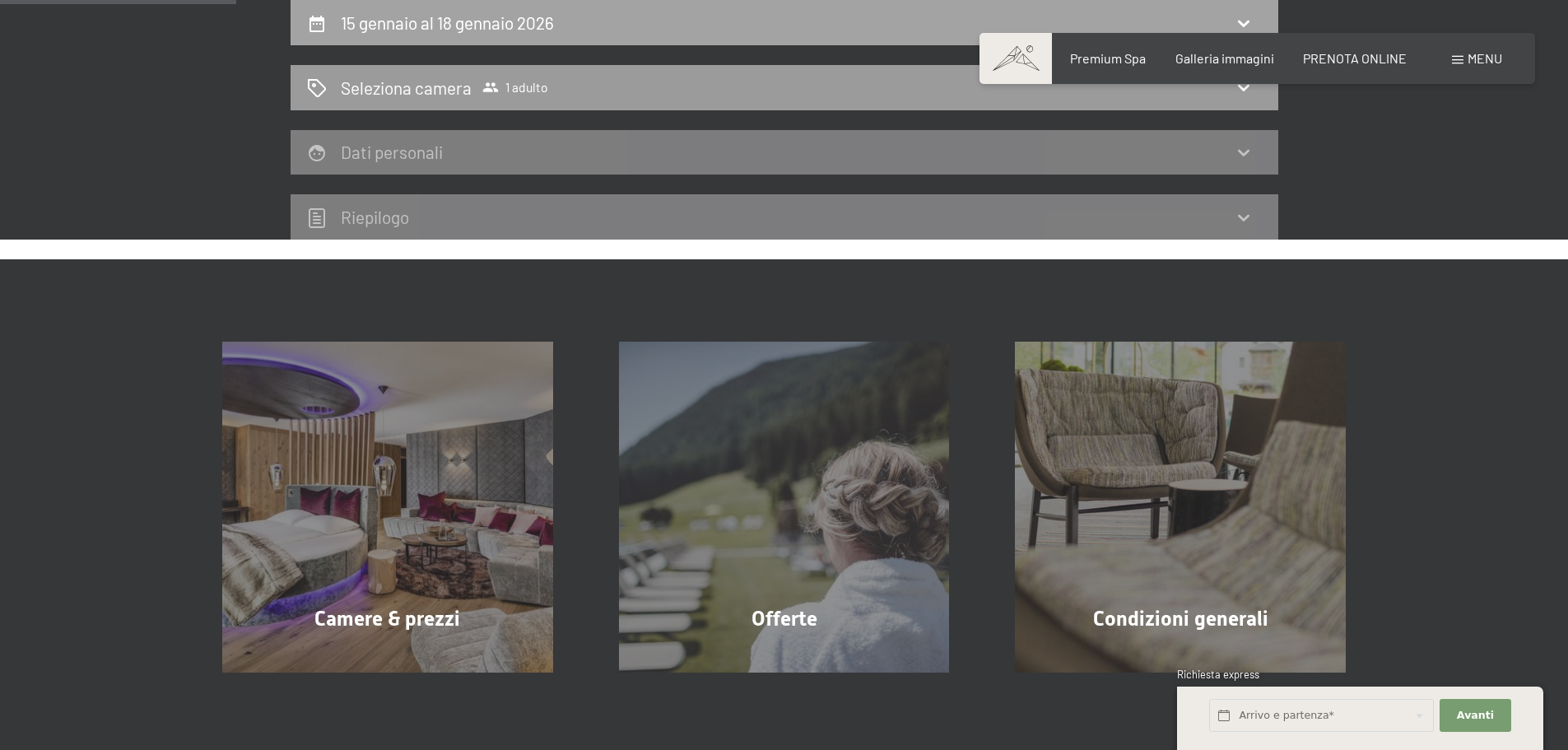
select select "[DATE]"
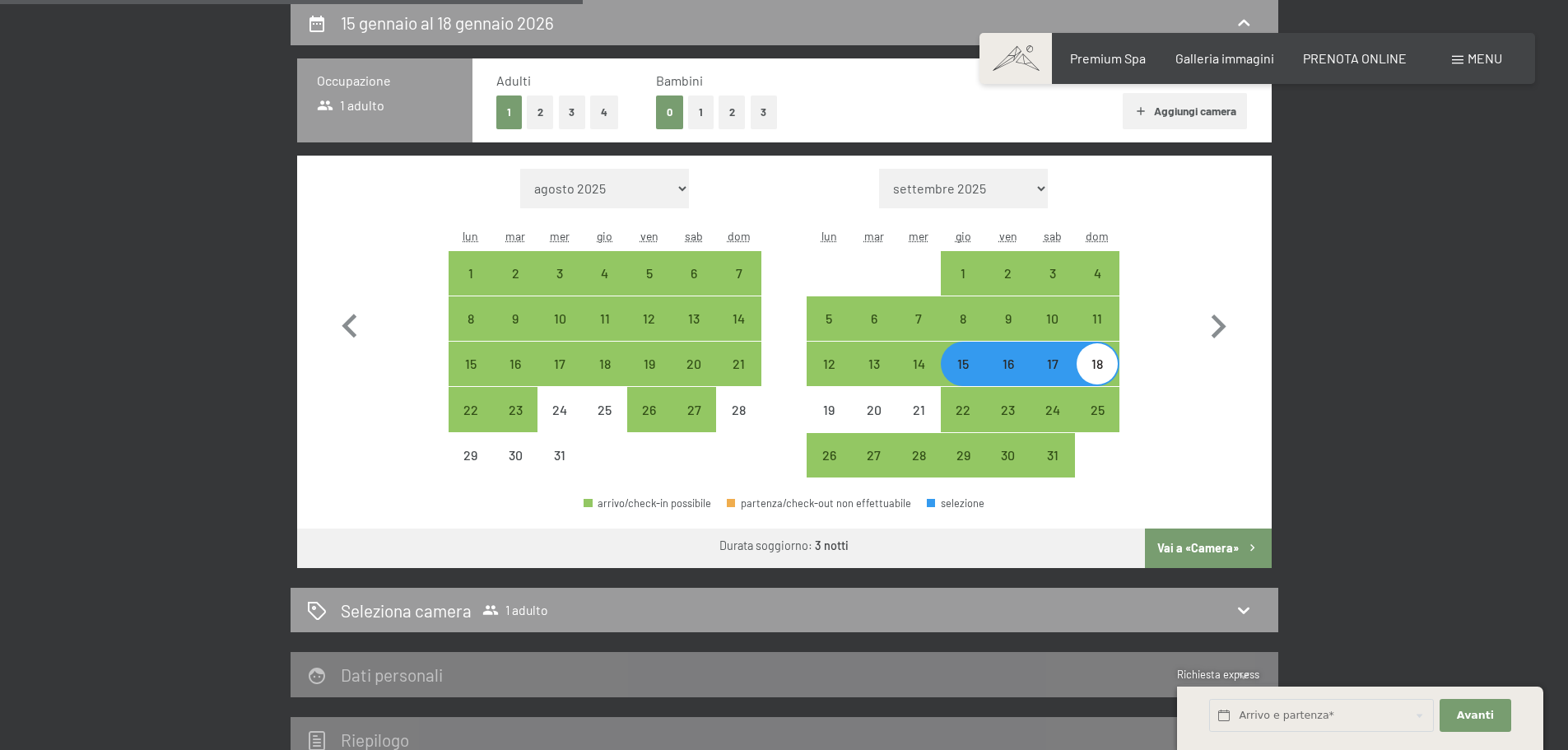
click at [538, 119] on button "2" at bounding box center [540, 112] width 28 height 33
select select "[DATE]"
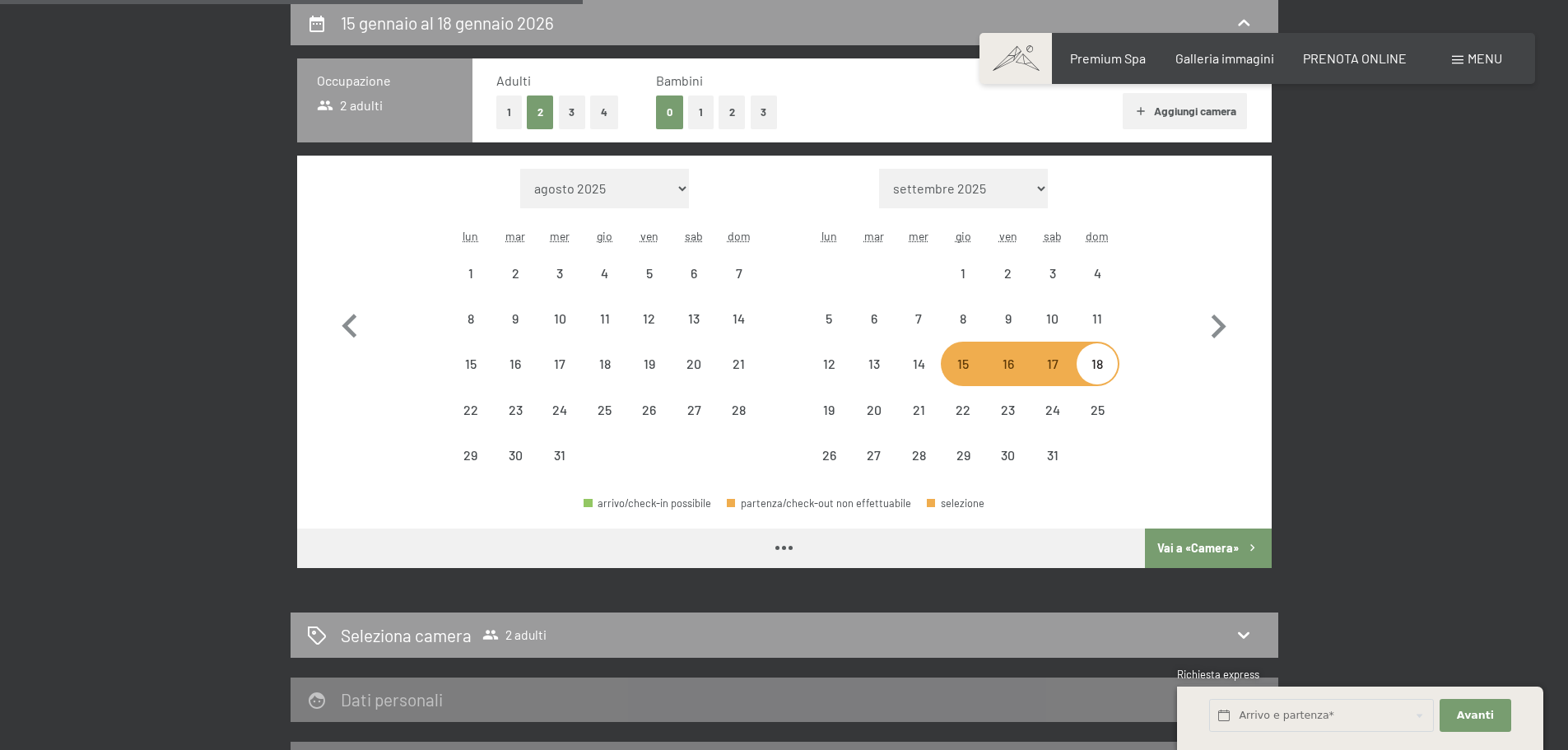
select select "[DATE]"
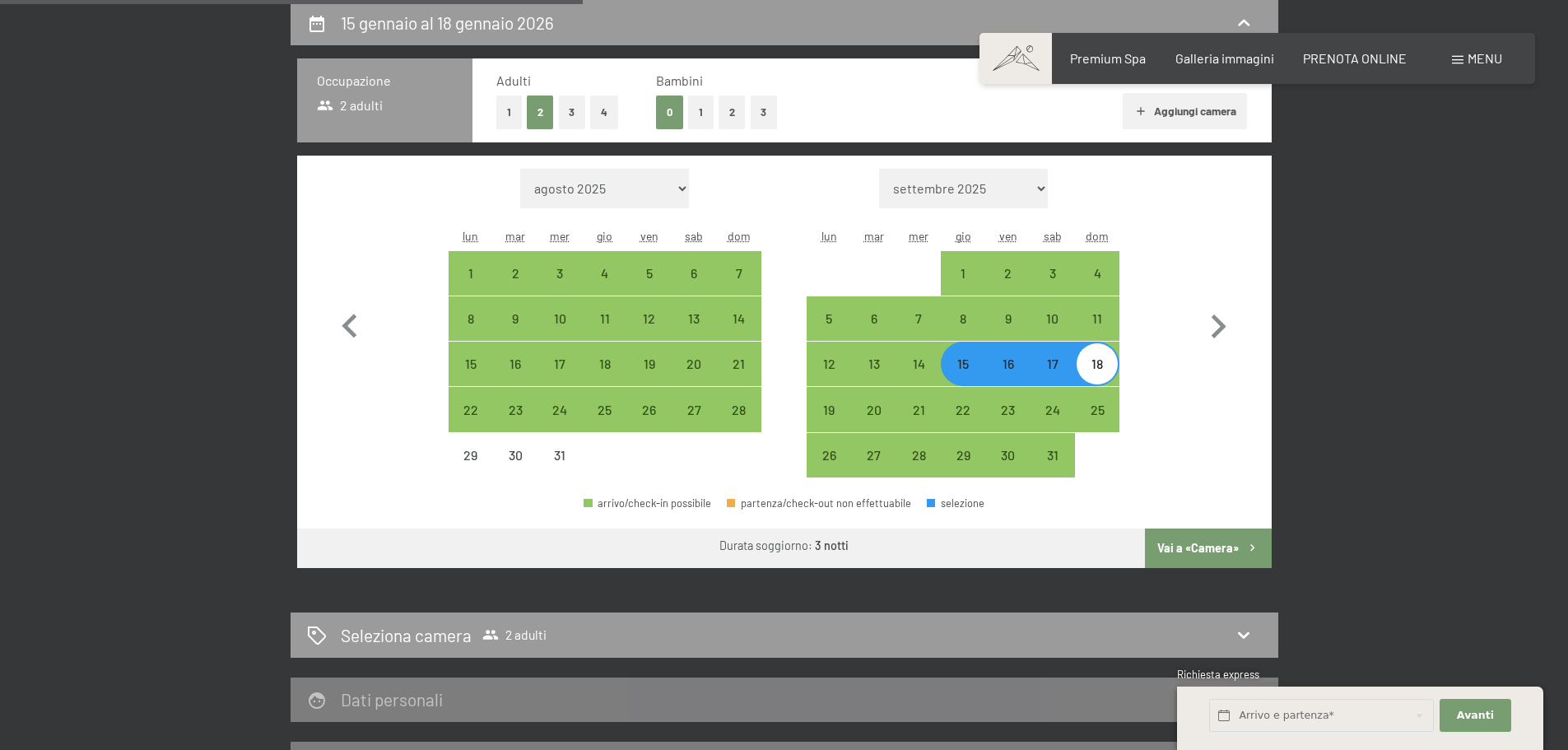
click at [1206, 550] on button "Vai a «Camera»" at bounding box center [1208, 548] width 126 height 39
select select "[DATE]"
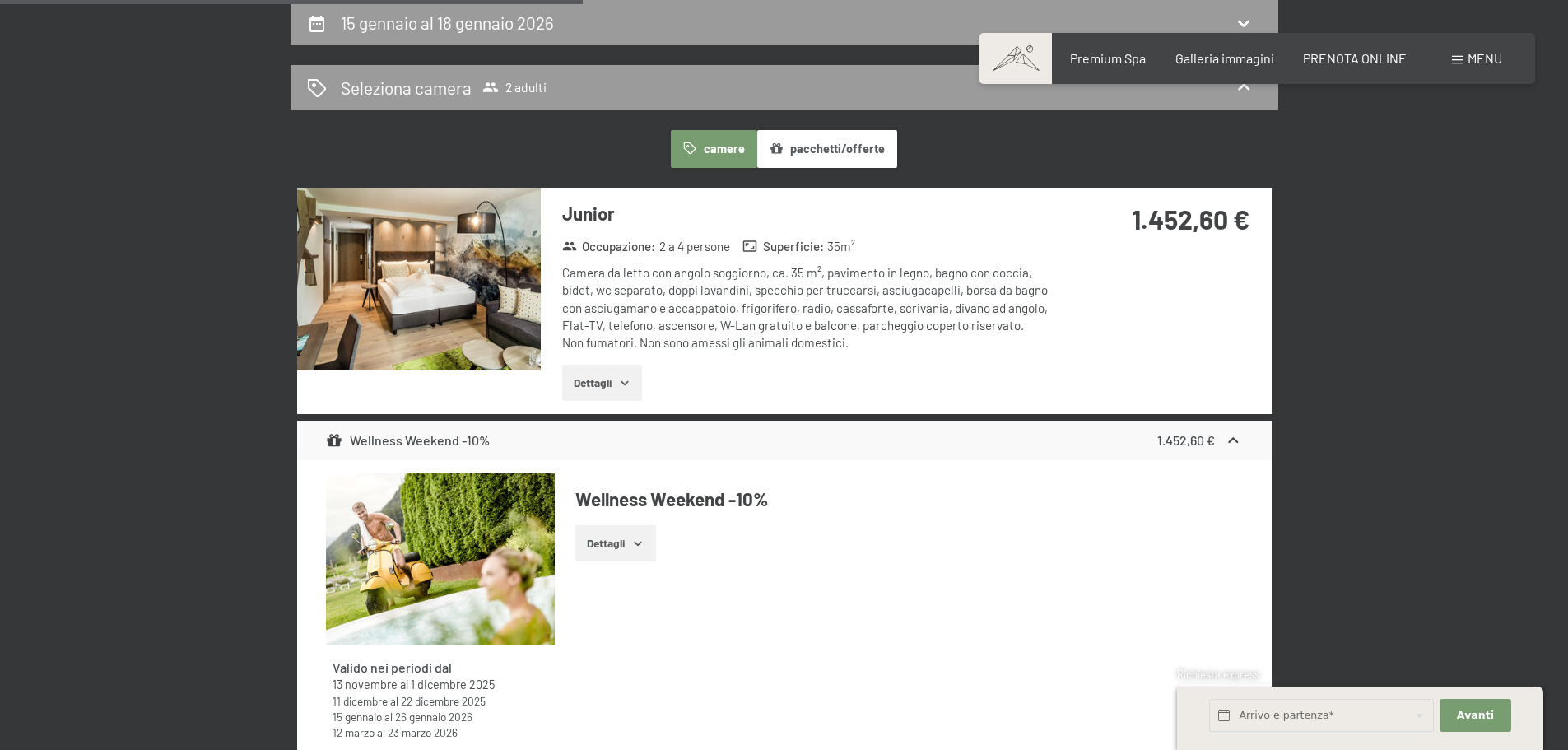
click at [609, 383] on button "Dettagli" at bounding box center [602, 383] width 80 height 36
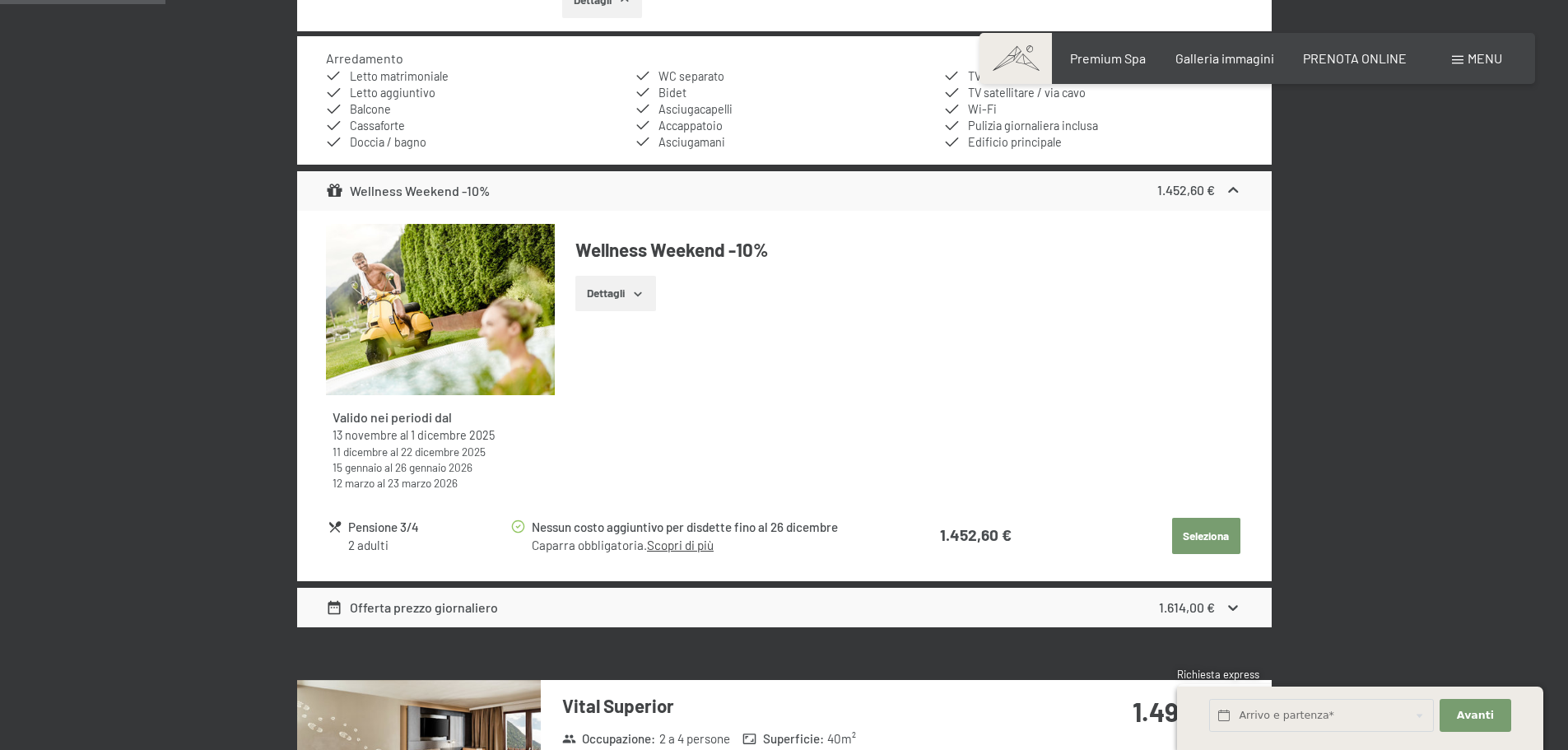
scroll to position [818, 0]
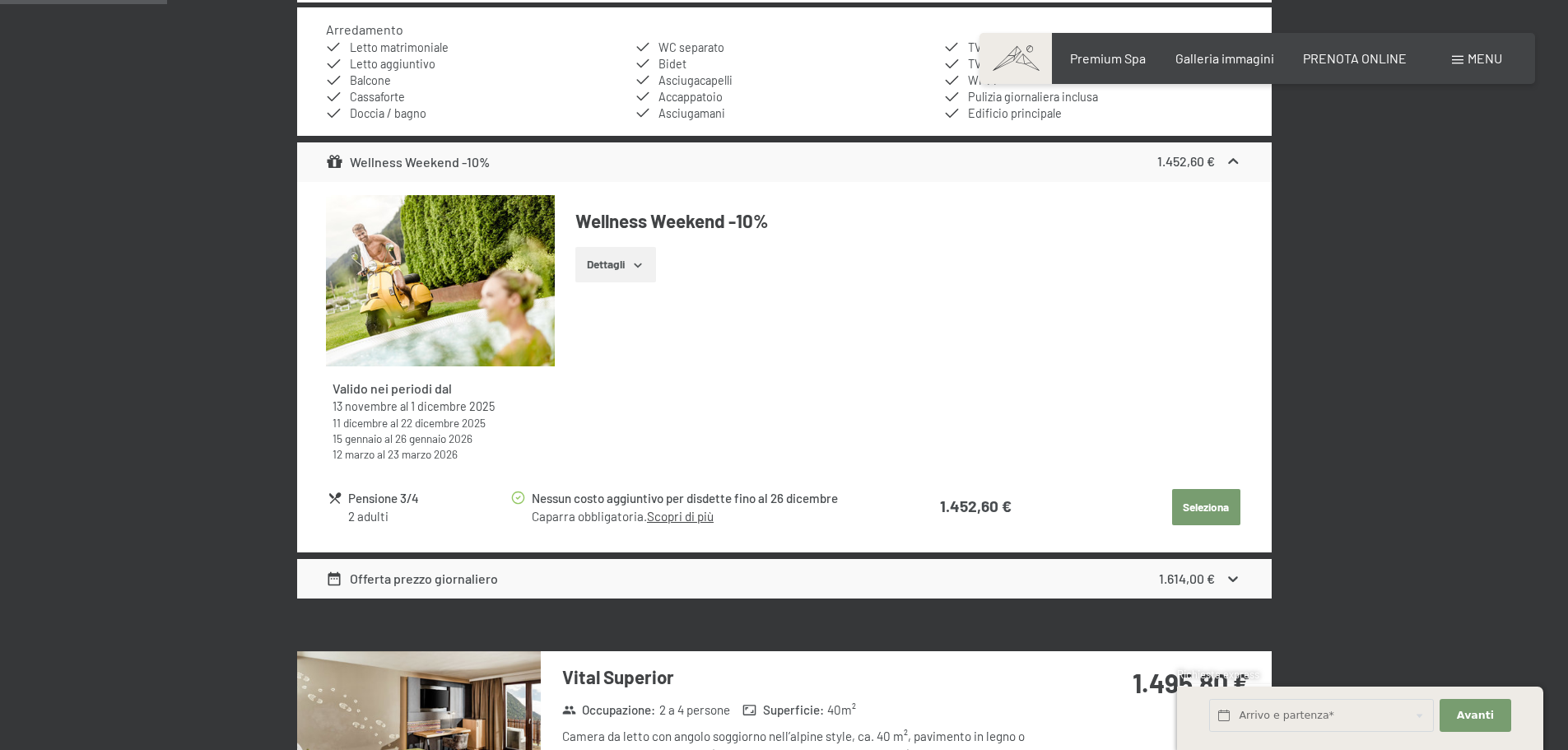
click at [347, 584] on div "Offerta prezzo giornaliero" at bounding box center [412, 579] width 172 height 20
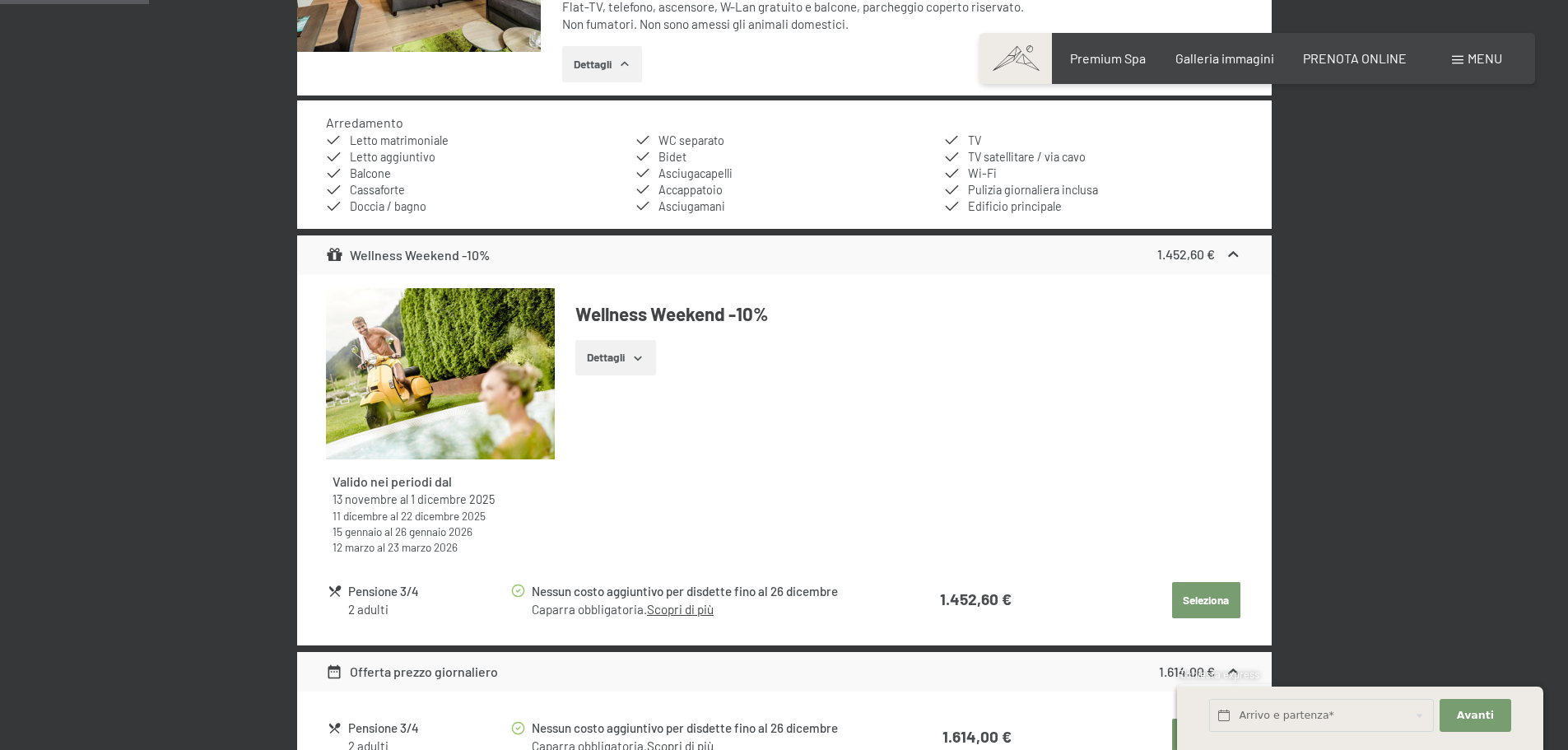
scroll to position [736, 0]
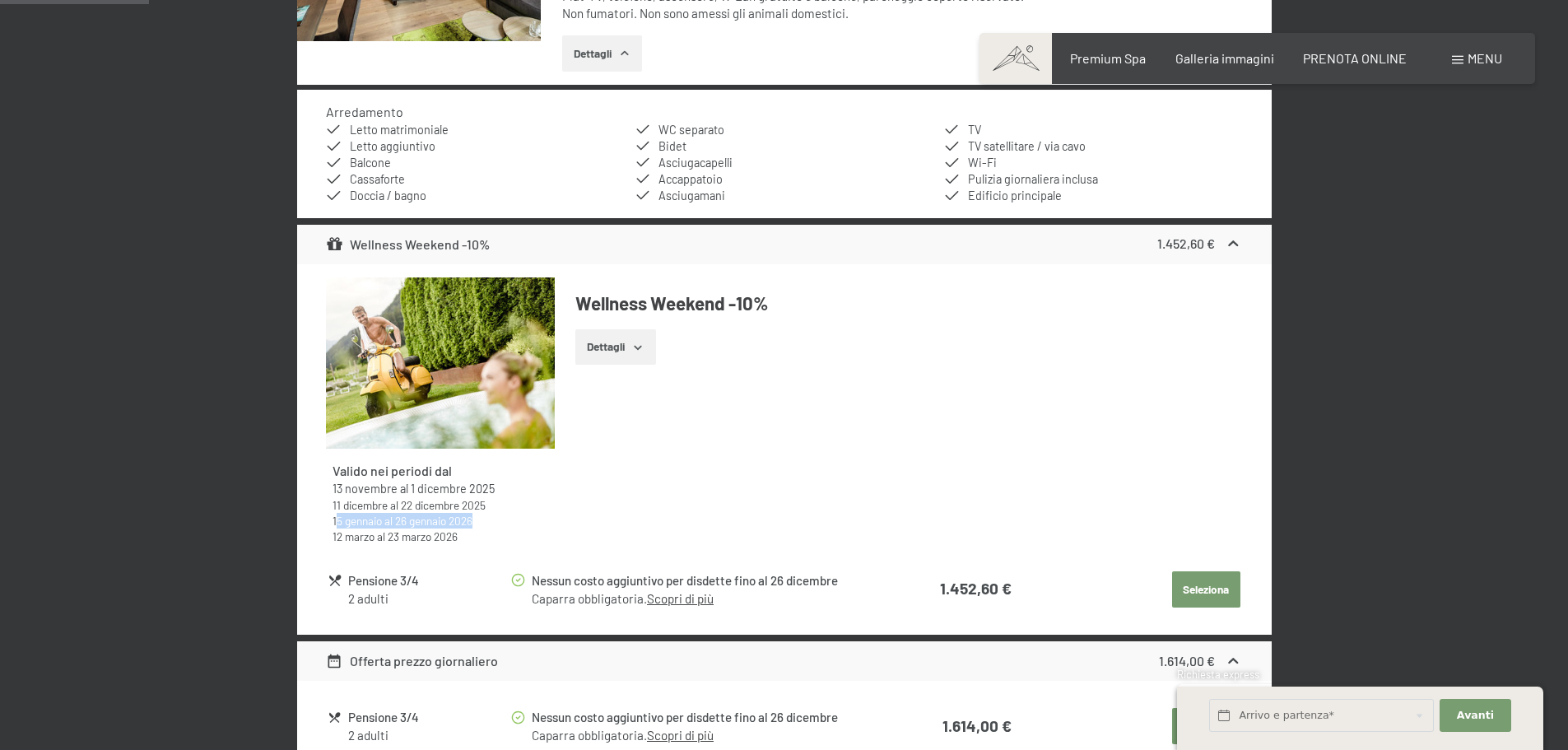
drag, startPoint x: 335, startPoint y: 524, endPoint x: 514, endPoint y: 526, distance: 179.0
click at [514, 526] on div "15 gennaio al 26 gennaio 2026" at bounding box center [440, 520] width 215 height 16
click at [556, 499] on div "Valido nei periodi dal 13 novembre al 1 dicembre 2025 11 dicembre al 22 dicembr…" at bounding box center [783, 417] width 916 height 280
click at [615, 349] on button "Dettagli" at bounding box center [615, 347] width 80 height 36
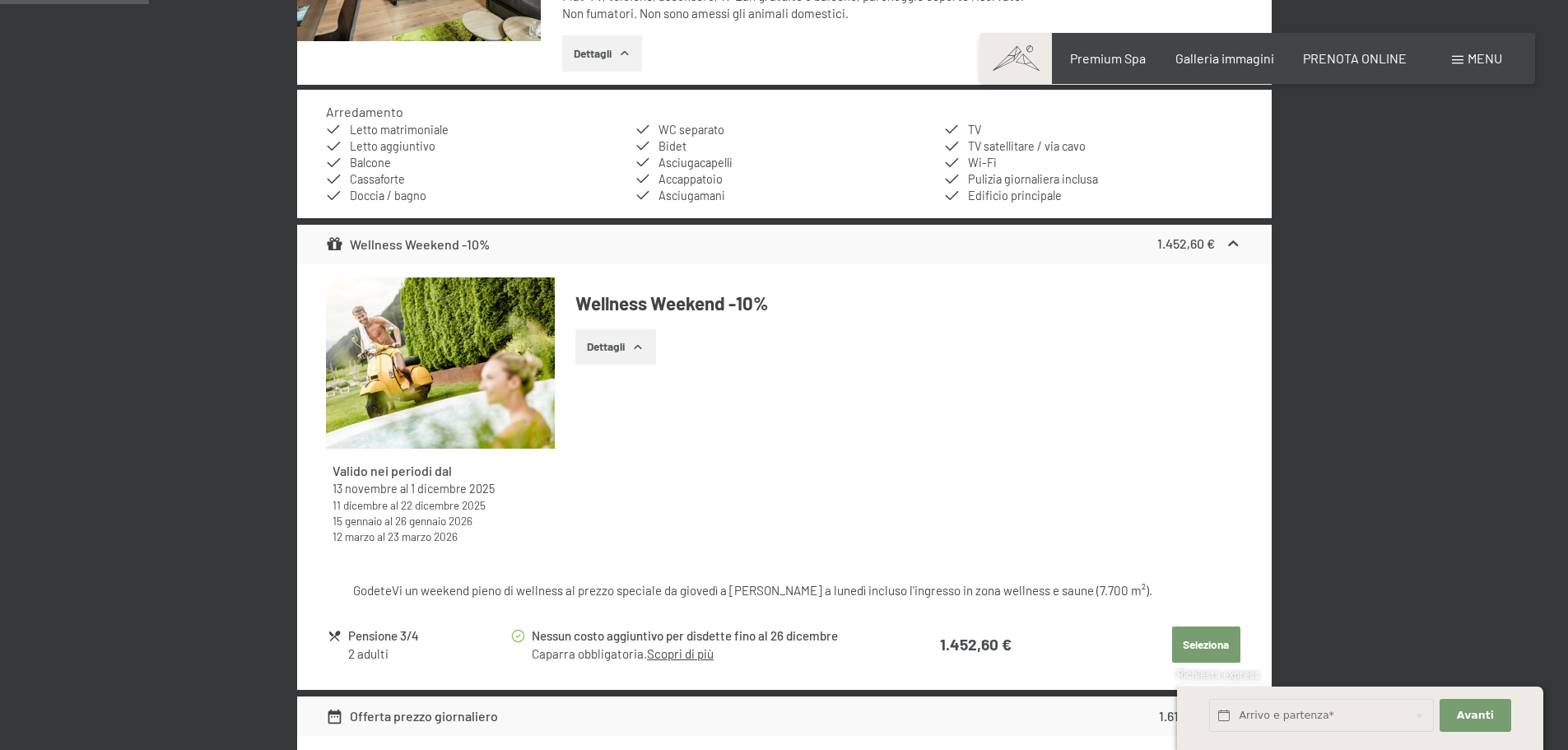
click at [615, 349] on button "Dettagli" at bounding box center [615, 347] width 80 height 36
